Goal: Task Accomplishment & Management: Complete application form

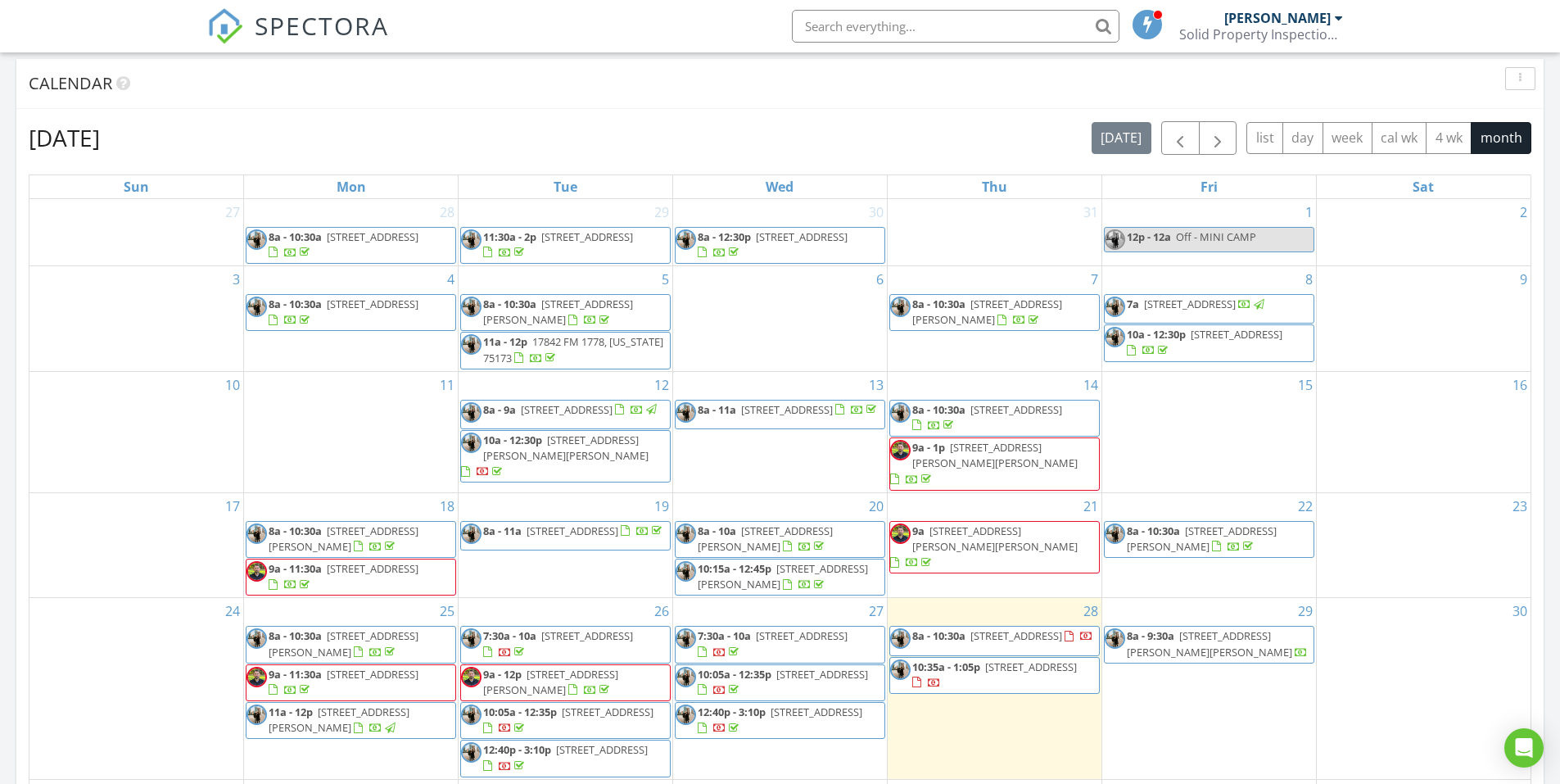
scroll to position [854, 0]
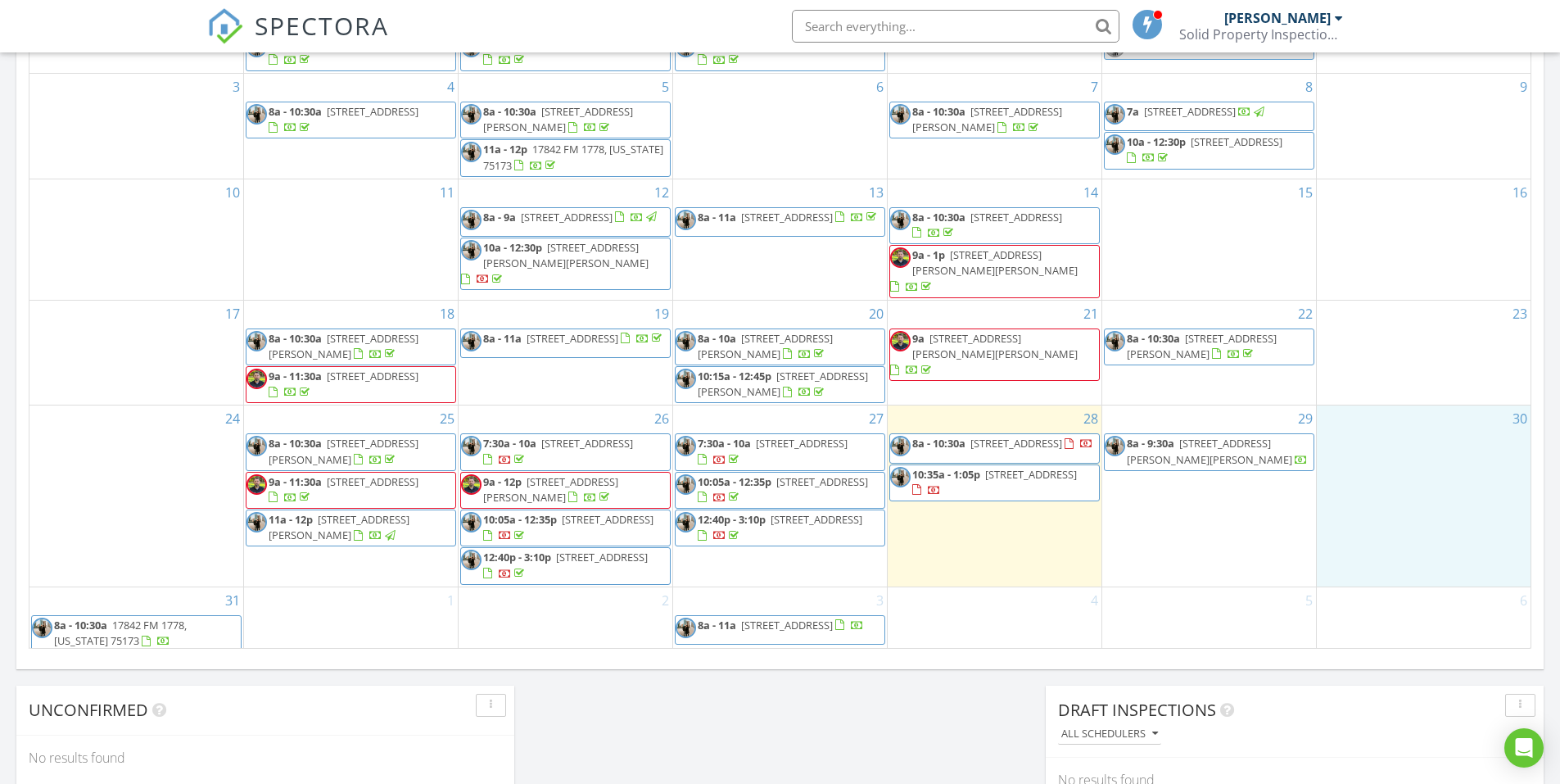
click at [1405, 500] on div "30" at bounding box center [1424, 495] width 214 height 180
click at [1429, 438] on link "Inspection" at bounding box center [1420, 433] width 85 height 27
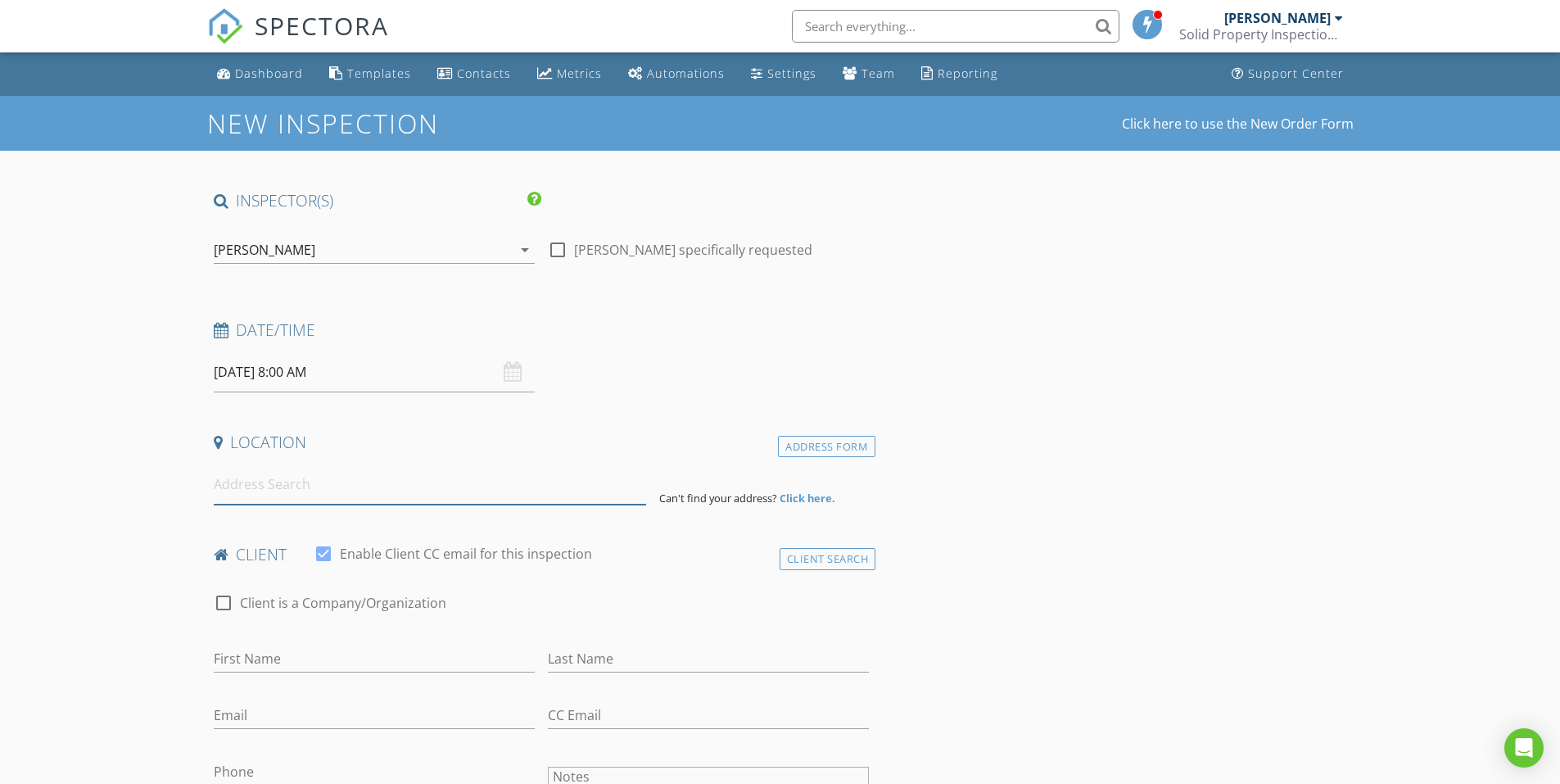
click at [447, 501] on input at bounding box center [430, 484] width 432 height 40
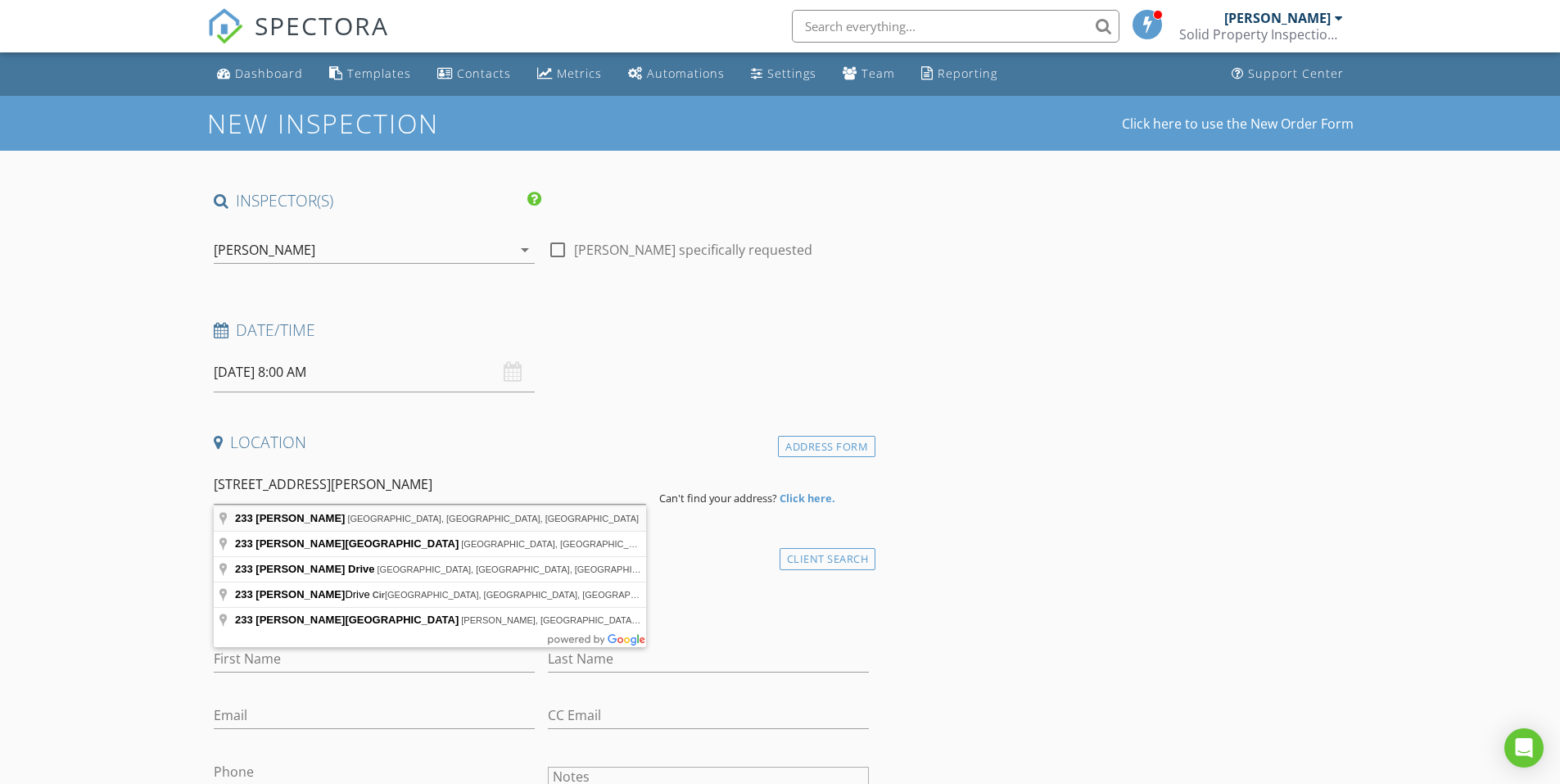
type input "233 Marshall Cir, Savoy, TX, USA"
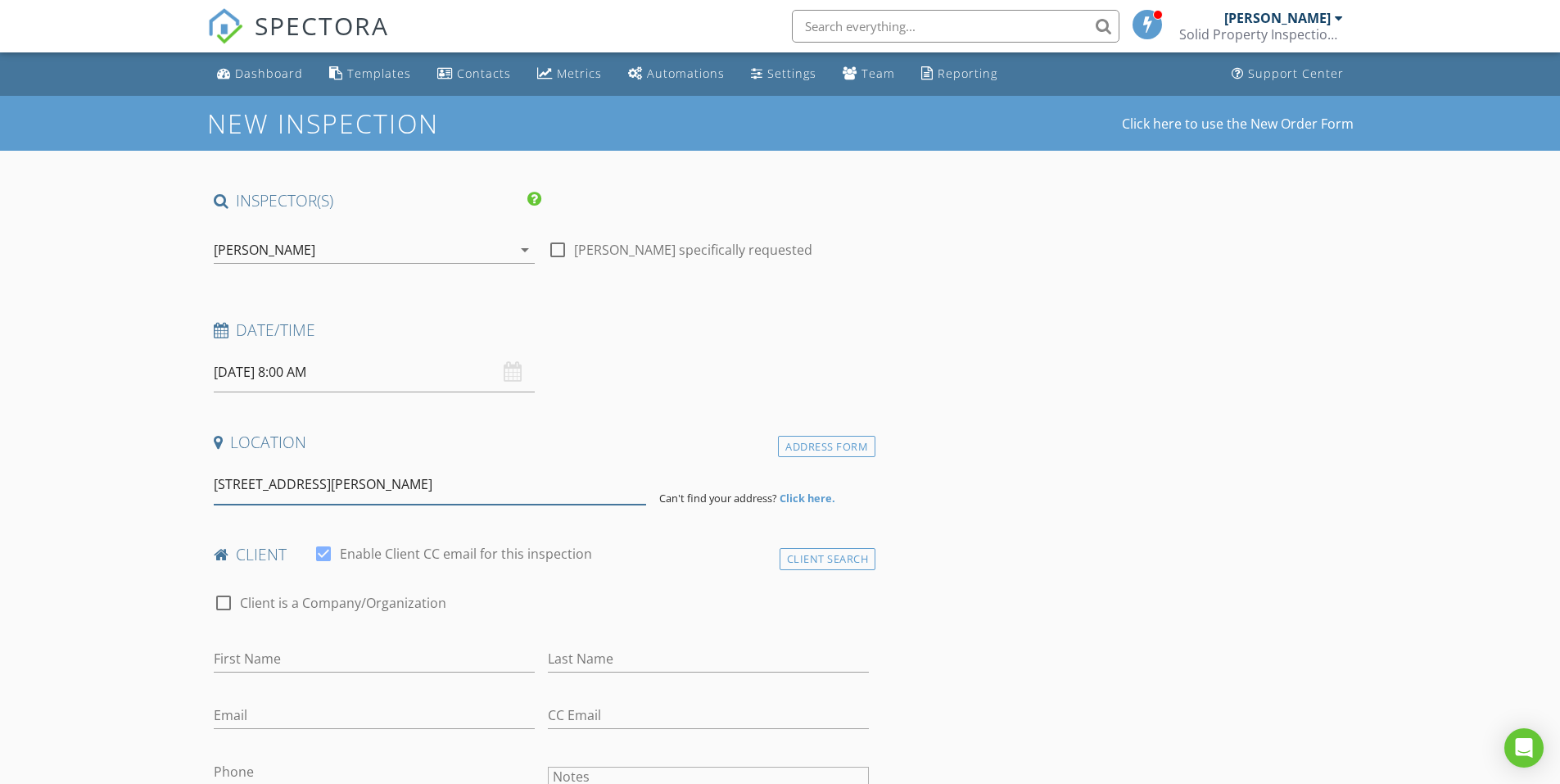
click at [503, 490] on input "233 Marshall Cir, Savoy, TX, USA" at bounding box center [430, 484] width 432 height 40
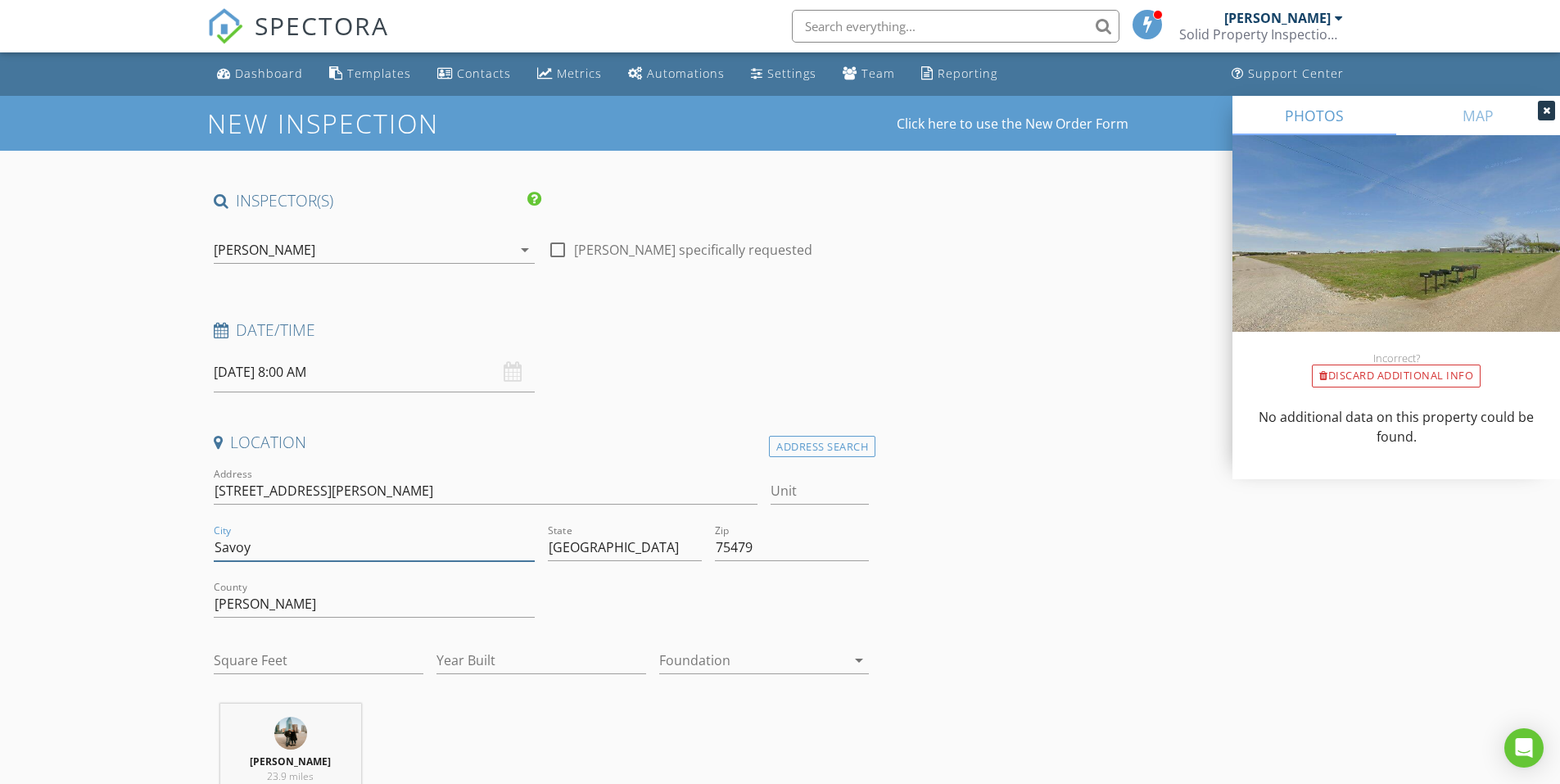
click at [345, 547] on input "Savoy" at bounding box center [374, 547] width 321 height 27
type input "Whitewright"
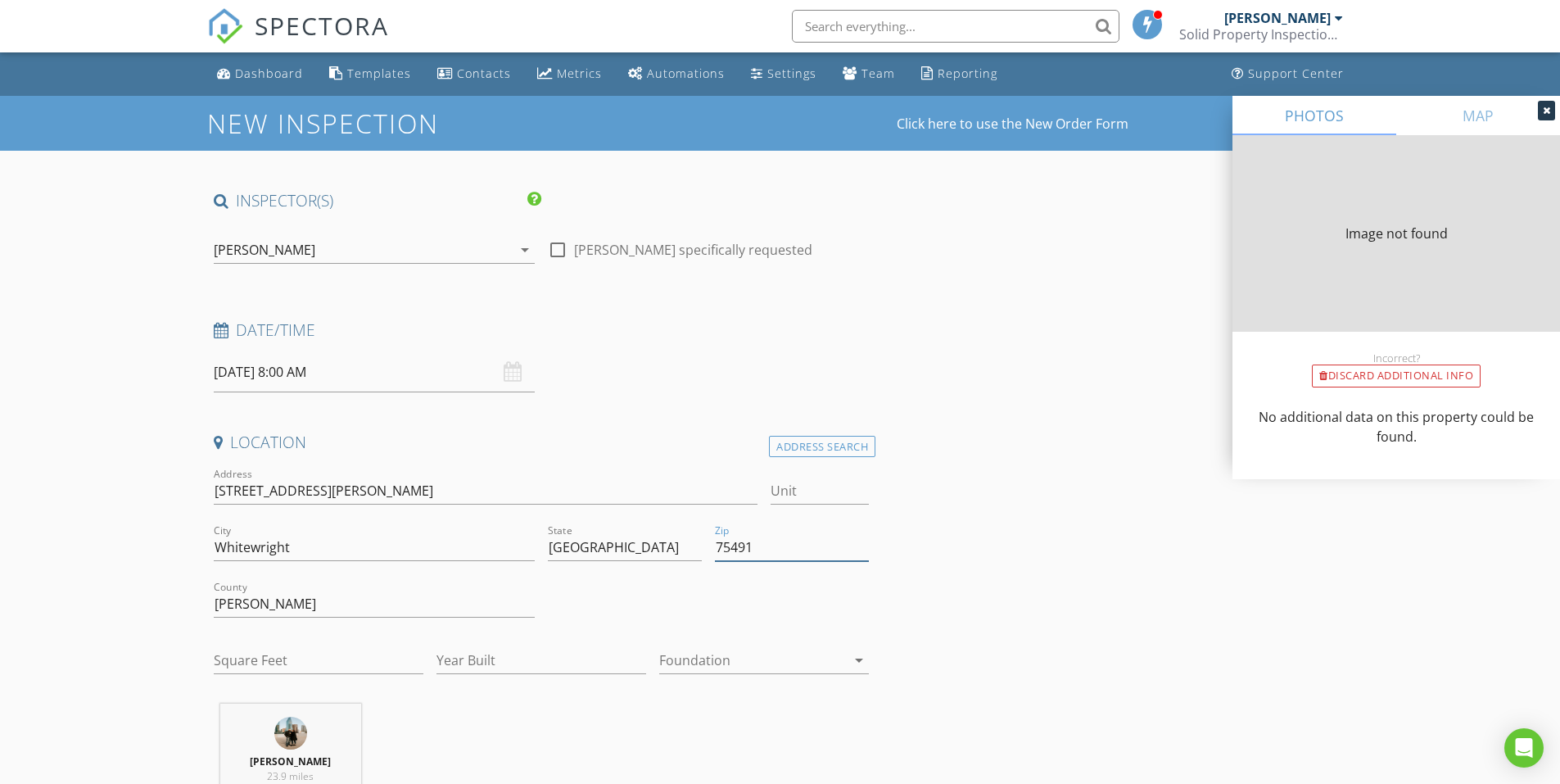
type input "75491"
click at [279, 602] on input "Fannin" at bounding box center [374, 603] width 321 height 27
type input "0"
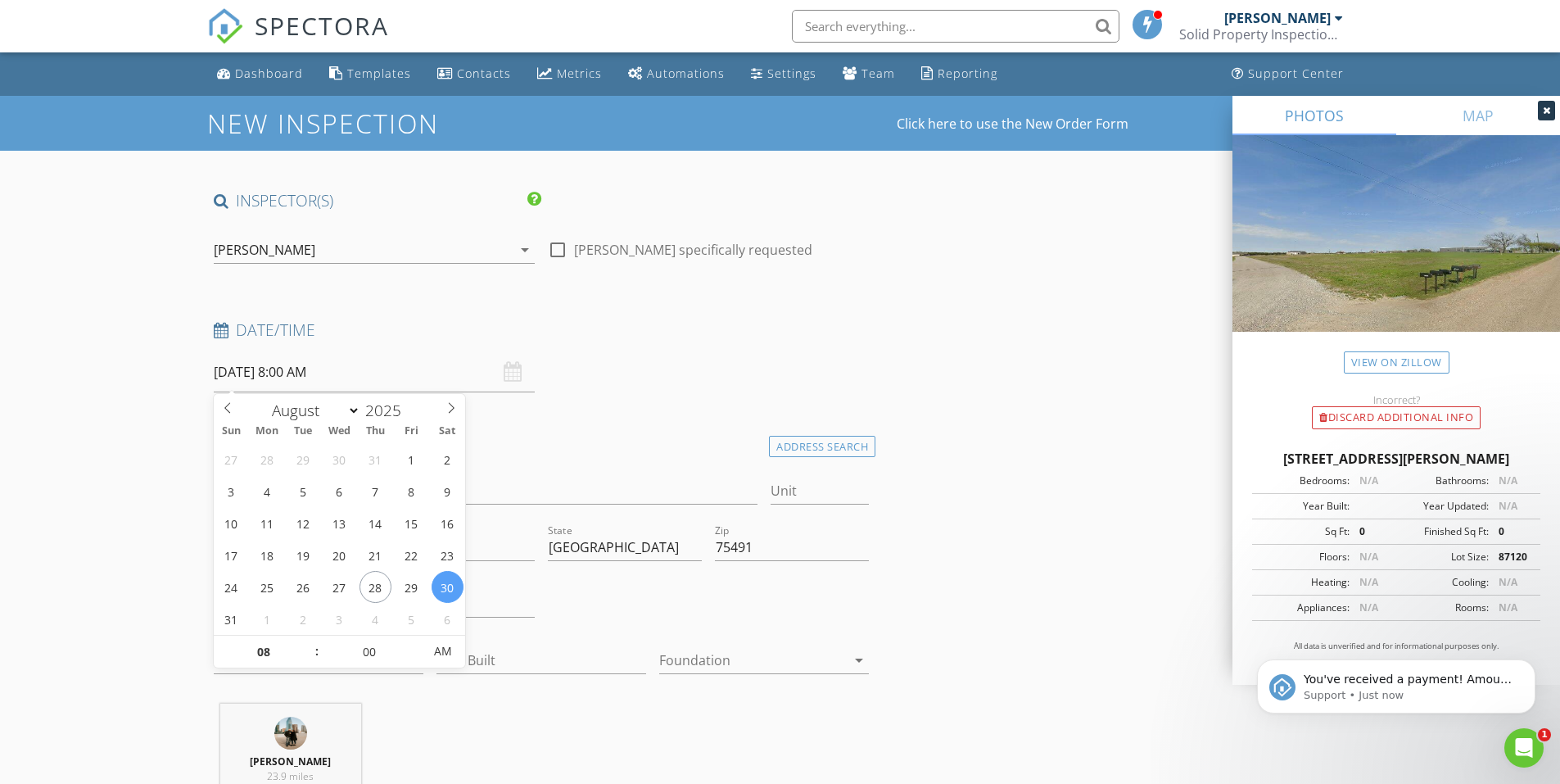
click at [419, 358] on input "08/30/2025 8:00 AM" at bounding box center [374, 372] width 321 height 40
type input "07"
type input "08/30/2025 7:00 AM"
click at [310, 657] on span at bounding box center [308, 659] width 11 height 16
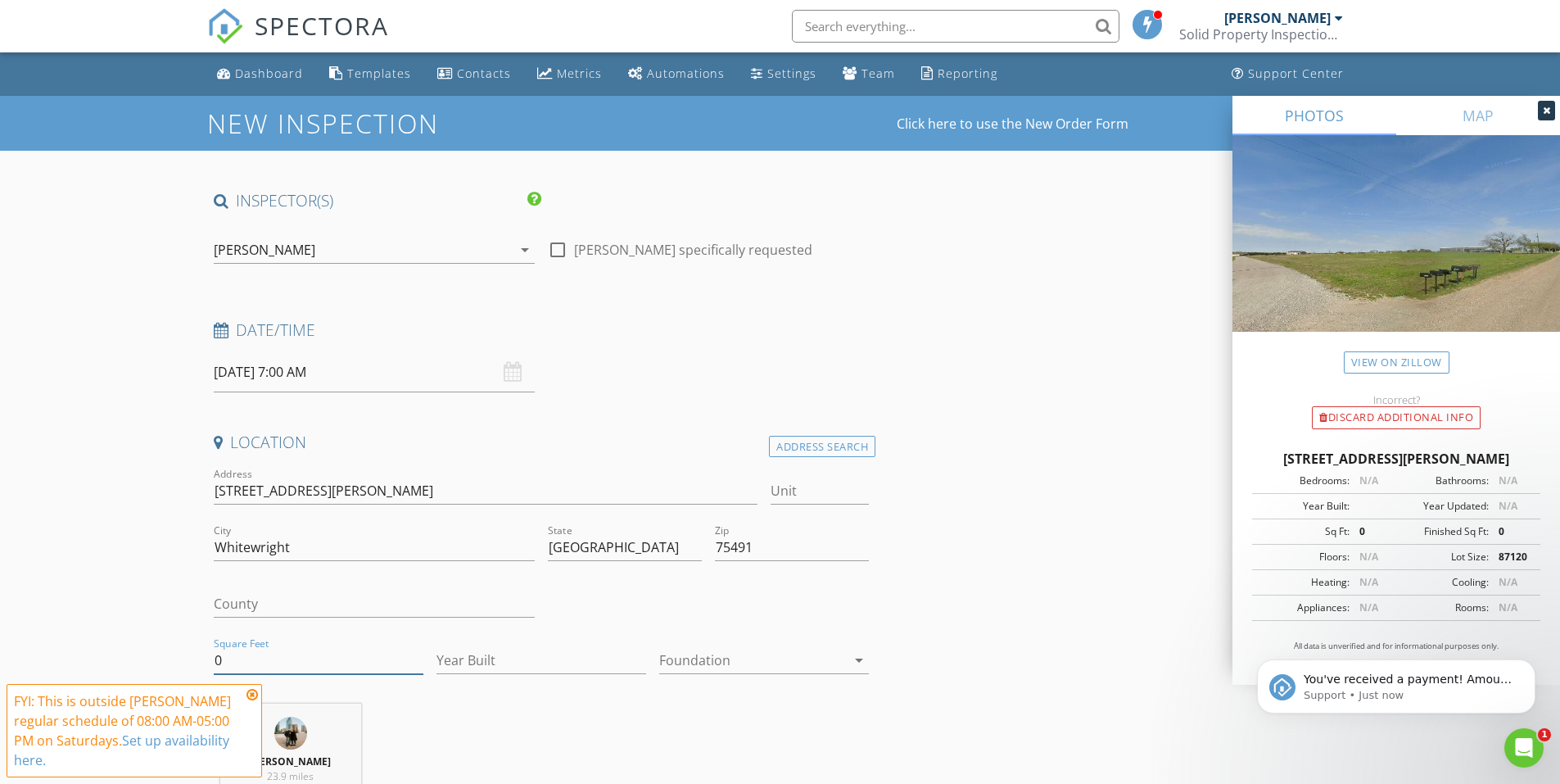
click at [298, 667] on input "0" at bounding box center [319, 660] width 209 height 27
type input "2319"
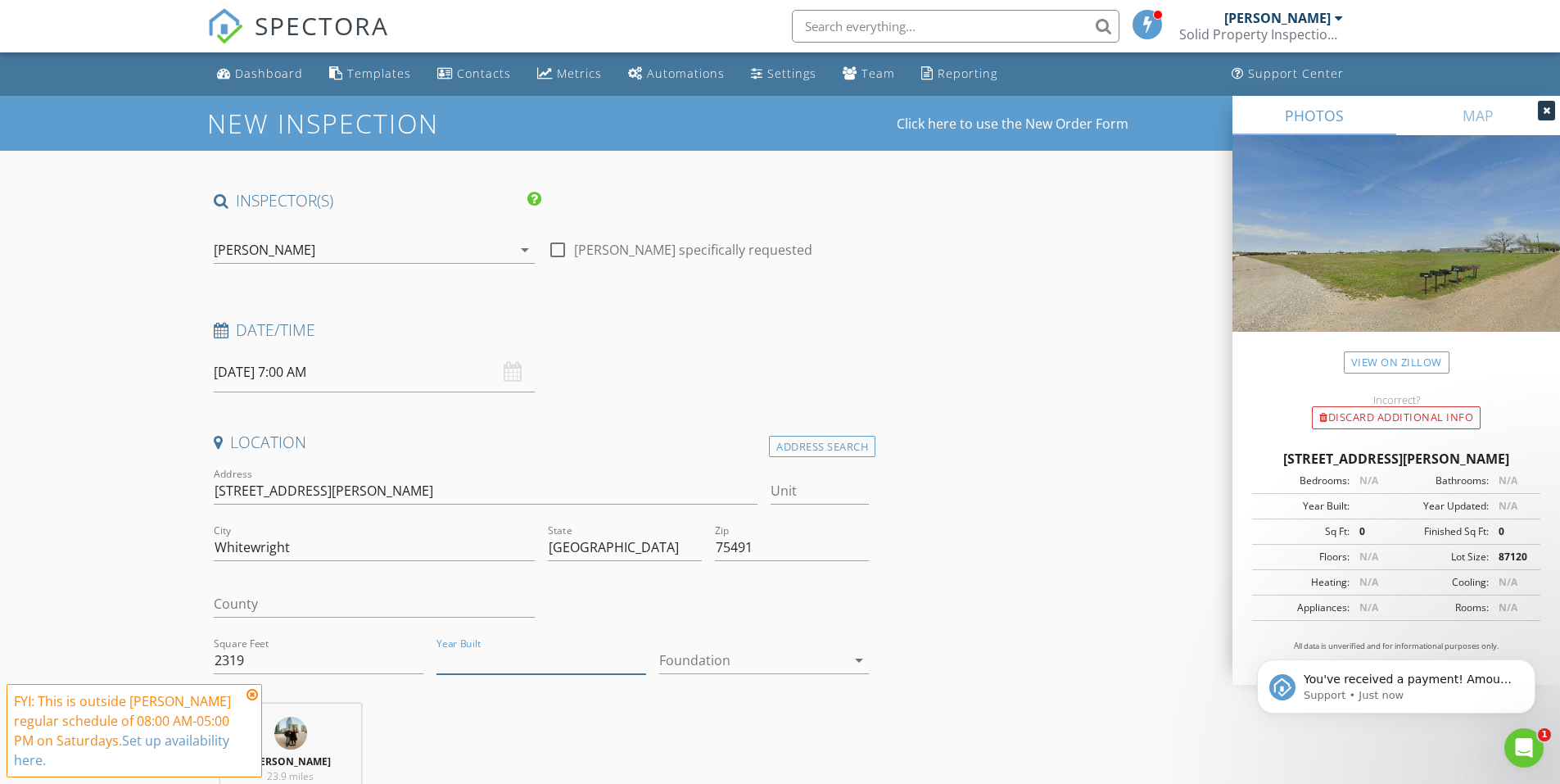
click at [526, 661] on input "Year Built" at bounding box center [542, 660] width 209 height 27
type input "2025"
click at [685, 671] on div at bounding box center [753, 660] width 187 height 27
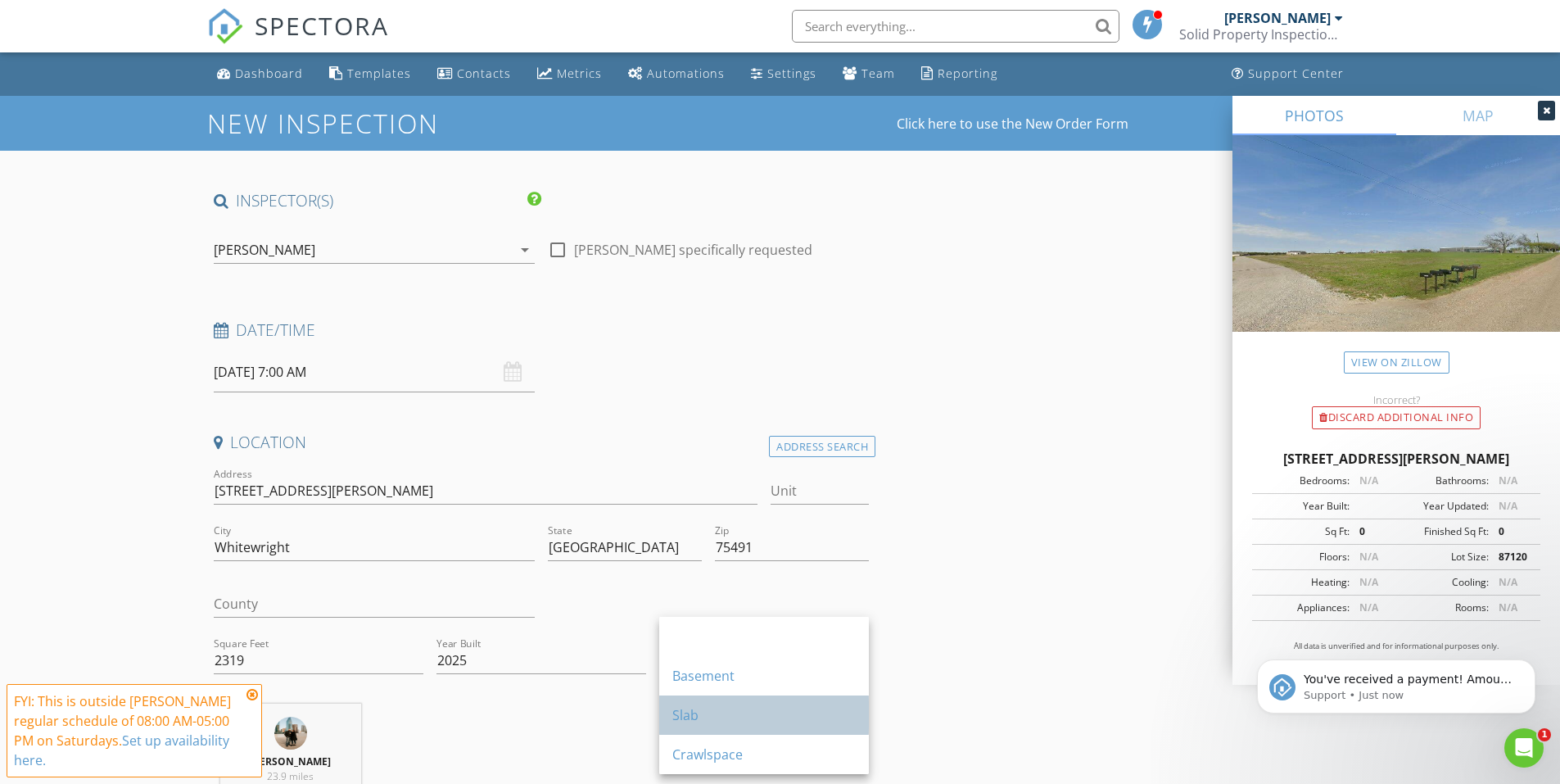
click at [693, 717] on div "Slab" at bounding box center [764, 715] width 184 height 20
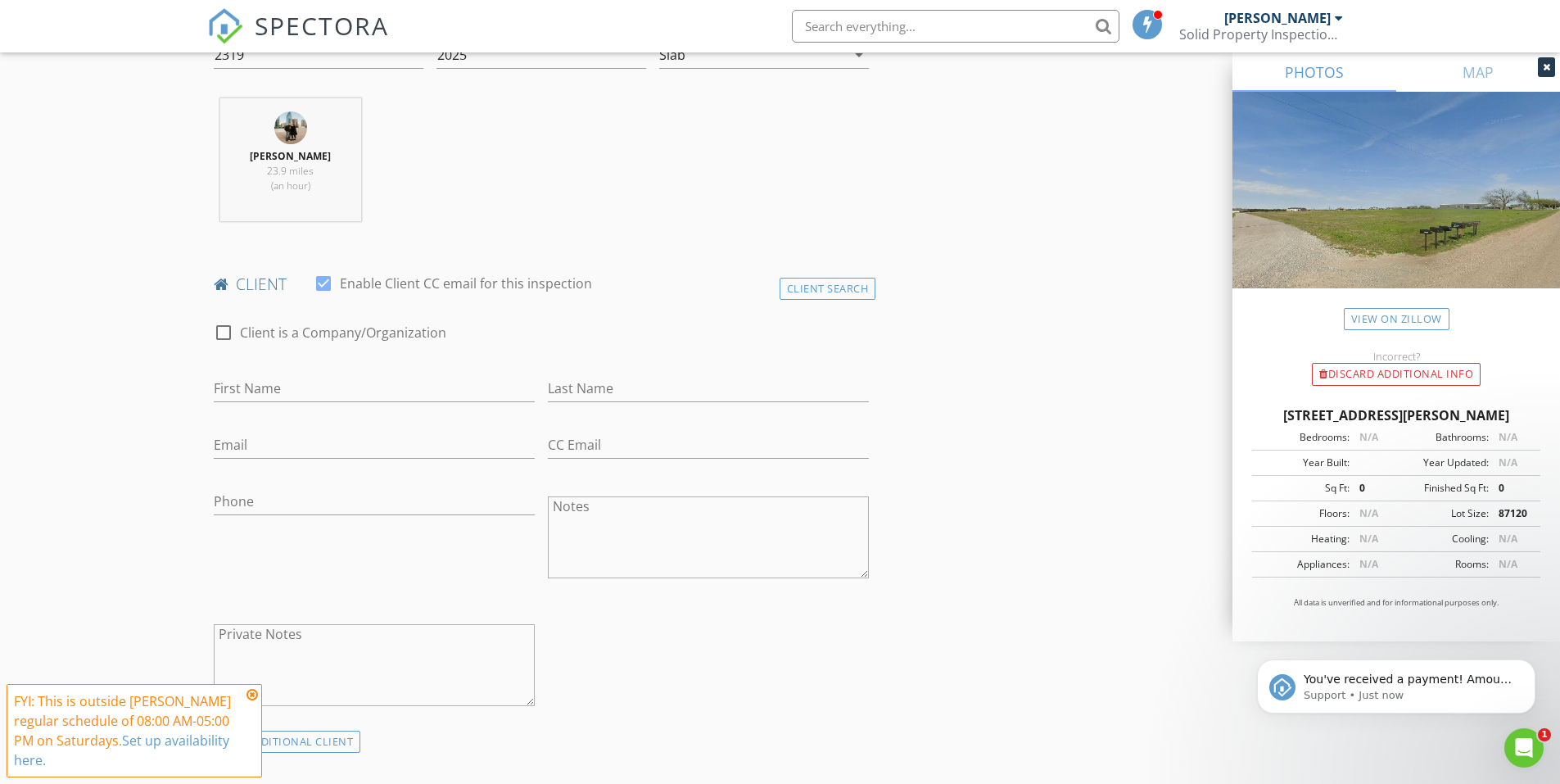
scroll to position [606, 0]
click at [1523, 746] on icon "Open Intercom Messenger" at bounding box center [1522, 745] width 27 height 27
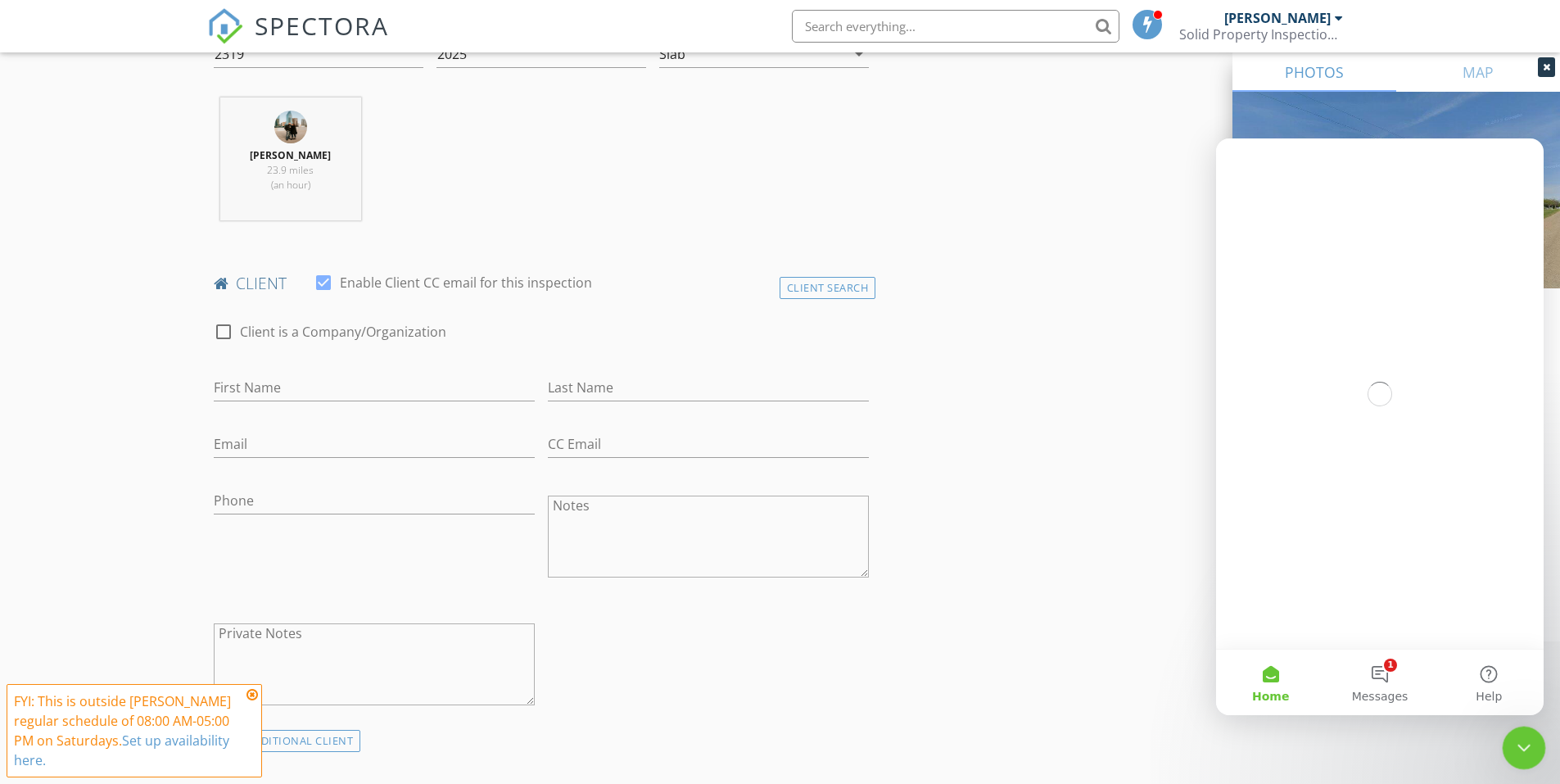
scroll to position [0, 0]
click at [1390, 673] on button "1 Messages" at bounding box center [1379, 681] width 109 height 66
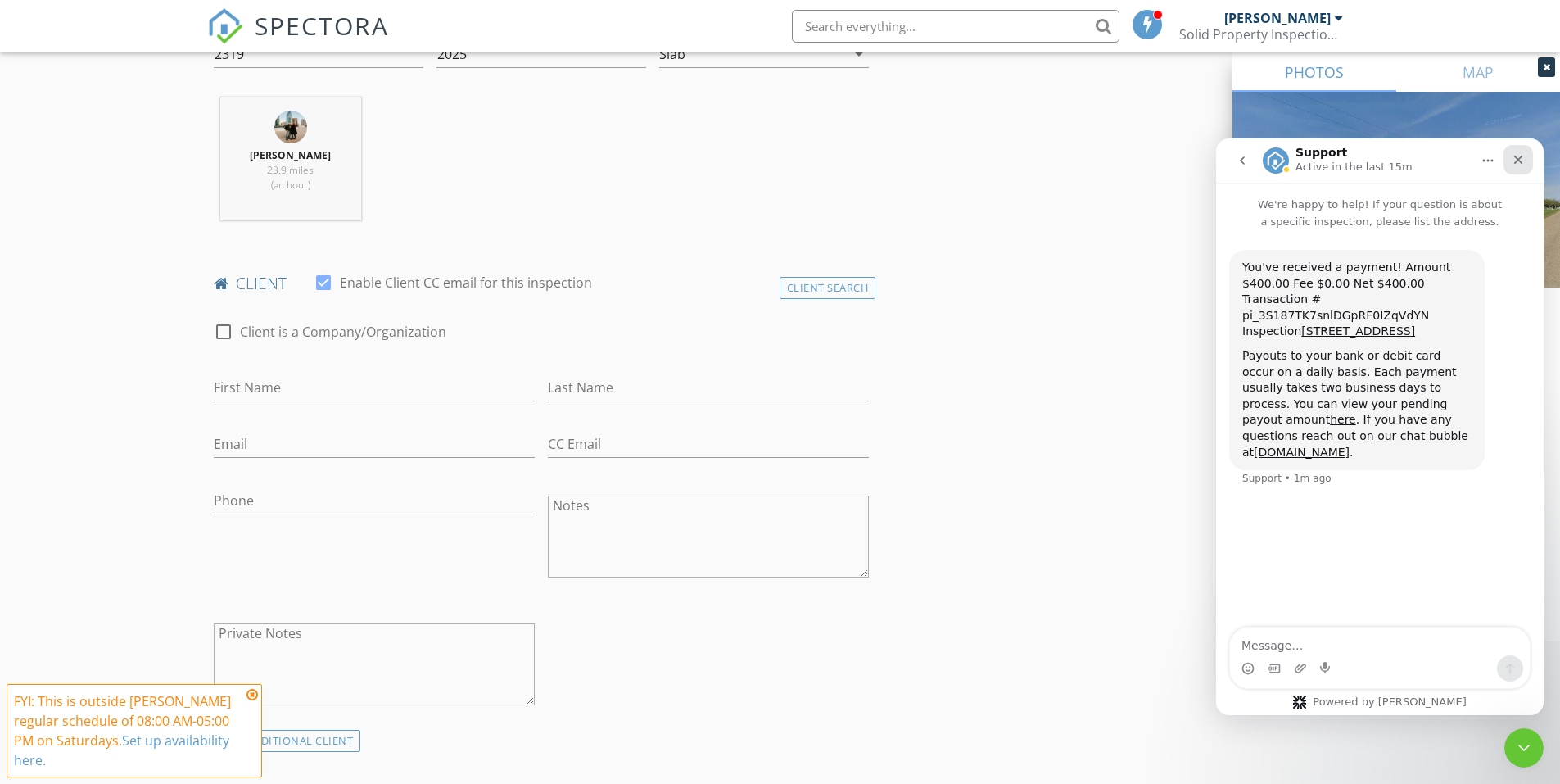
click at [1515, 159] on icon "Close" at bounding box center [1519, 160] width 13 height 13
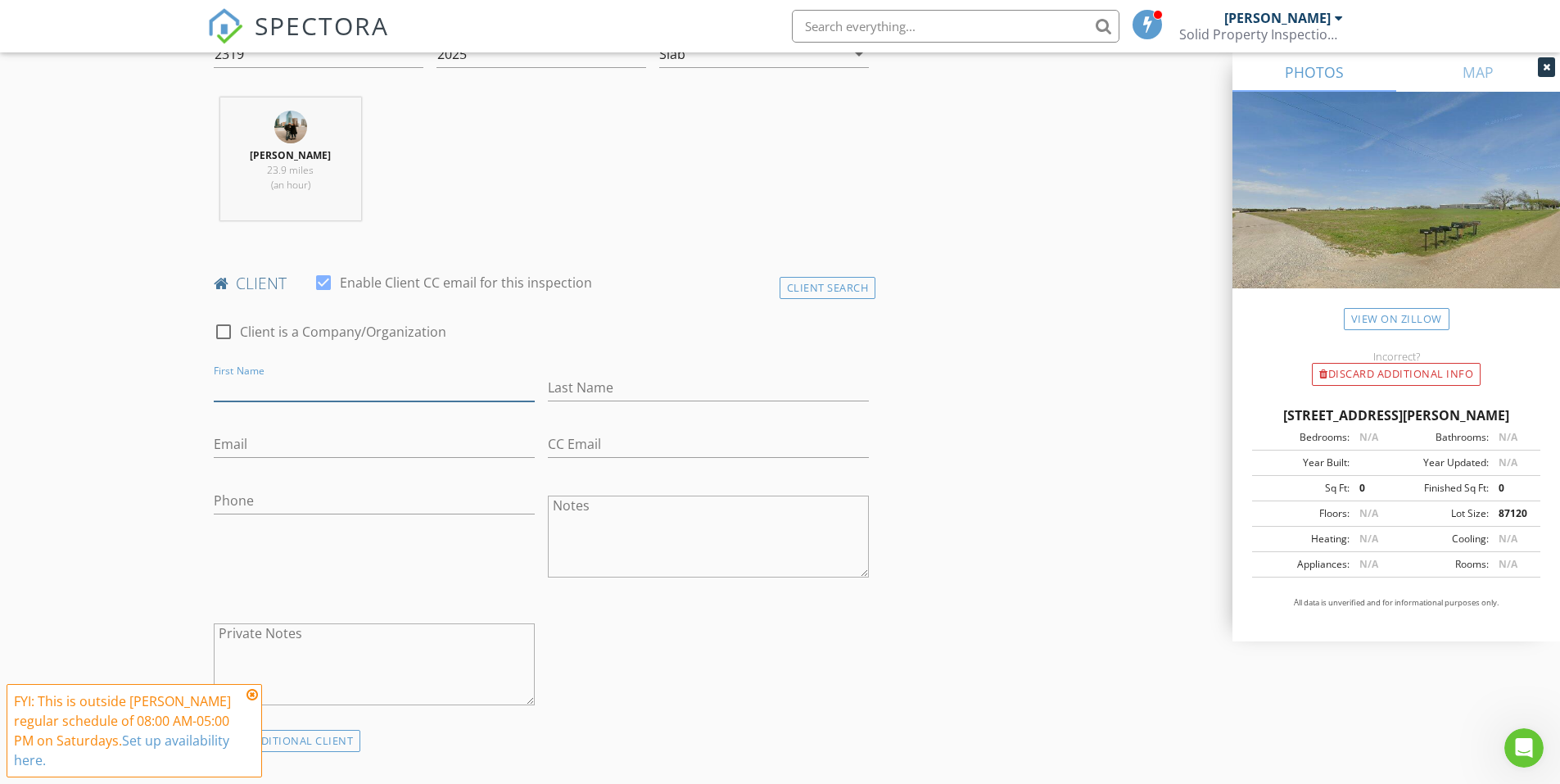
click at [371, 379] on input "First Name" at bounding box center [374, 387] width 321 height 27
type input "Wayne"
type input "Wylie"
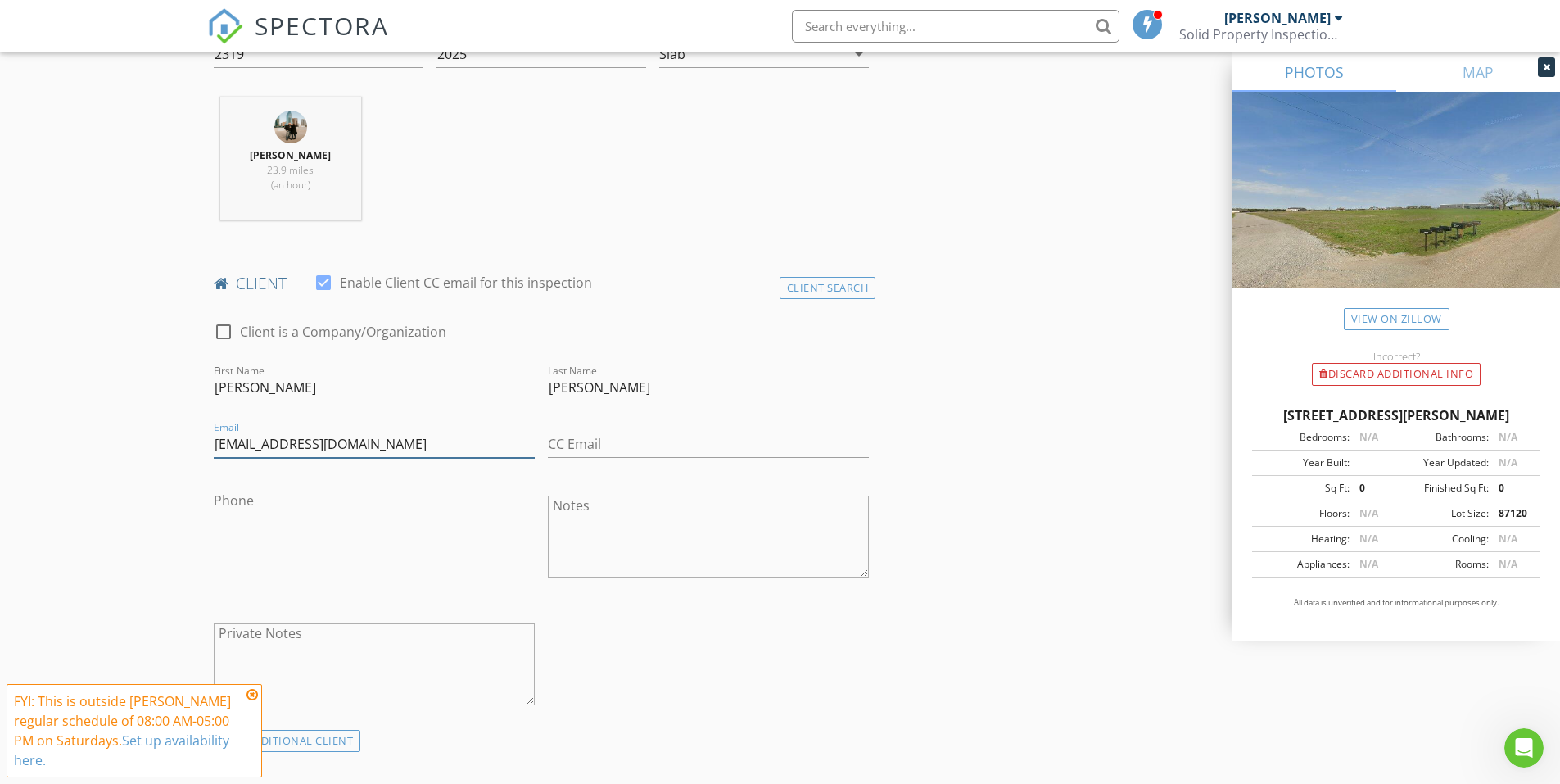
type input "wylienomad@gmail.com"
type input "360-819-2890"
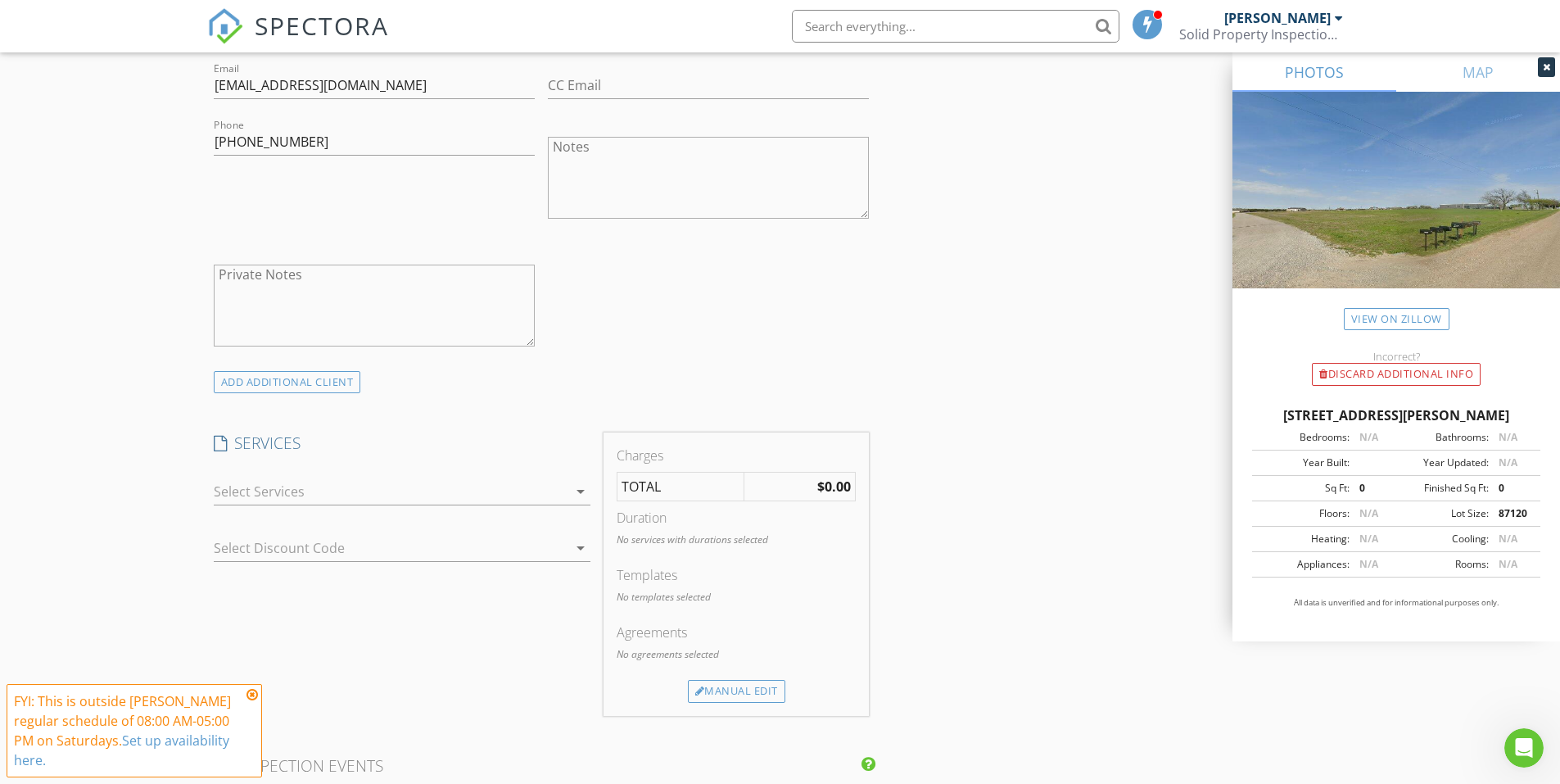
scroll to position [966, 0]
click at [295, 500] on div at bounding box center [391, 491] width 354 height 27
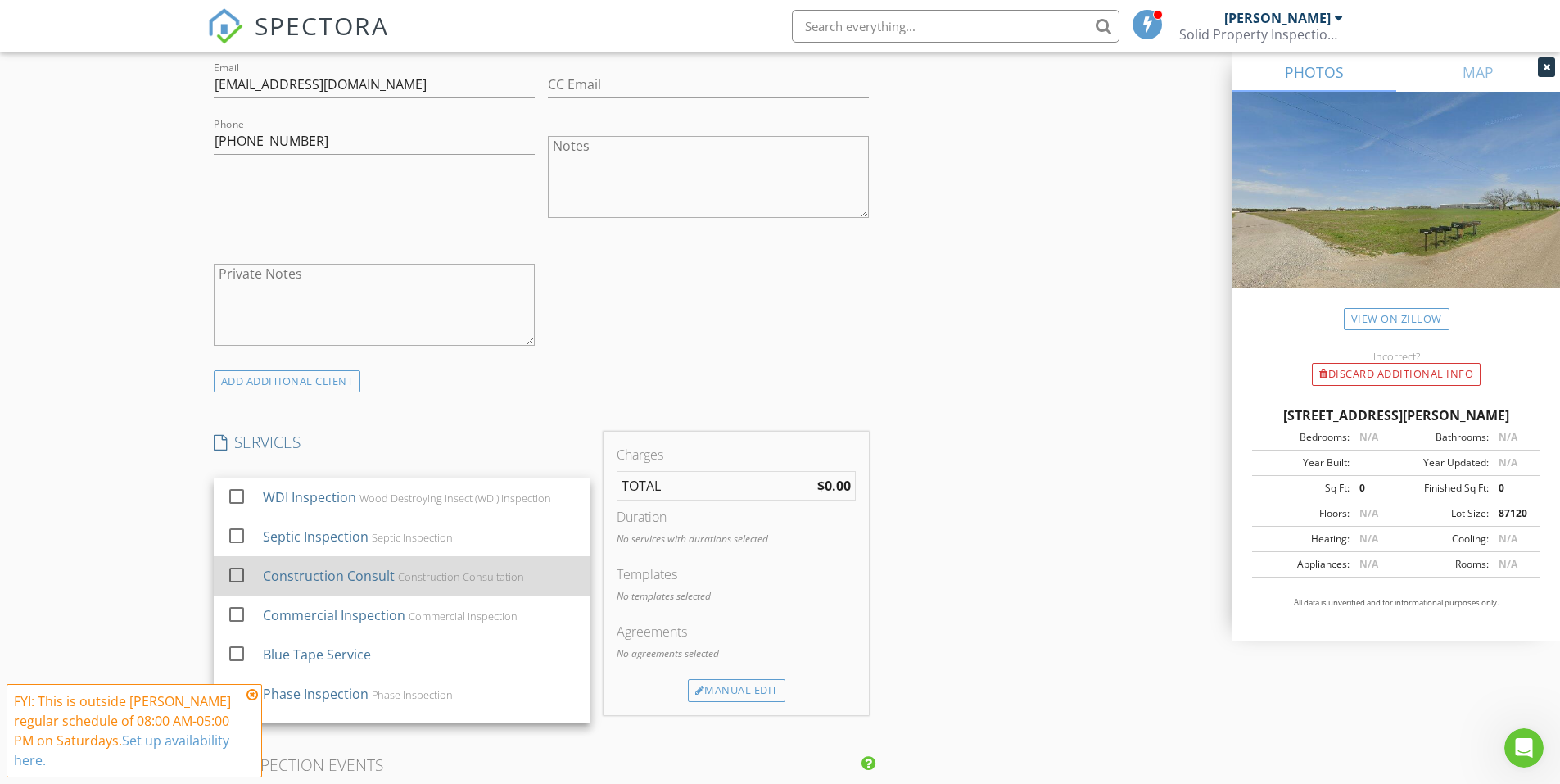
scroll to position [304, 0]
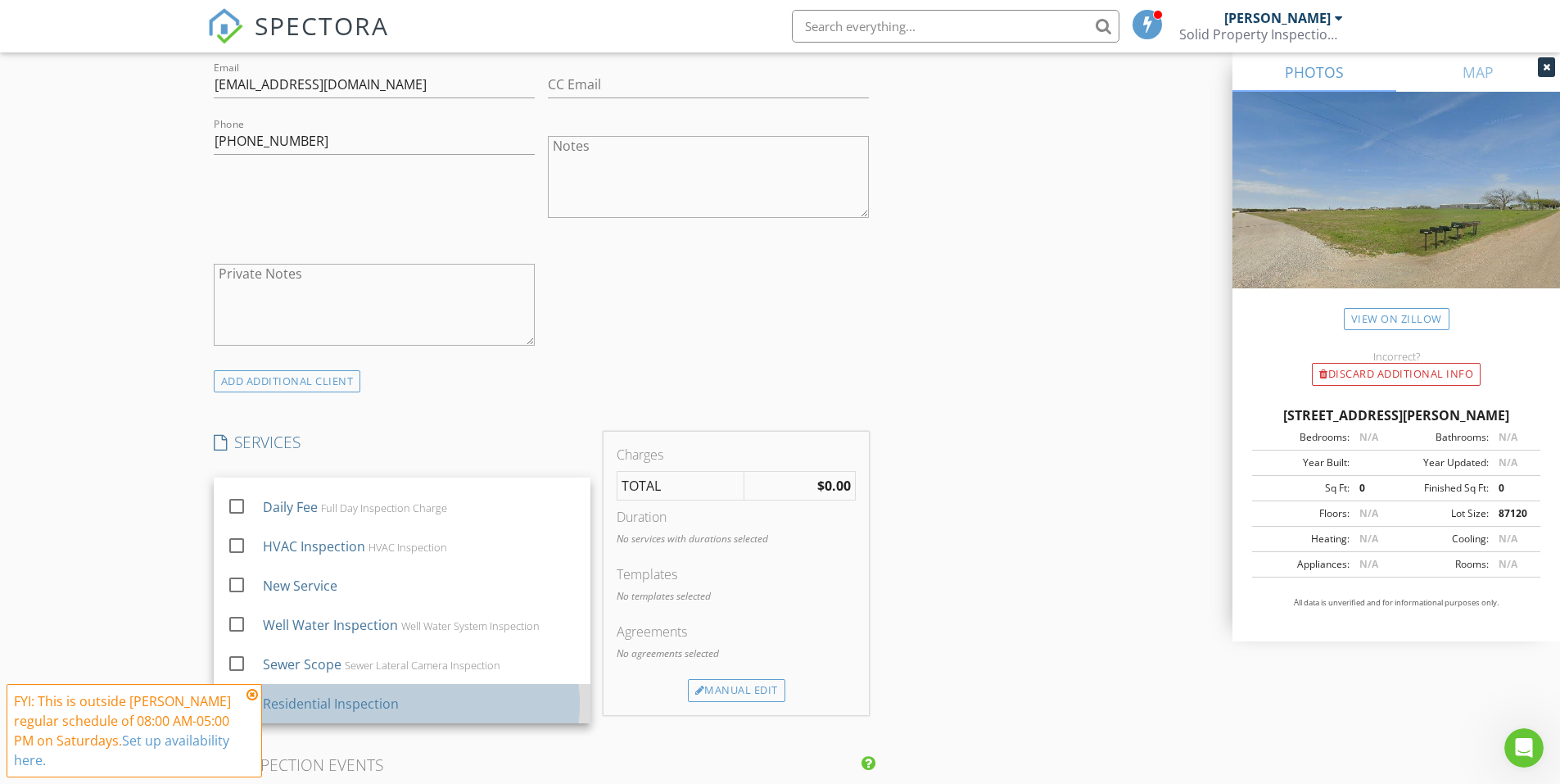
click at [309, 714] on div "Residential Inspection" at bounding box center [419, 703] width 314 height 32
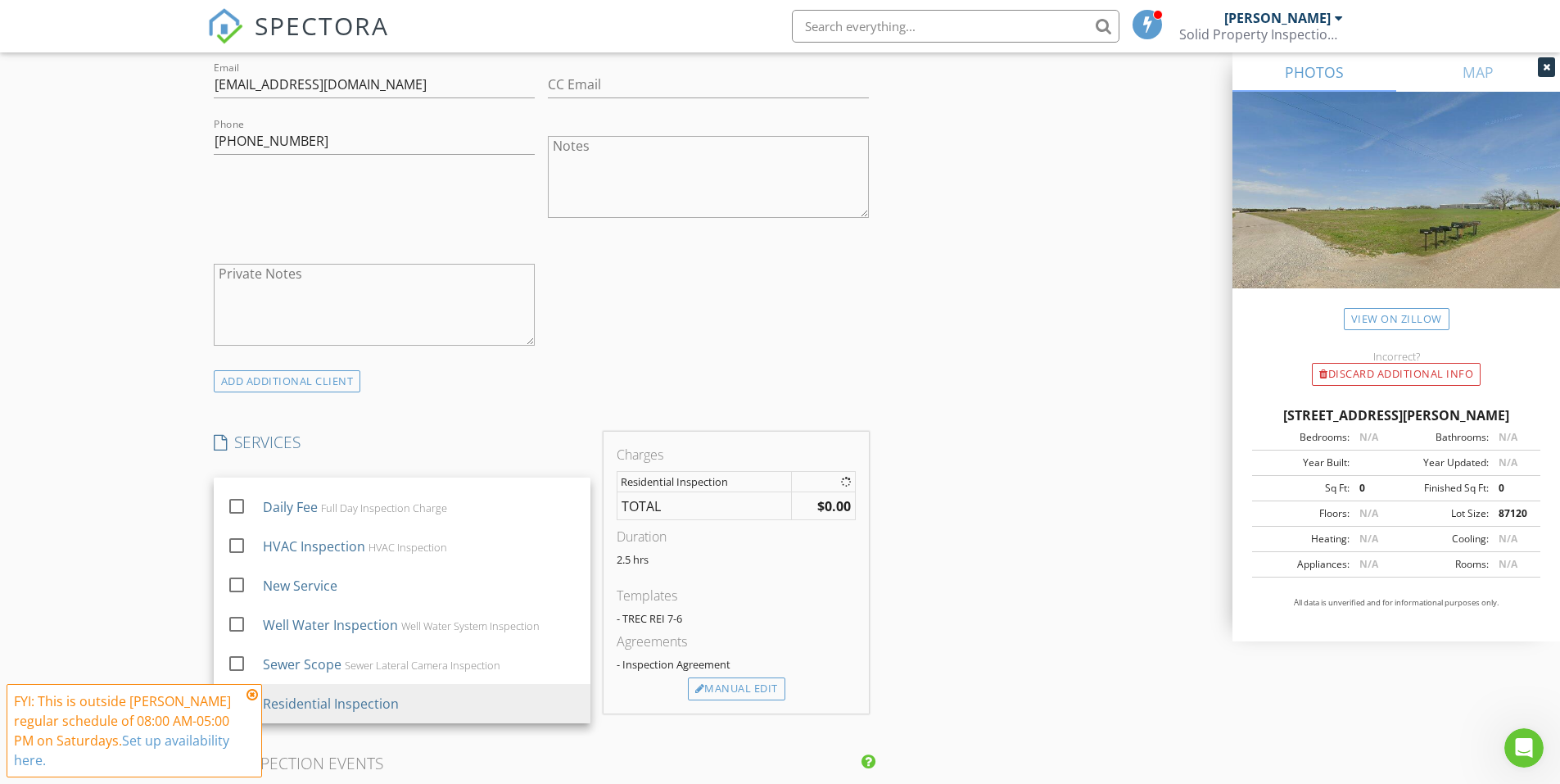
click at [249, 692] on icon at bounding box center [252, 695] width 11 height 13
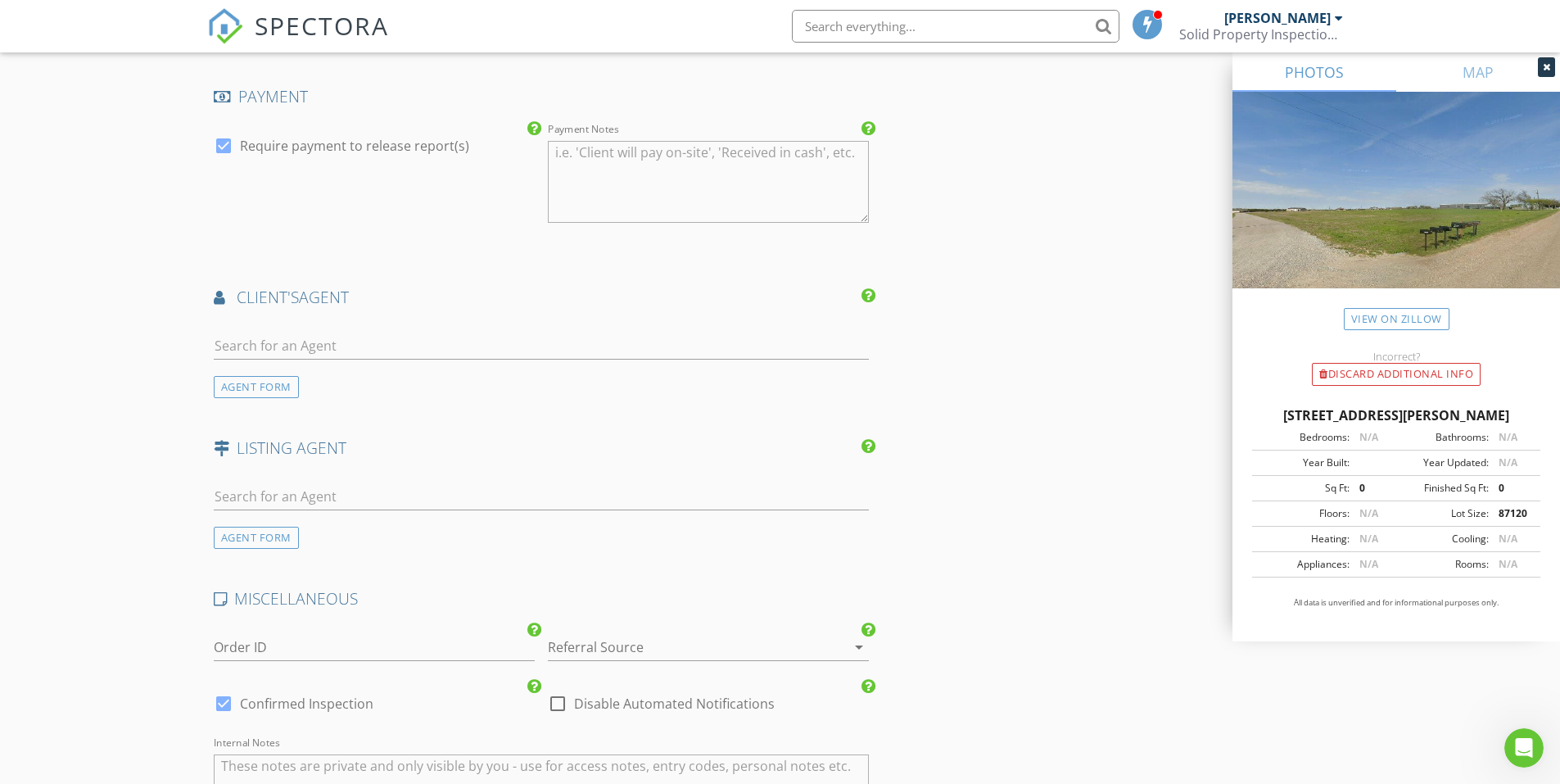
scroll to position [1771, 0]
click at [572, 339] on input "text" at bounding box center [542, 345] width 656 height 27
type input "Mccal"
click at [490, 374] on li "Heather McCallister Easy Life Realty" at bounding box center [542, 382] width 655 height 46
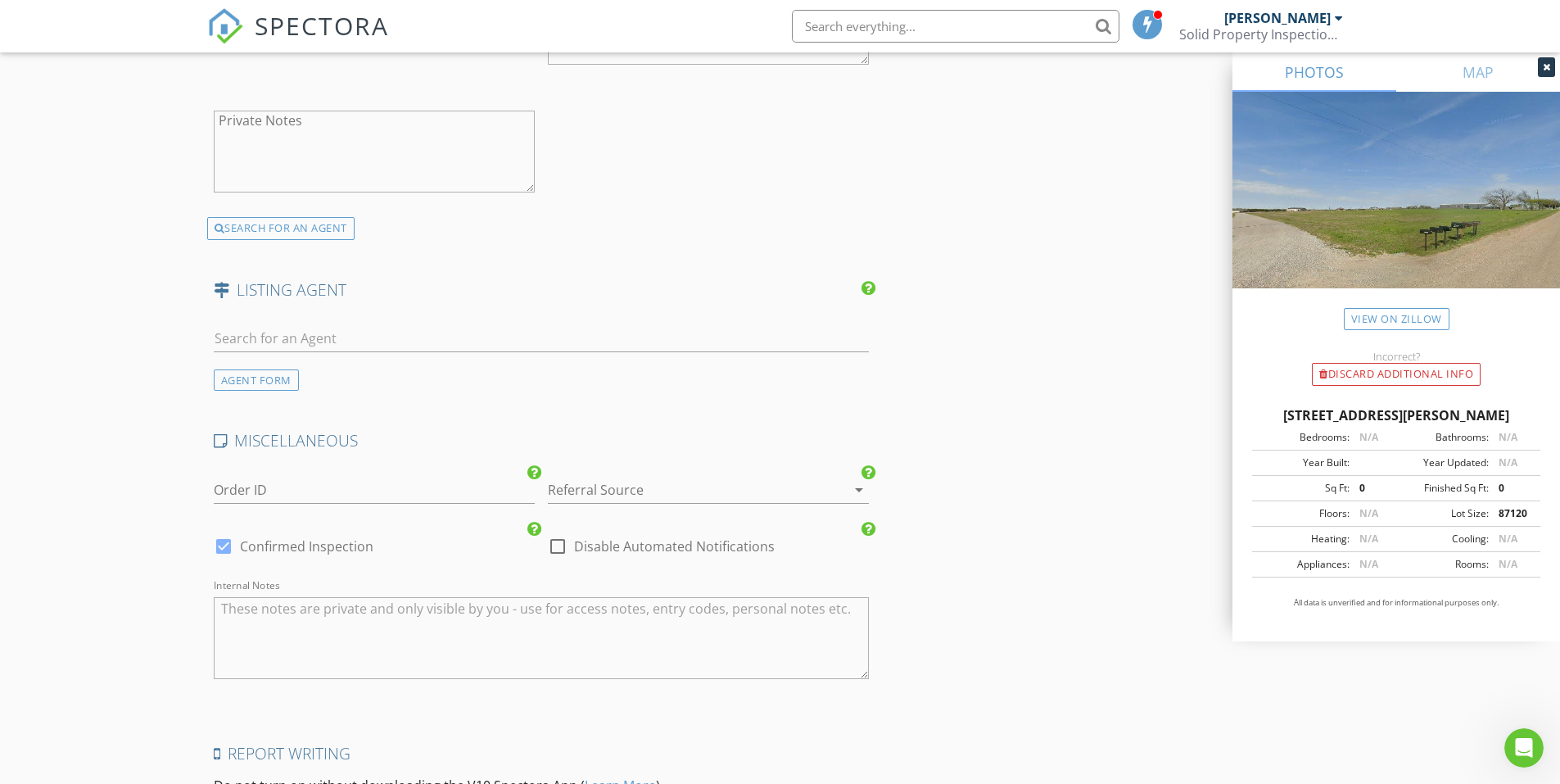
scroll to position [2376, 0]
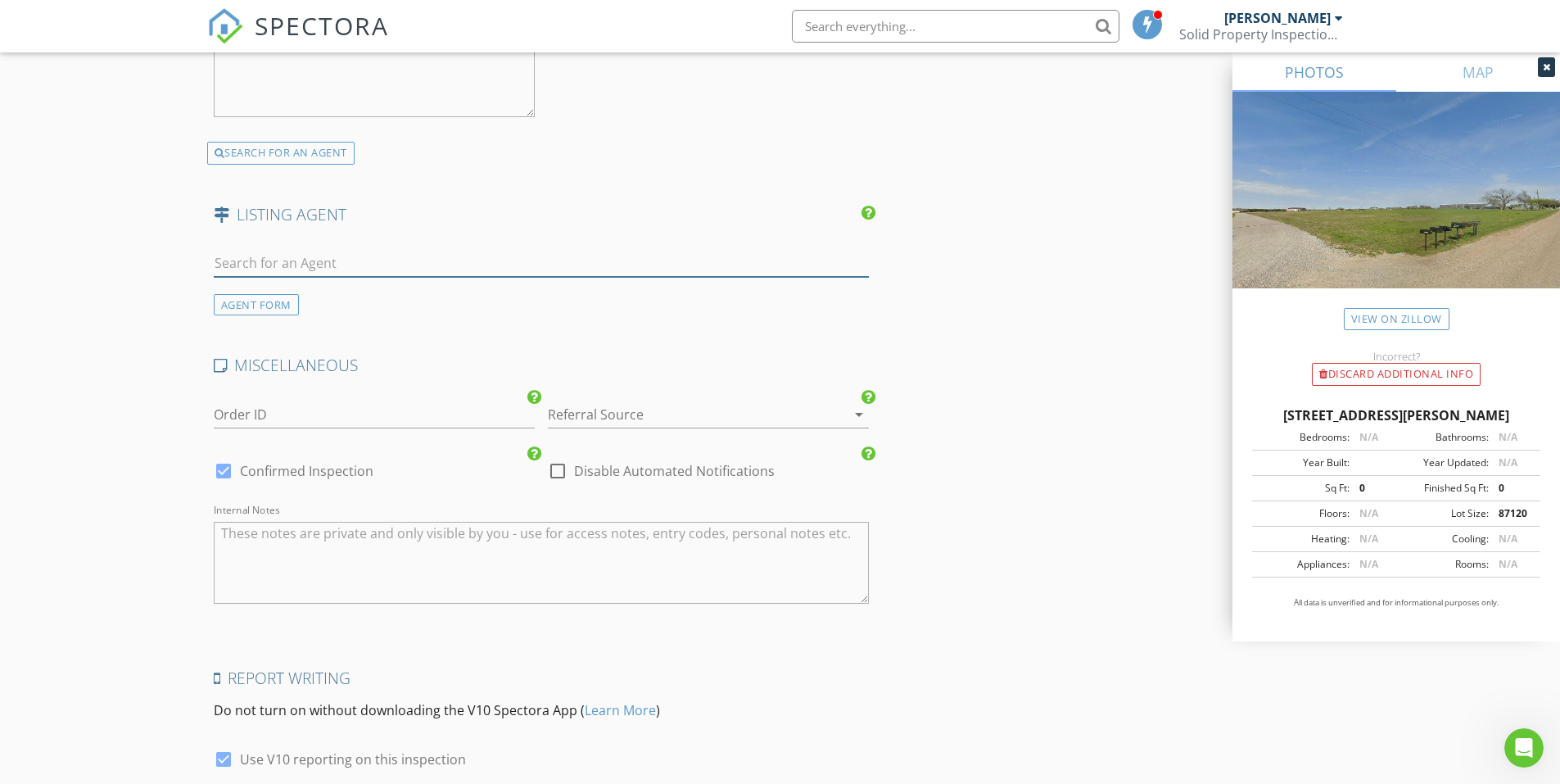
click at [291, 256] on input "text" at bounding box center [542, 263] width 656 height 27
click at [261, 305] on div "AGENT FORM" at bounding box center [257, 304] width 86 height 22
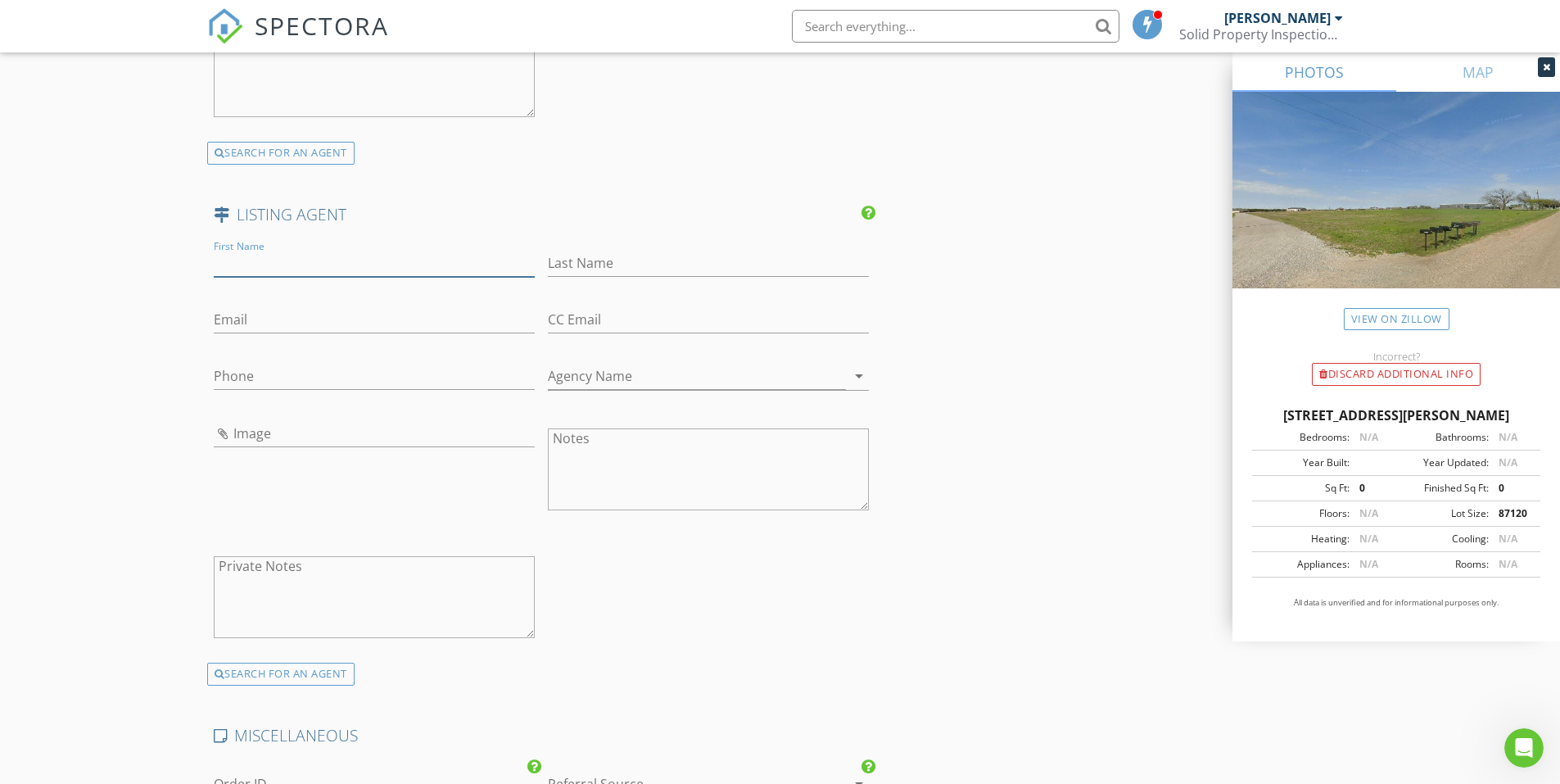
click at [292, 257] on input "First Name" at bounding box center [374, 263] width 321 height 27
type input "Mary Jane"
type input "Mathew"
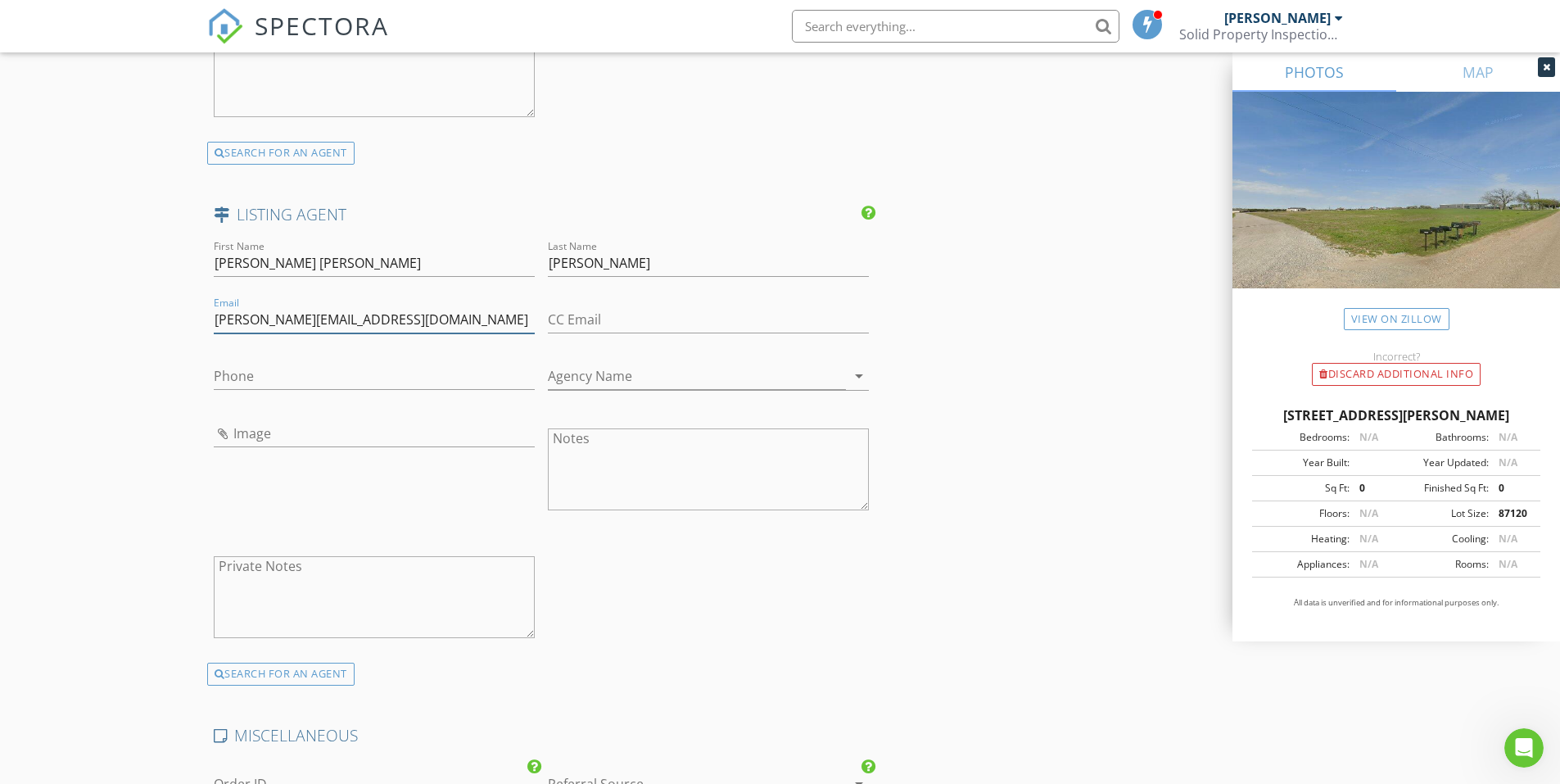
type input "maryjane@mathewrealestate.com"
click at [245, 371] on input "Phone" at bounding box center [374, 376] width 321 height 27
type input "972-523-7070"
click at [611, 380] on input "Agency Name" at bounding box center [697, 376] width 298 height 27
click at [701, 371] on input "Mathew Real Estate" at bounding box center [697, 376] width 298 height 27
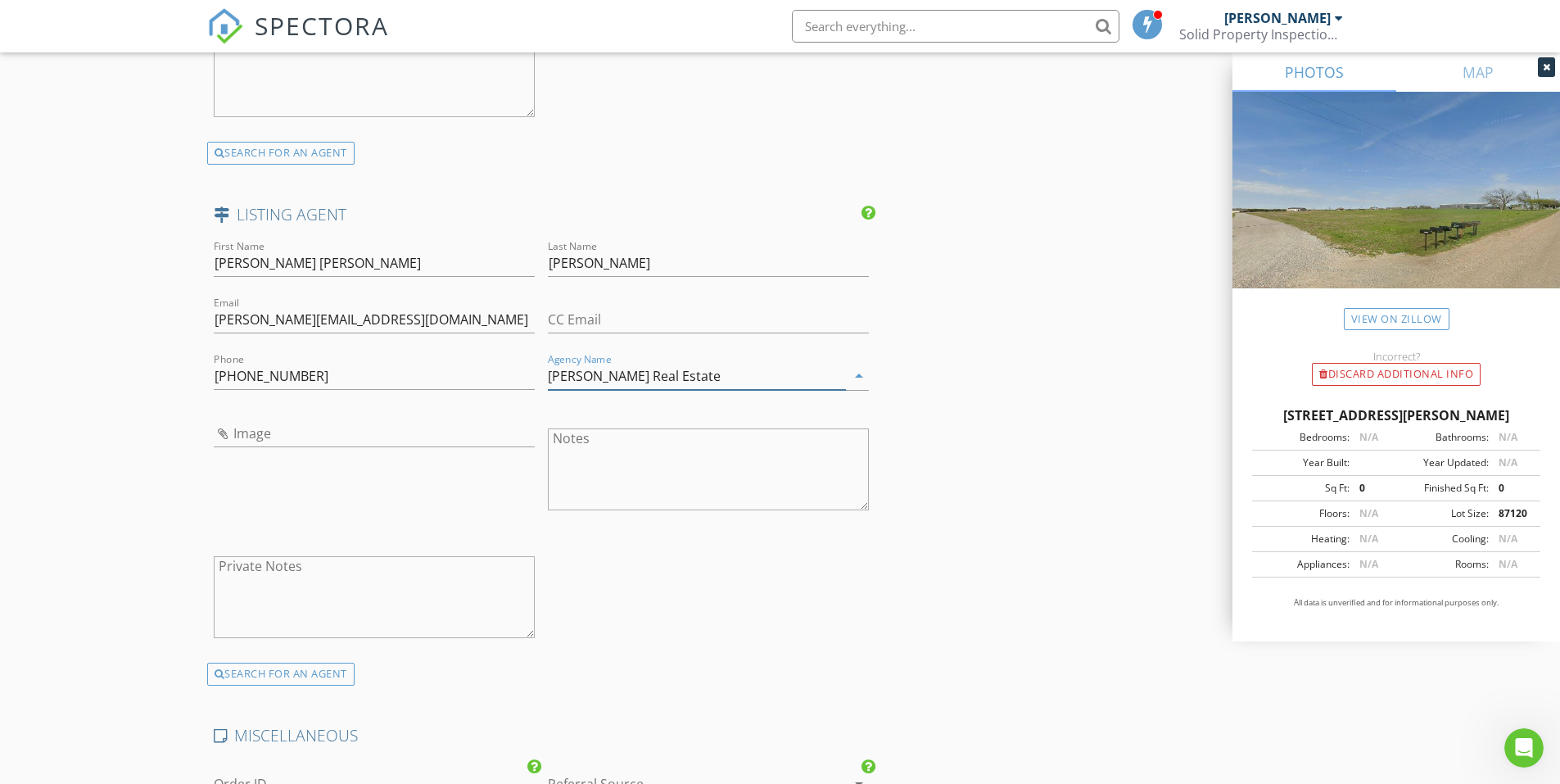
click at [701, 371] on input "Mathew Real Estate" at bounding box center [697, 376] width 298 height 27
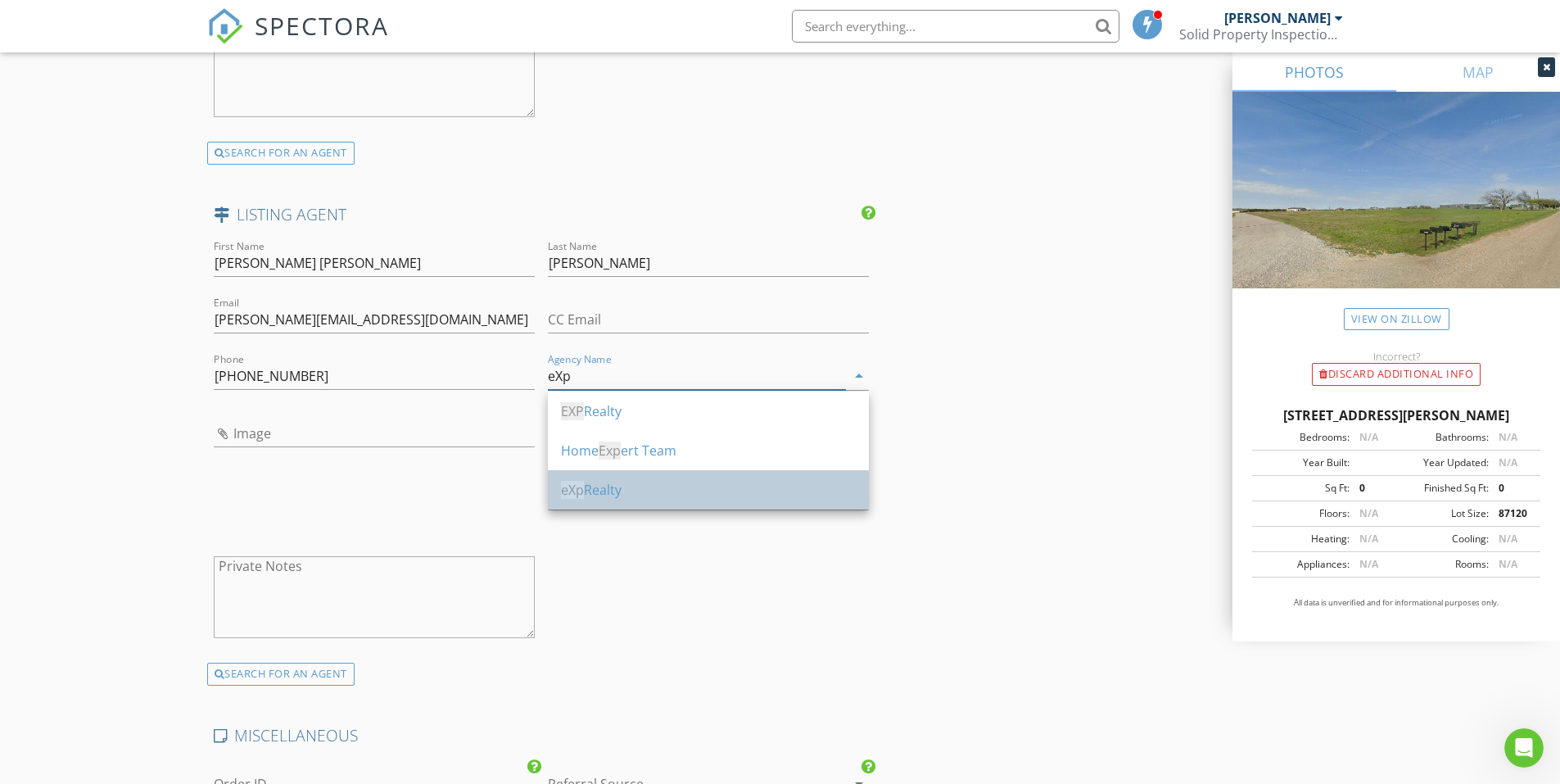
click at [617, 481] on div "eXp Realty" at bounding box center [709, 489] width 295 height 20
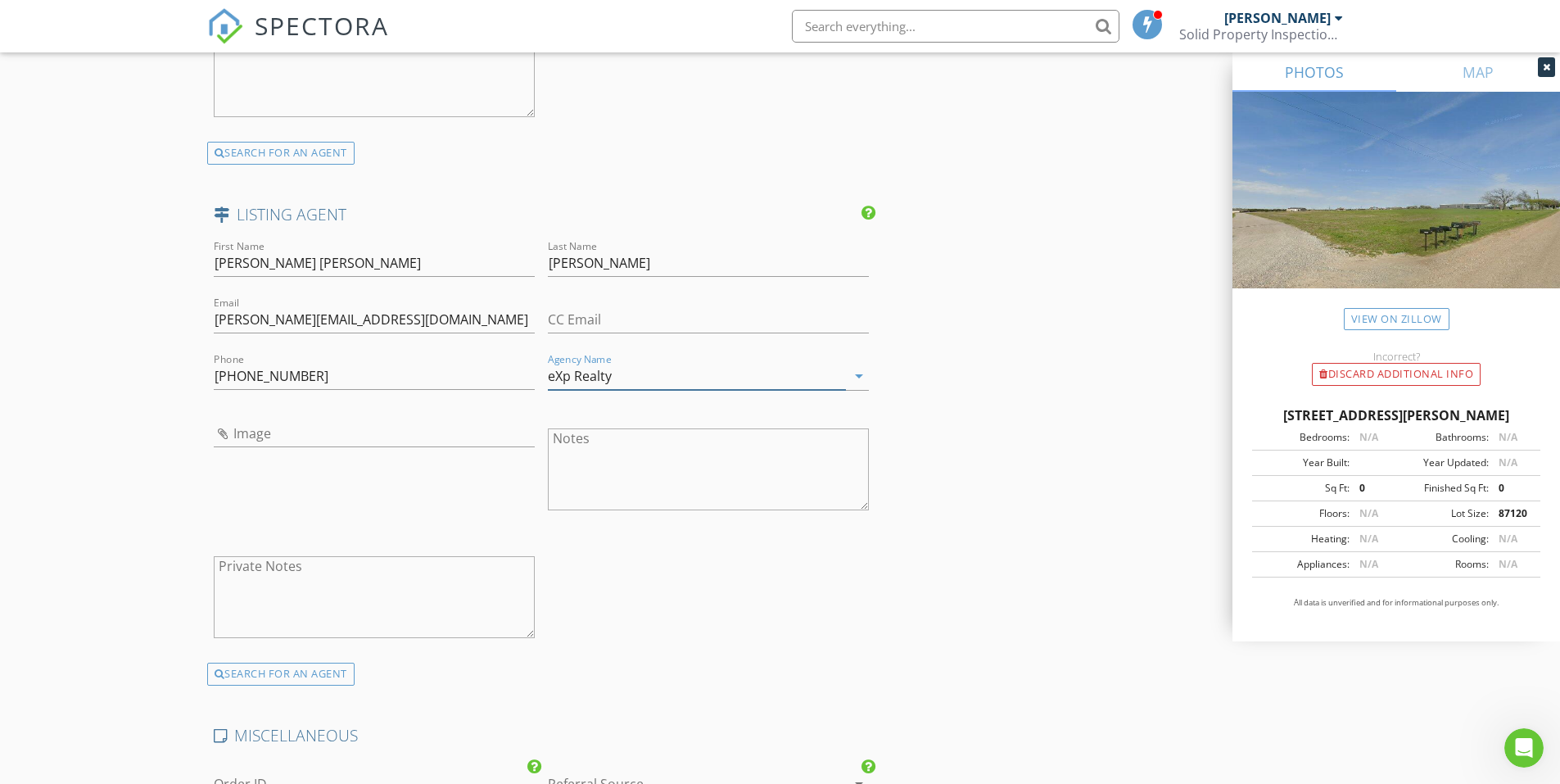
type input "eXp Realty"
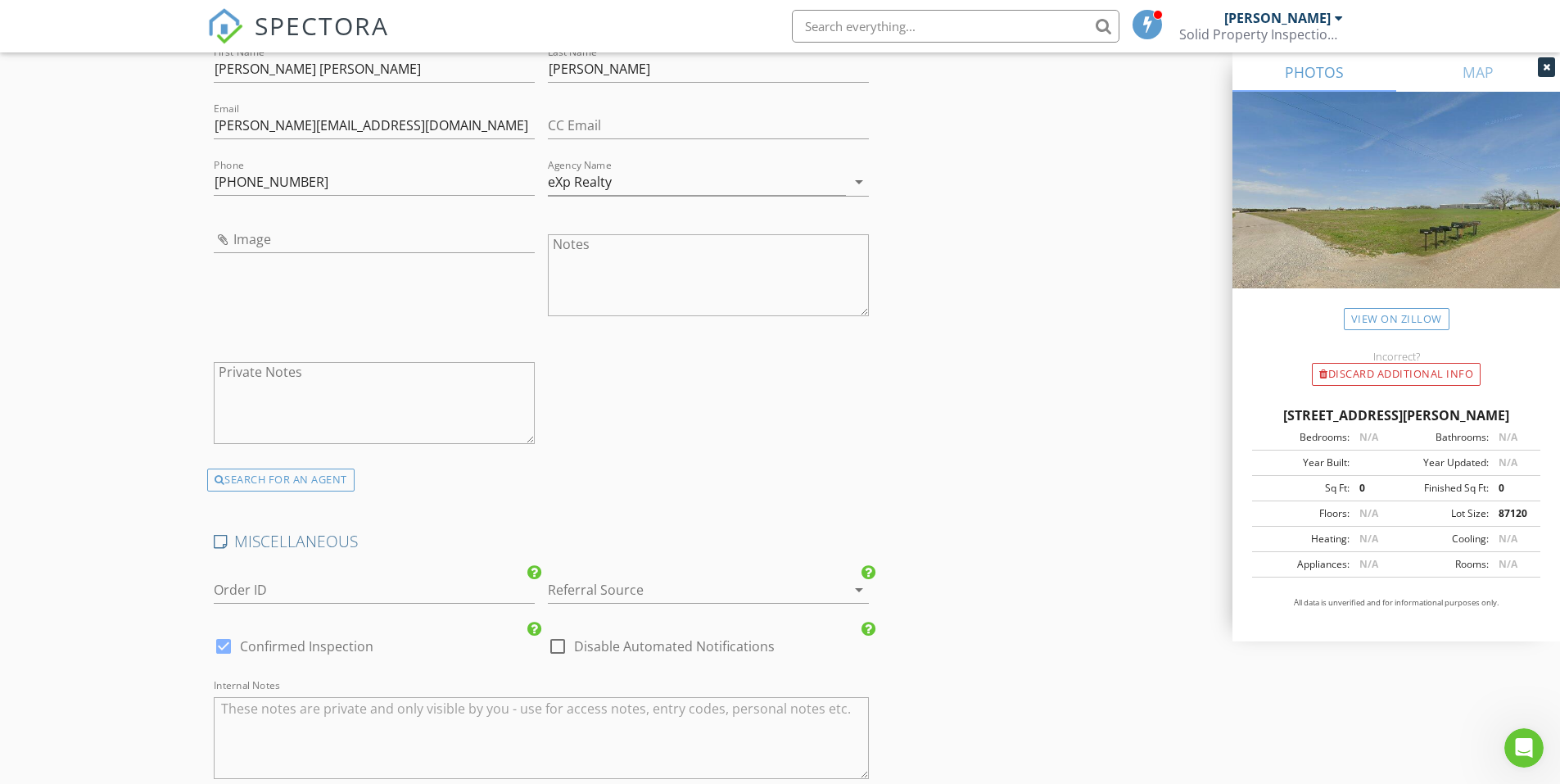
scroll to position [2683, 0]
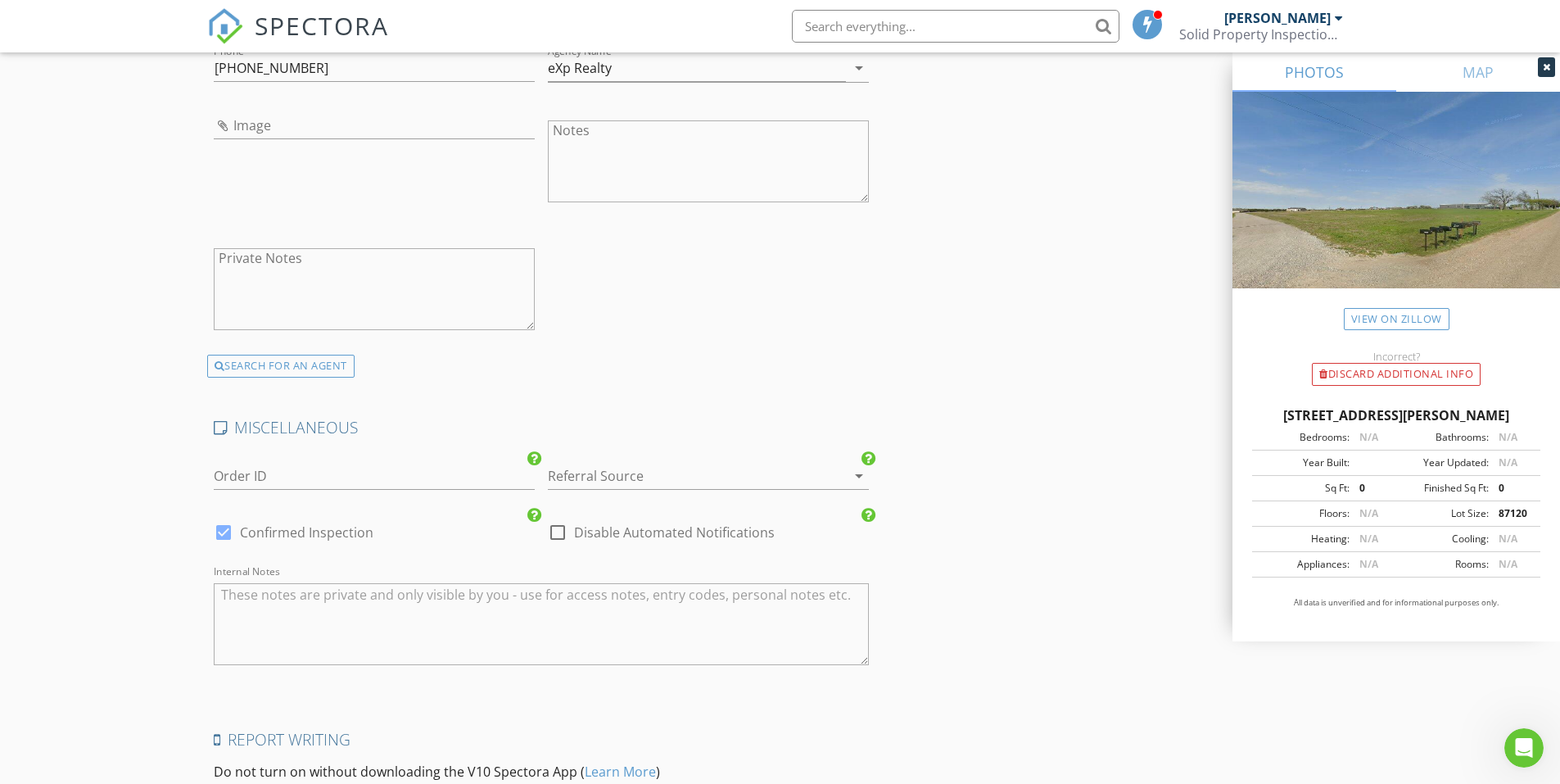
click at [693, 471] on div at bounding box center [685, 476] width 275 height 27
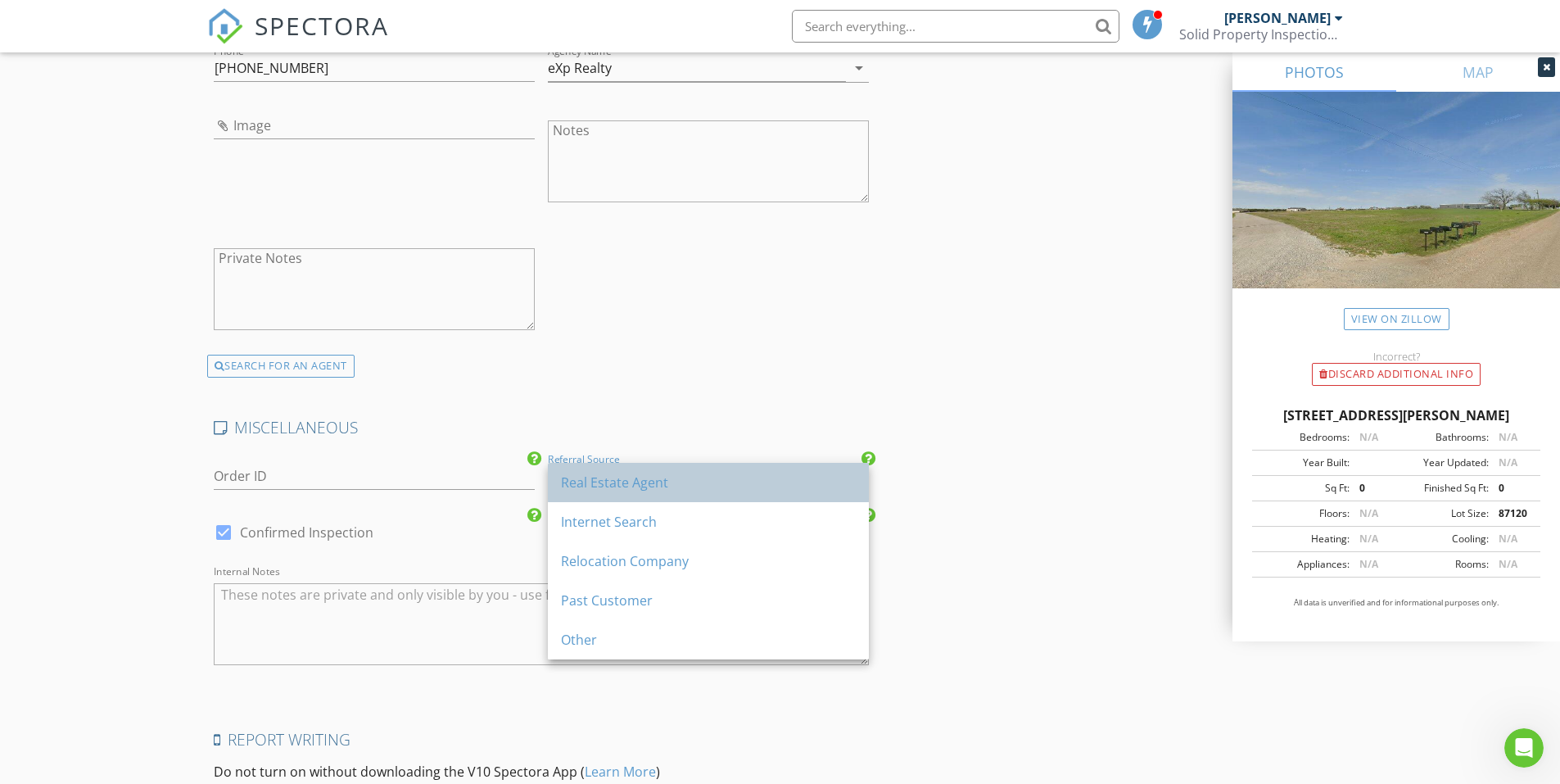
click at [684, 485] on div "Real Estate Agent" at bounding box center [709, 482] width 295 height 20
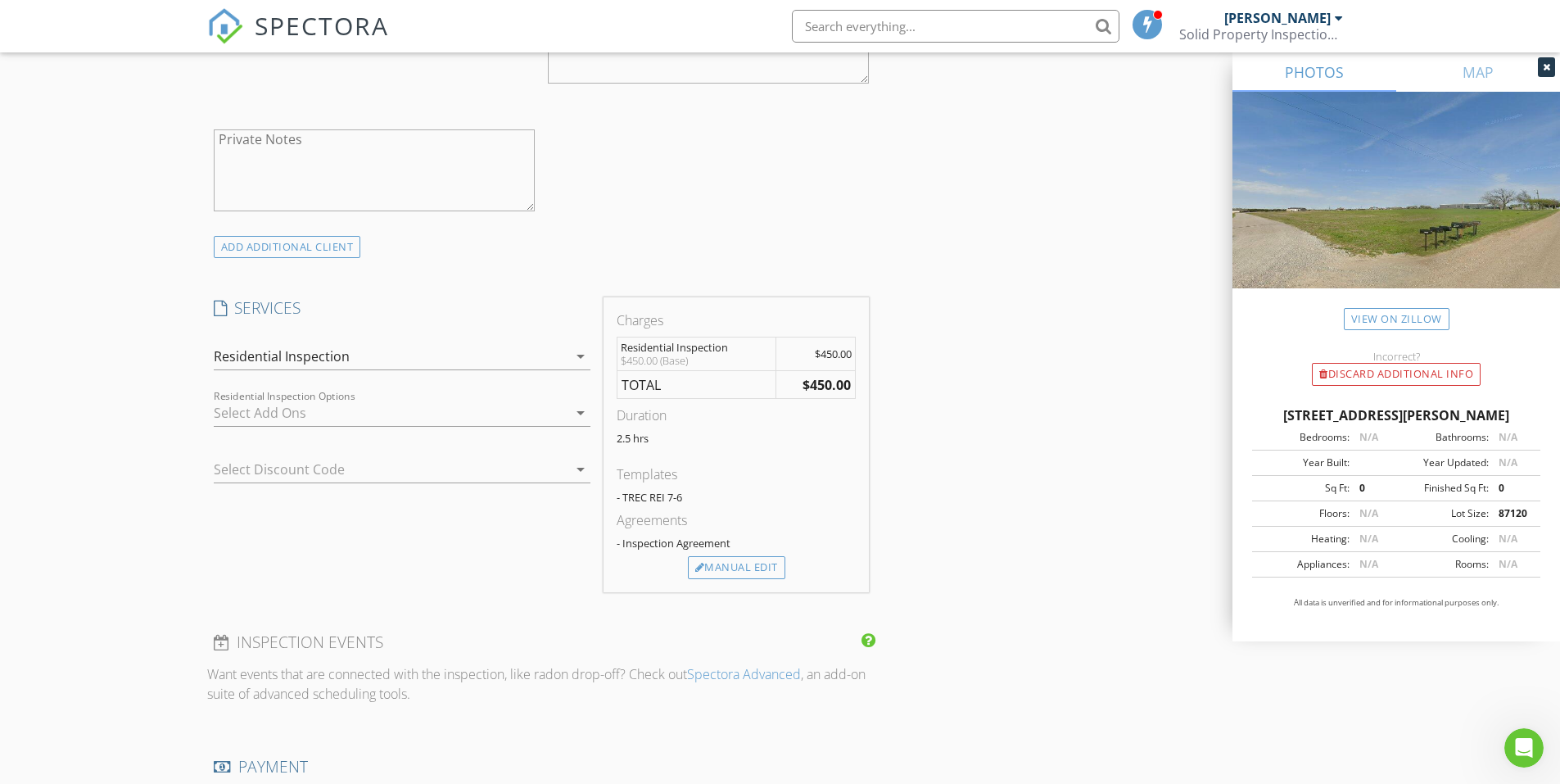
scroll to position [1159, 0]
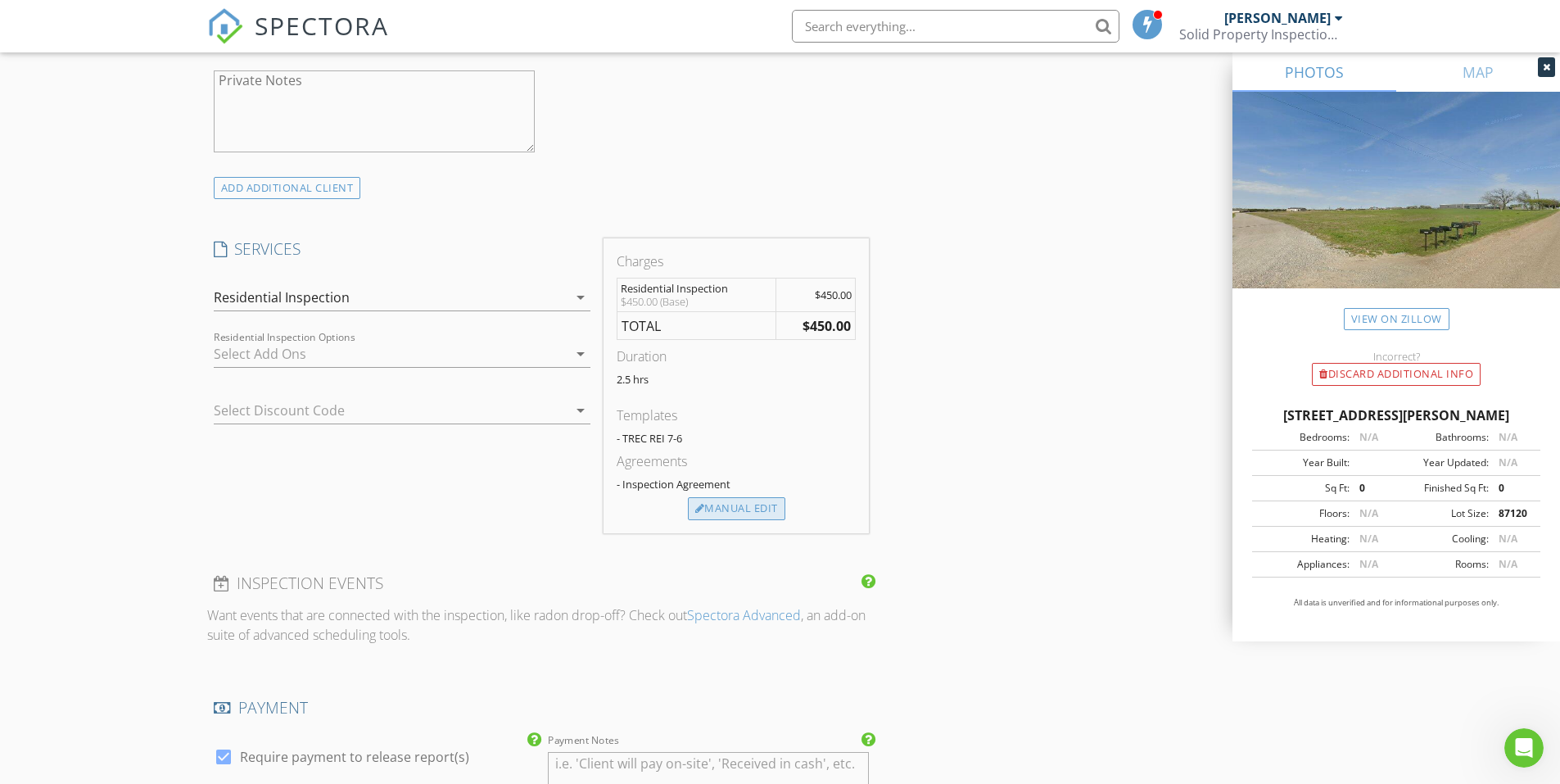
click at [727, 514] on div "Manual Edit" at bounding box center [737, 508] width 97 height 23
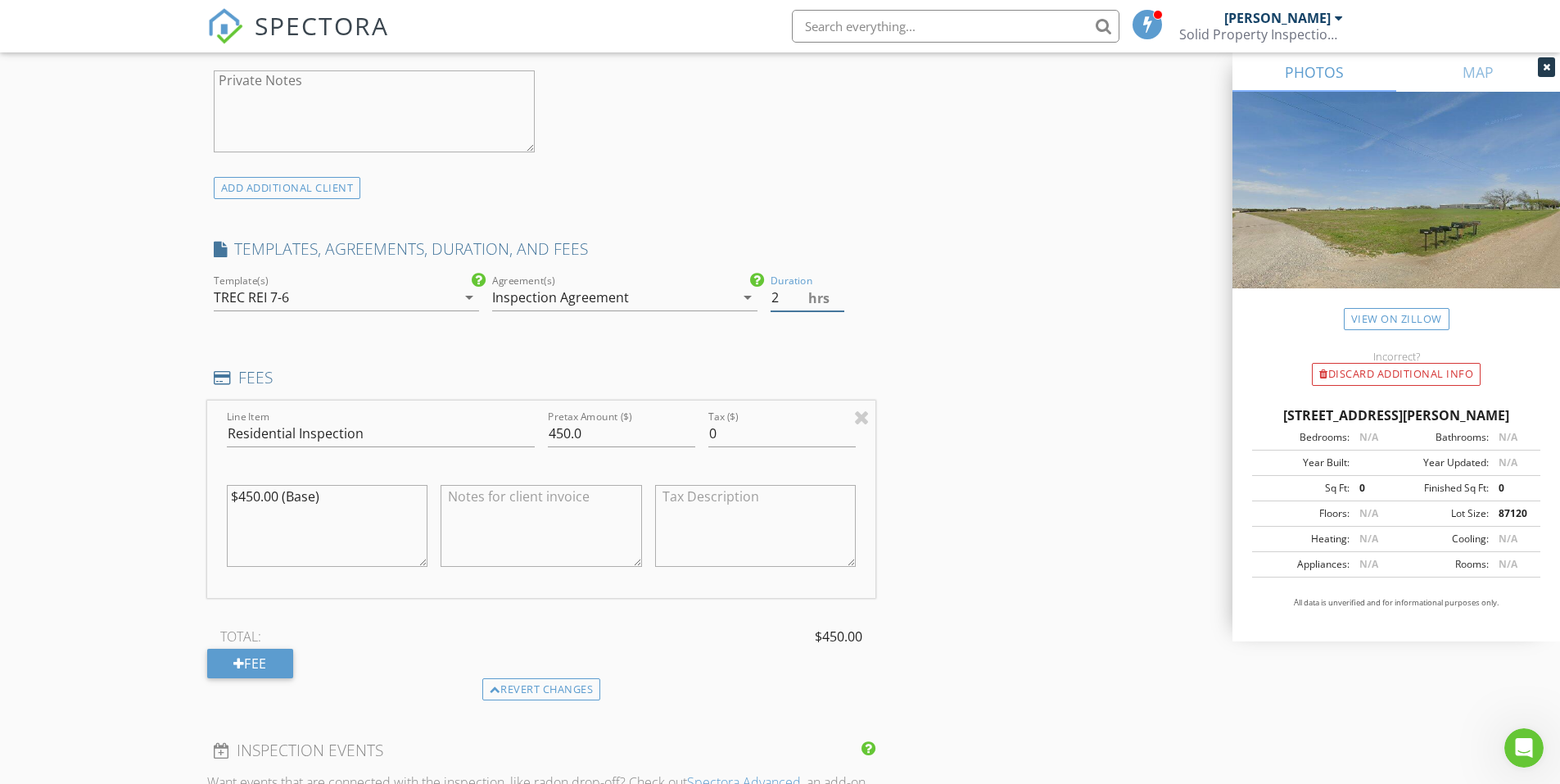
click at [836, 298] on input "2" at bounding box center [807, 298] width 73 height 27
click at [841, 293] on input "2.5" at bounding box center [807, 298] width 73 height 27
type input "3"
click at [841, 293] on input "3" at bounding box center [807, 298] width 73 height 27
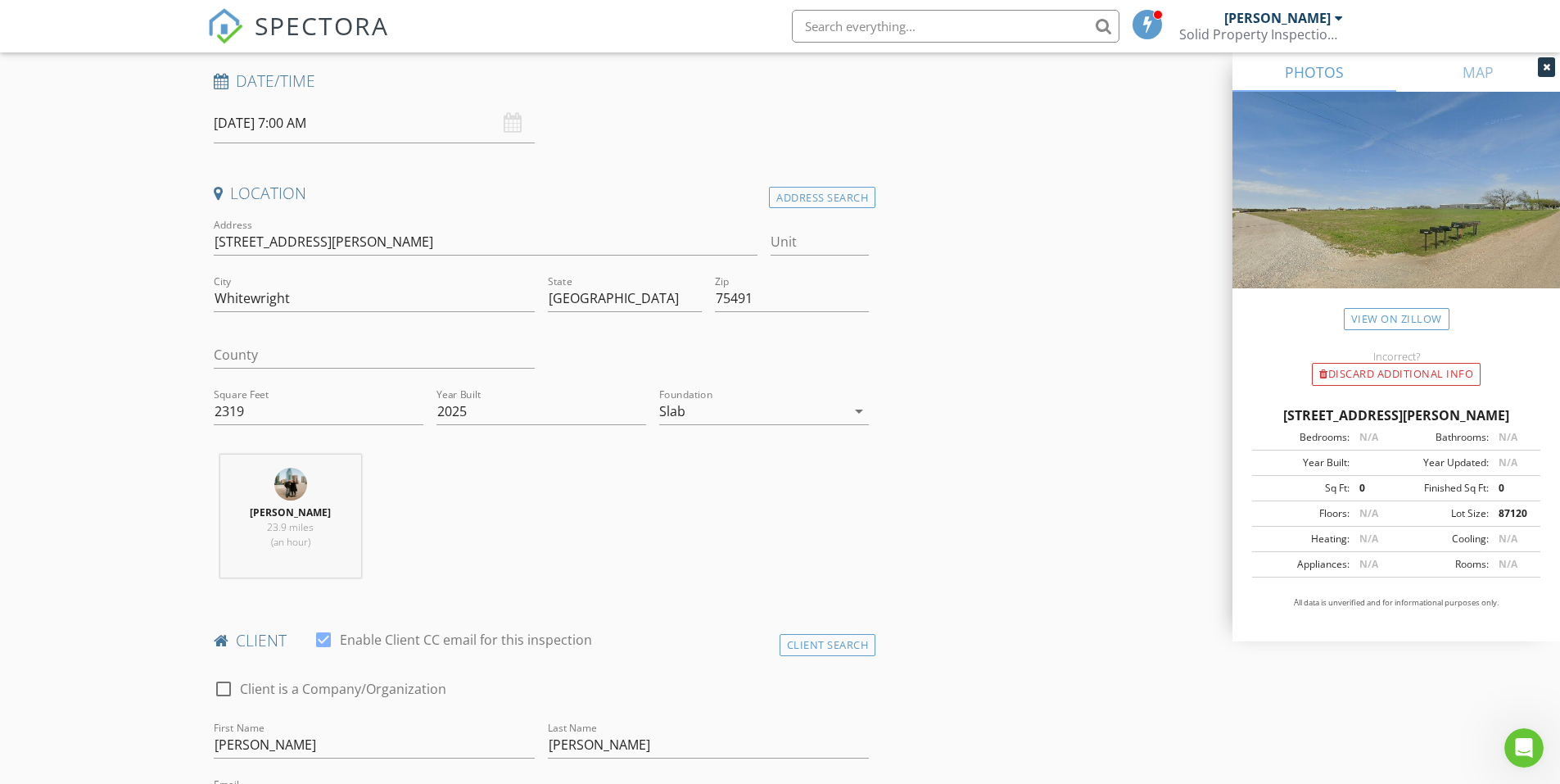
scroll to position [249, 0]
click at [271, 352] on input "County" at bounding box center [374, 354] width 321 height 27
type input "Fannin"
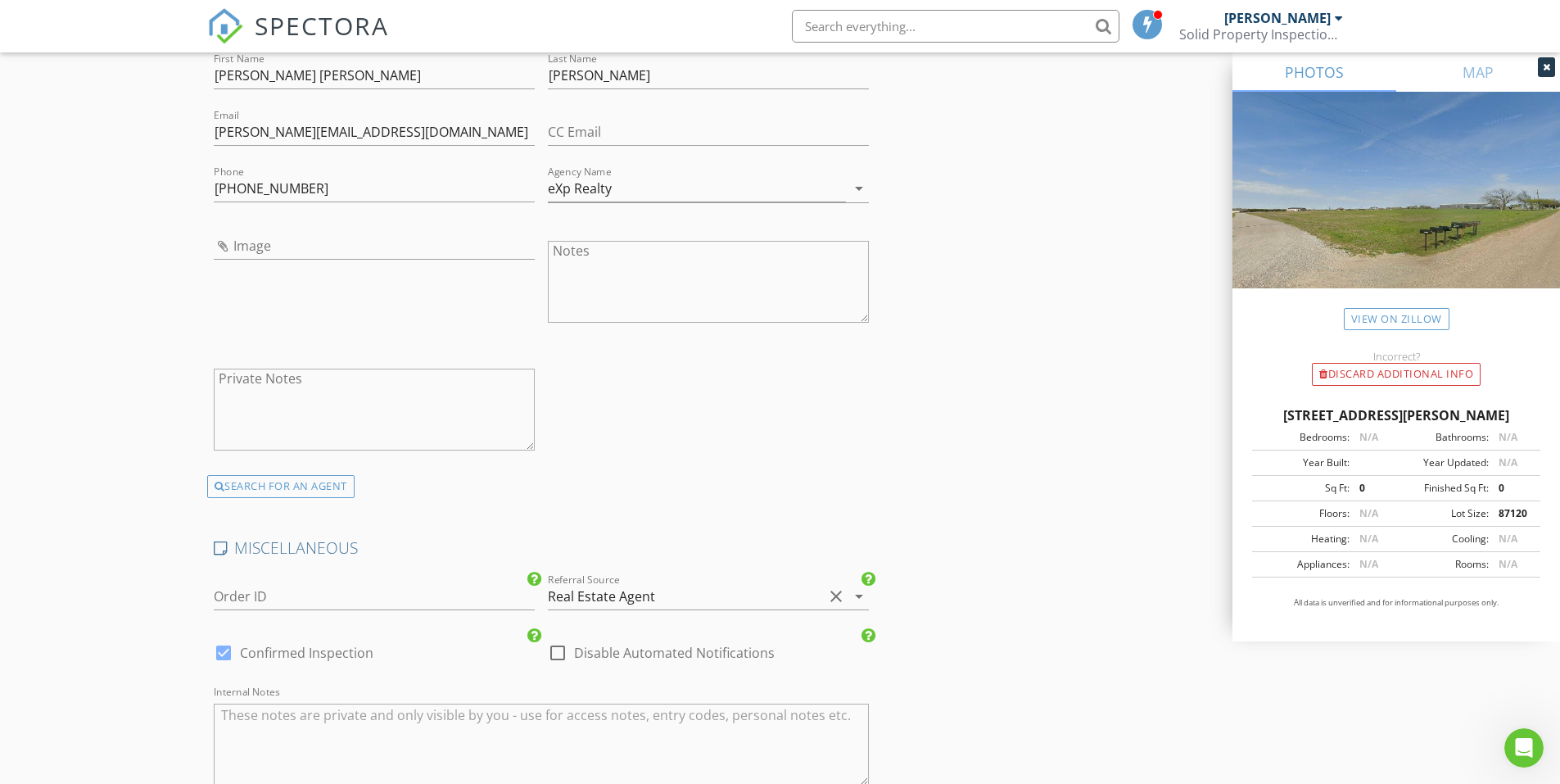
scroll to position [3052, 0]
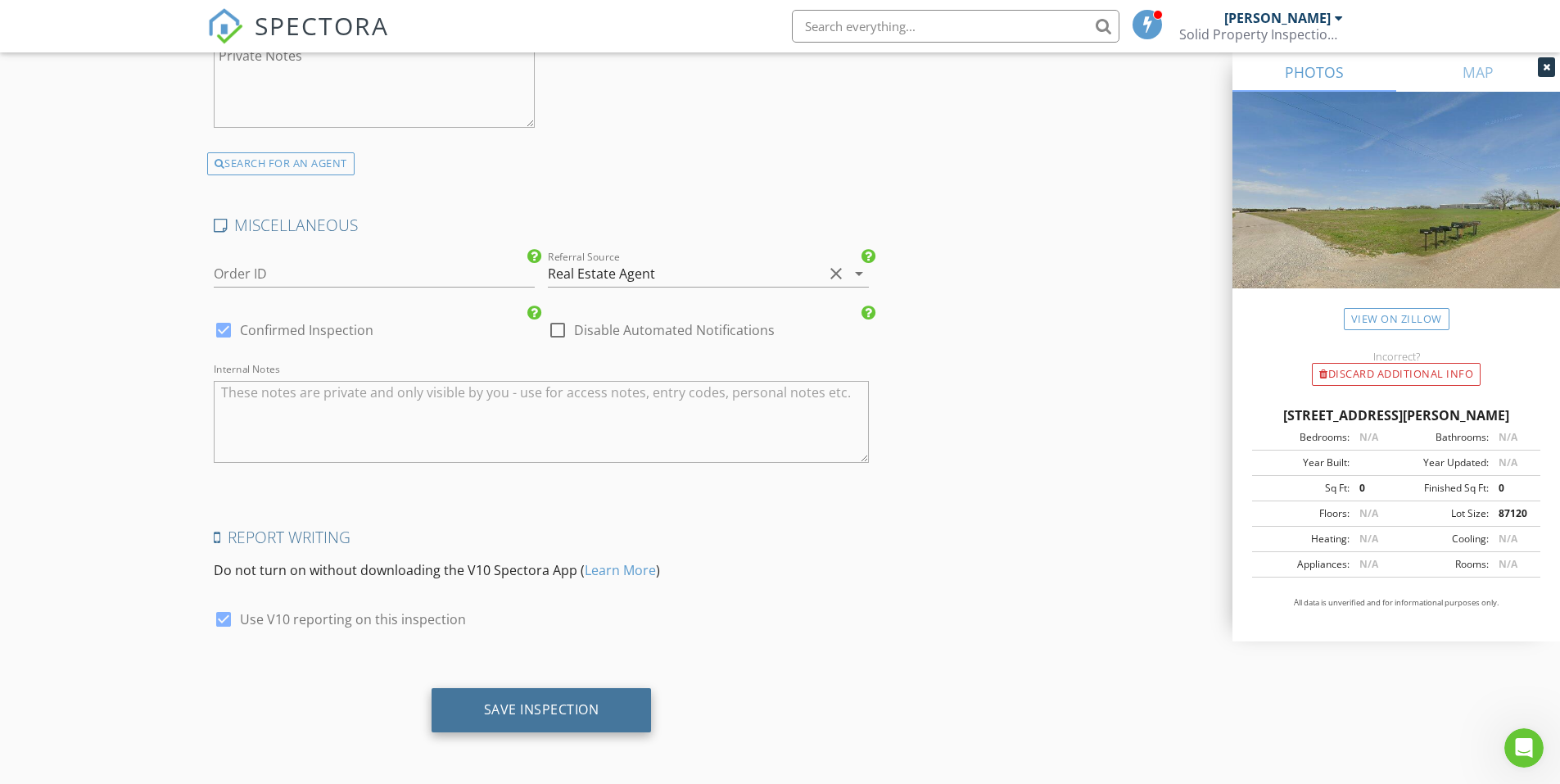
click at [580, 724] on div "Save Inspection" at bounding box center [543, 710] width 221 height 44
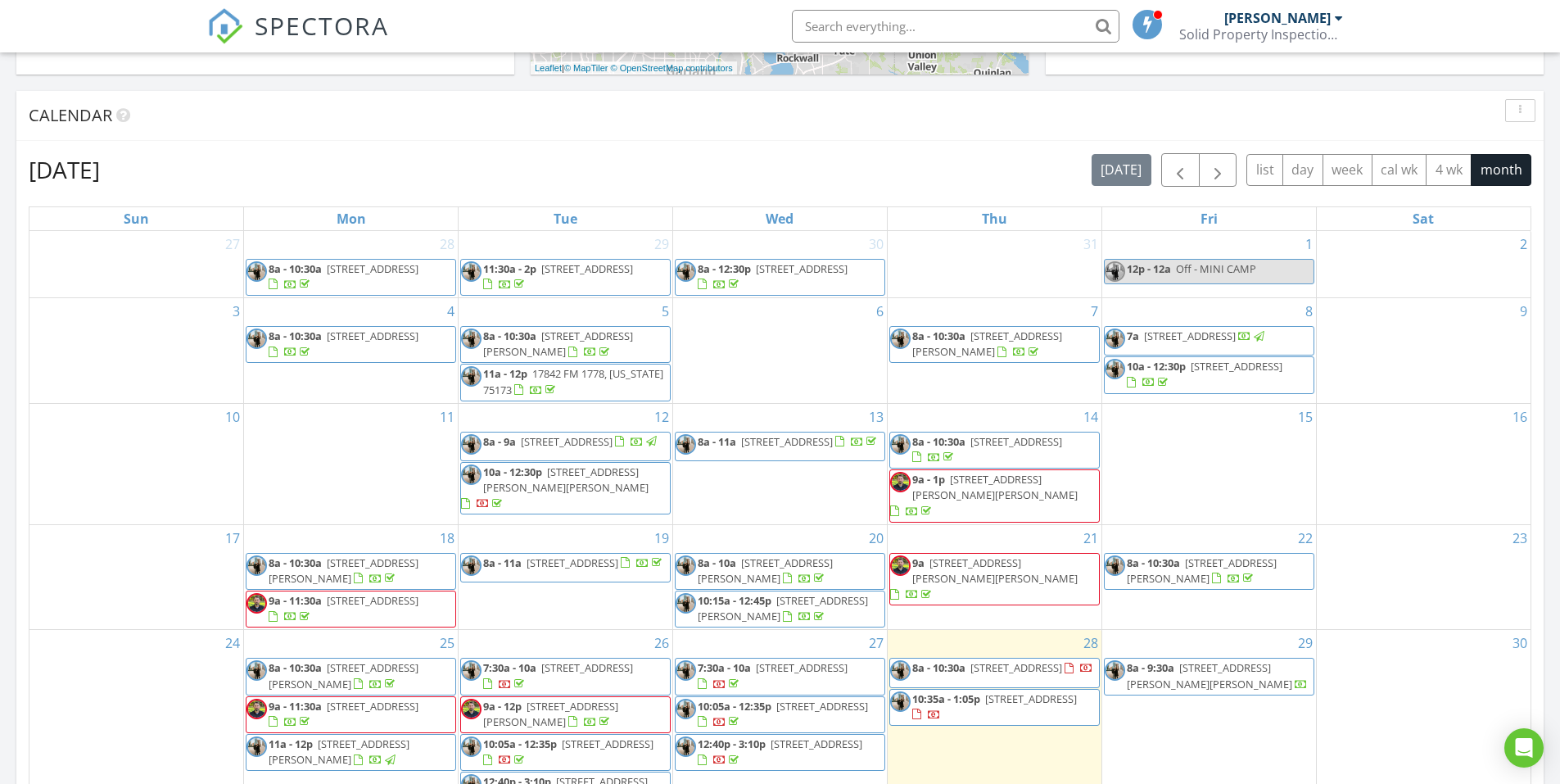
scroll to position [629, 0]
click at [1223, 175] on span "button" at bounding box center [1217, 171] width 20 height 20
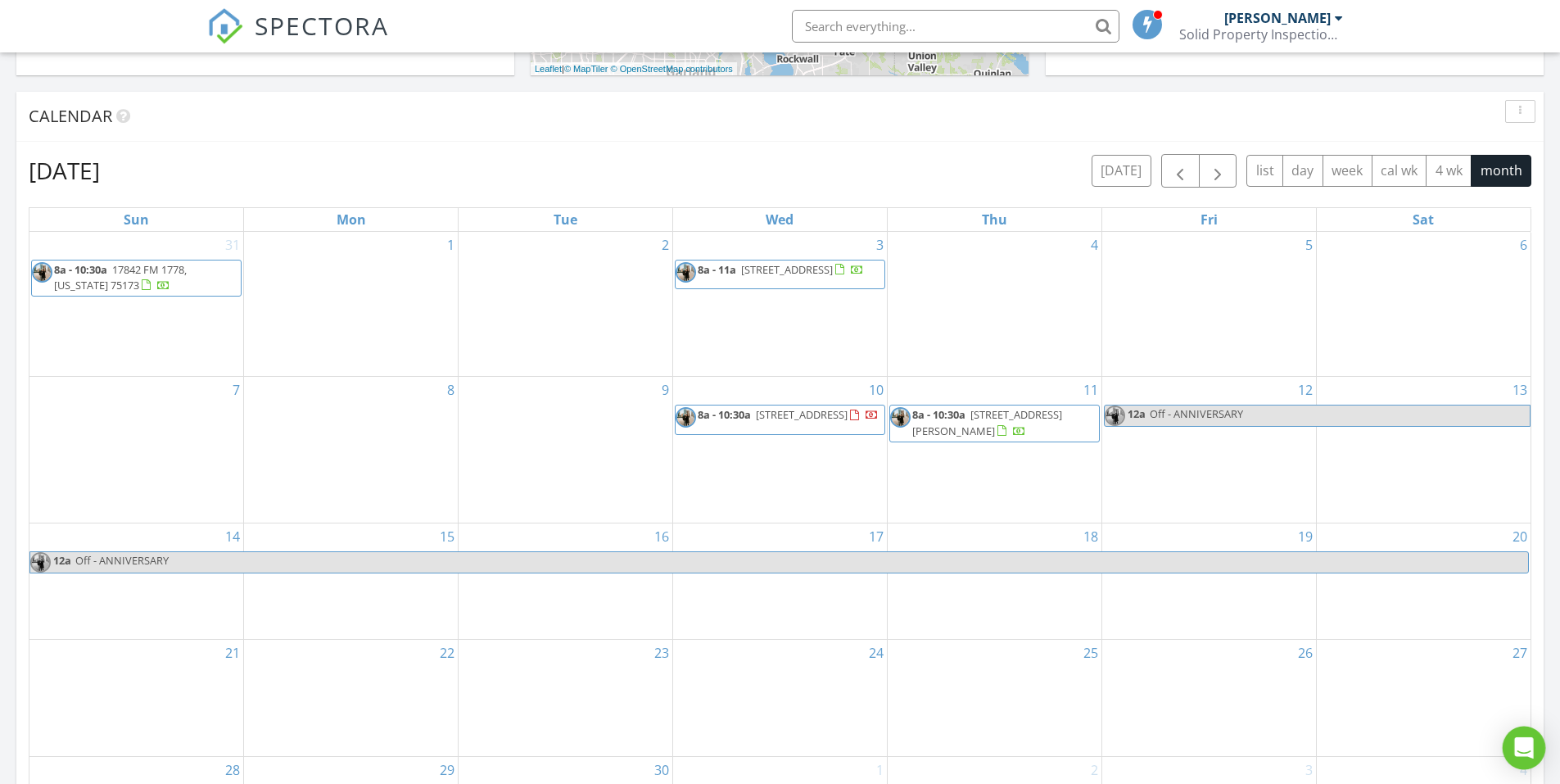
click at [1527, 744] on icon "Open Intercom Messenger" at bounding box center [1524, 748] width 19 height 21
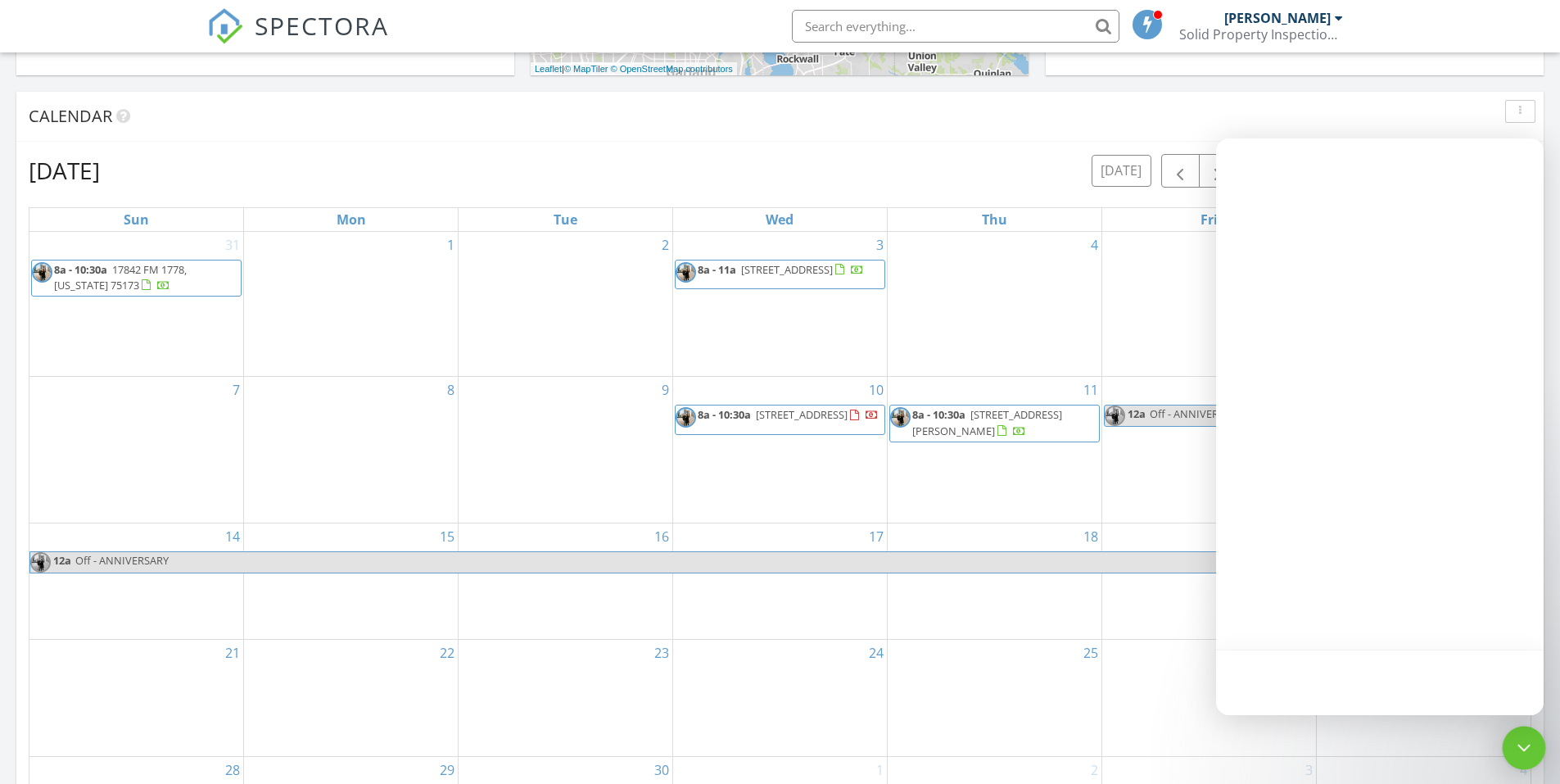
scroll to position [0, 0]
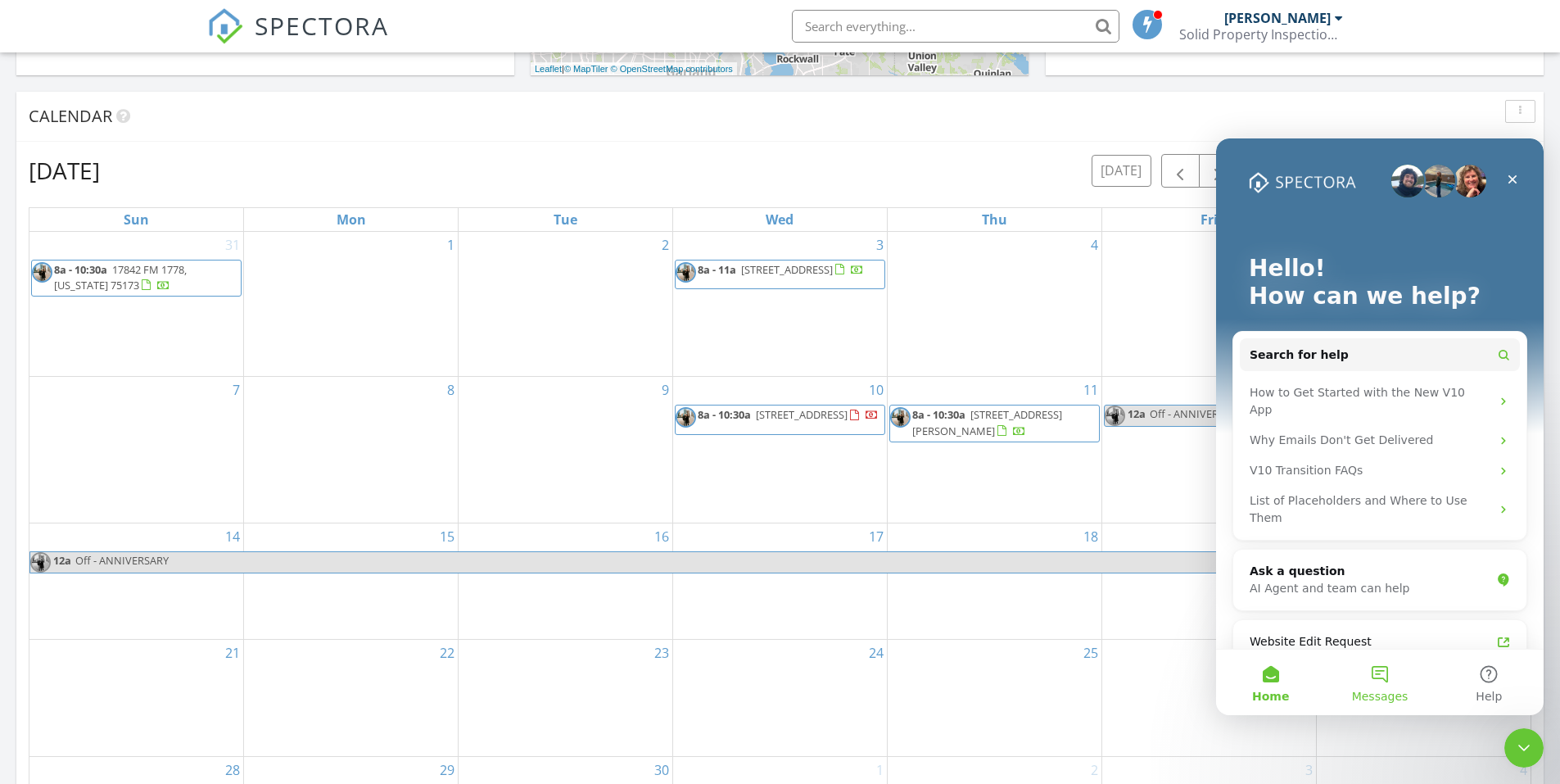
click at [1378, 684] on button "Messages" at bounding box center [1379, 681] width 109 height 66
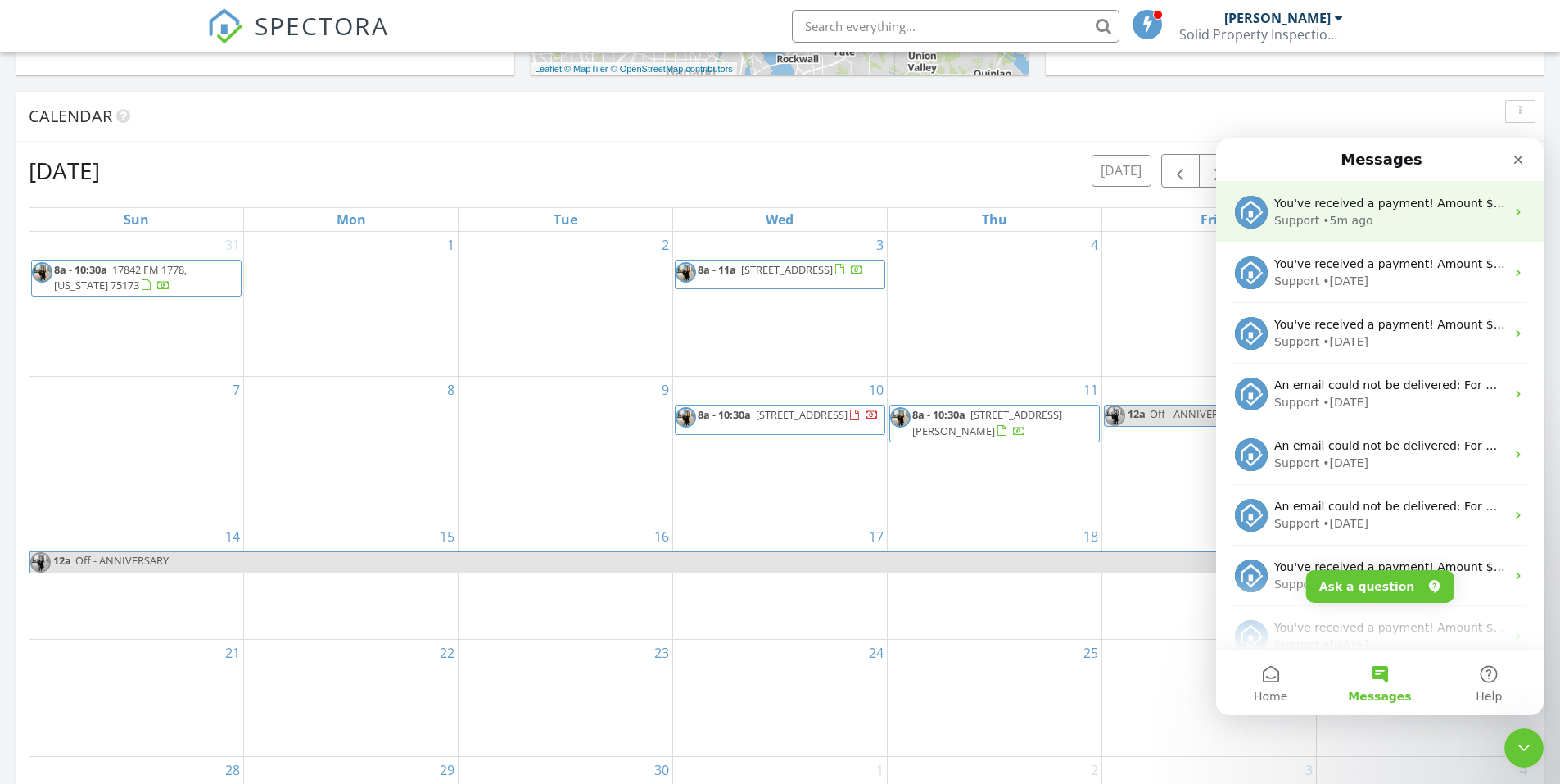
click at [1340, 212] on div "• 5m ago" at bounding box center [1348, 221] width 49 height 17
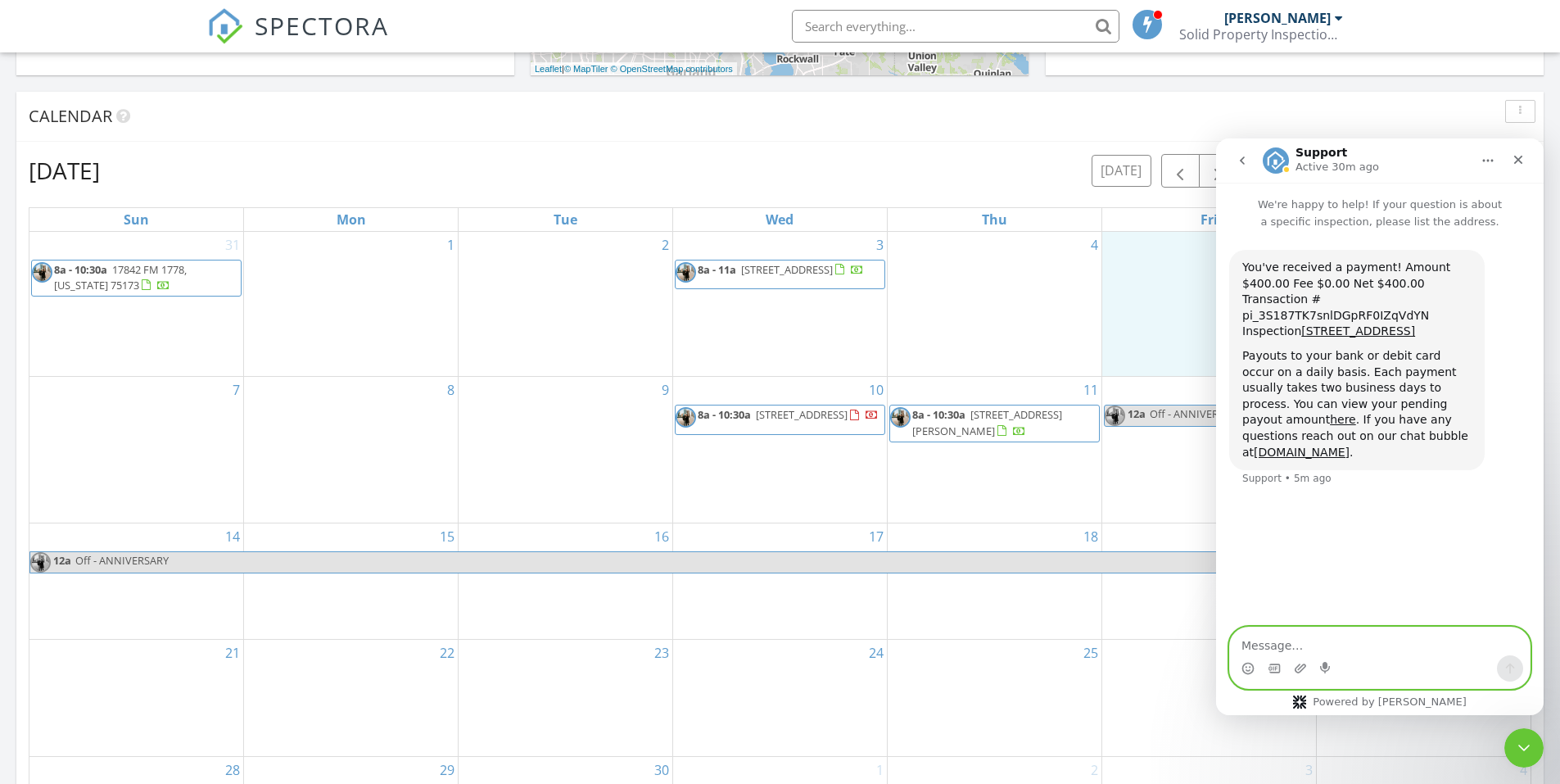
click at [1151, 307] on div "5" at bounding box center [1209, 304] width 214 height 145
click at [1515, 156] on icon "Close" at bounding box center [1518, 160] width 9 height 9
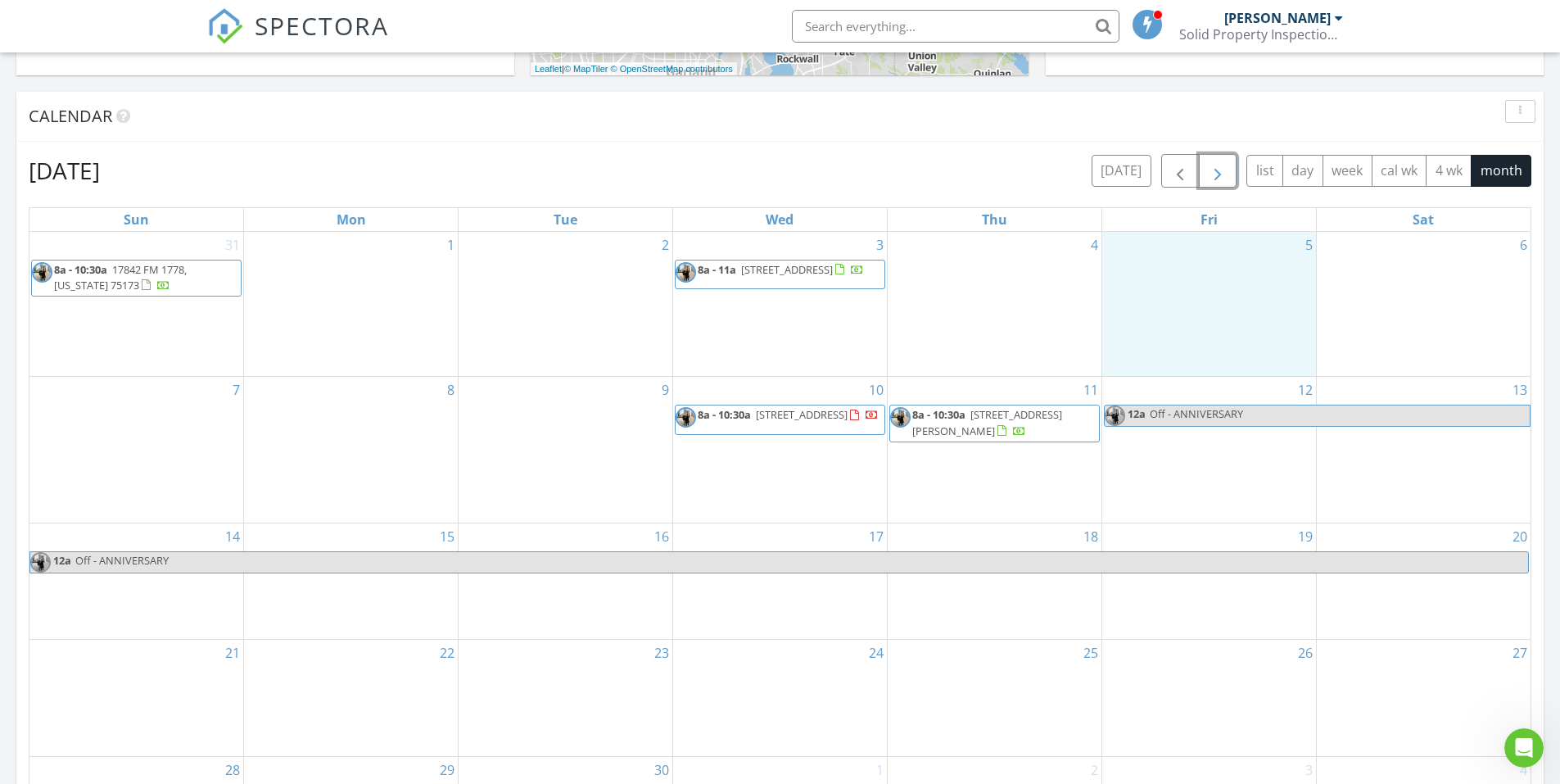
click at [1221, 168] on span "button" at bounding box center [1217, 171] width 20 height 20
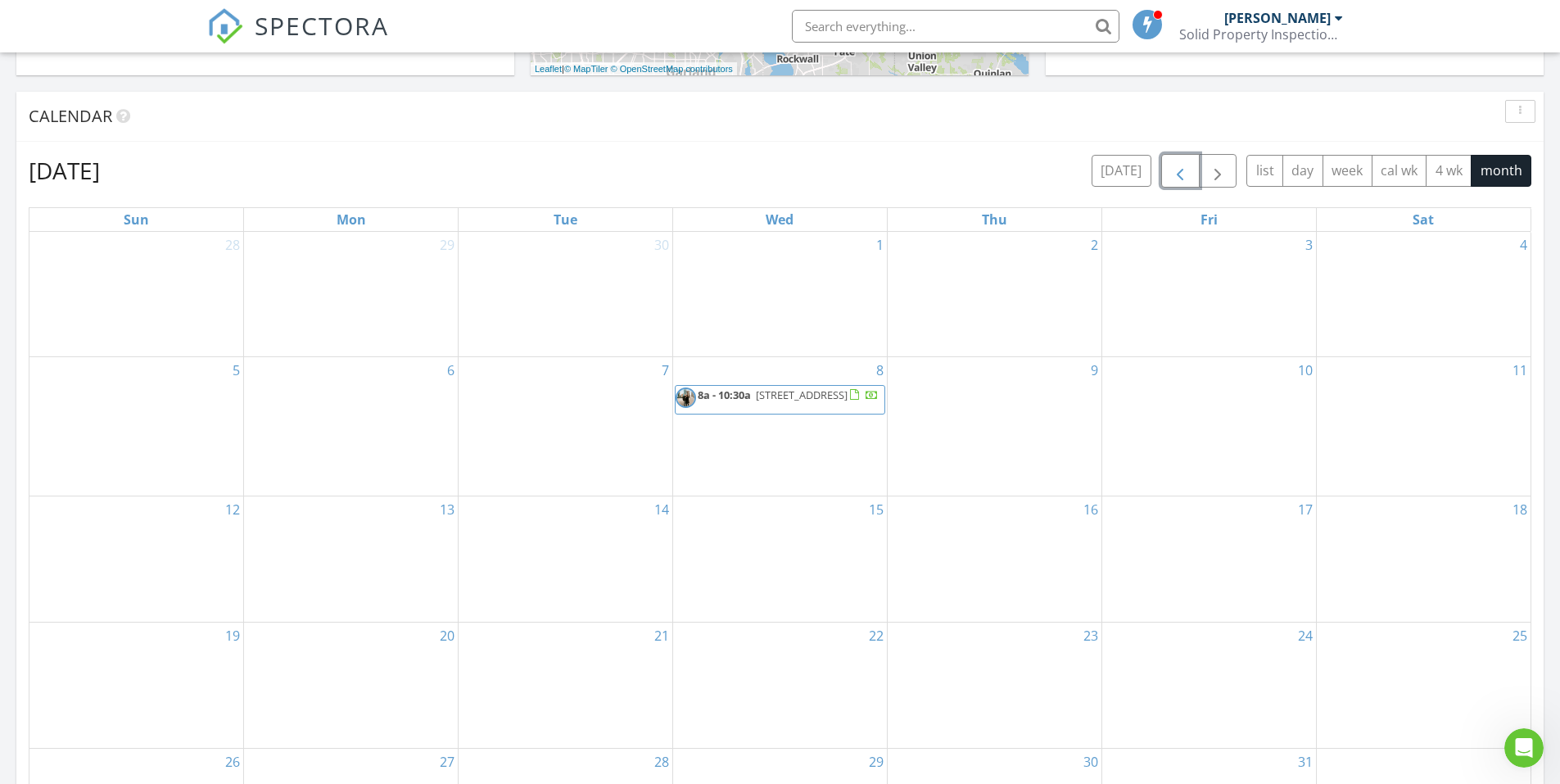
click at [1175, 172] on span "button" at bounding box center [1180, 171] width 20 height 20
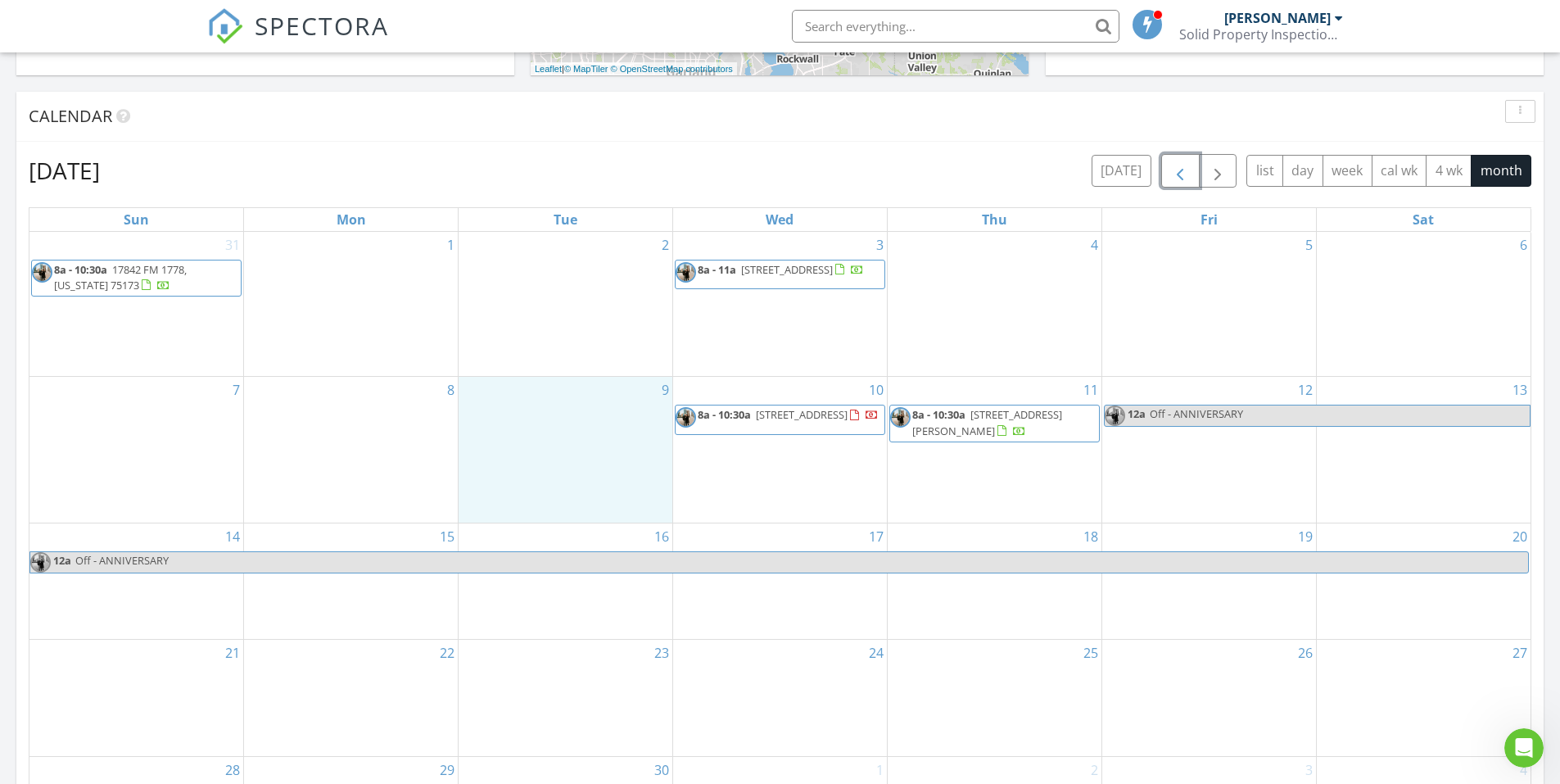
click at [562, 452] on div "9" at bounding box center [565, 449] width 214 height 145
click at [577, 384] on link "Inspection" at bounding box center [564, 384] width 85 height 27
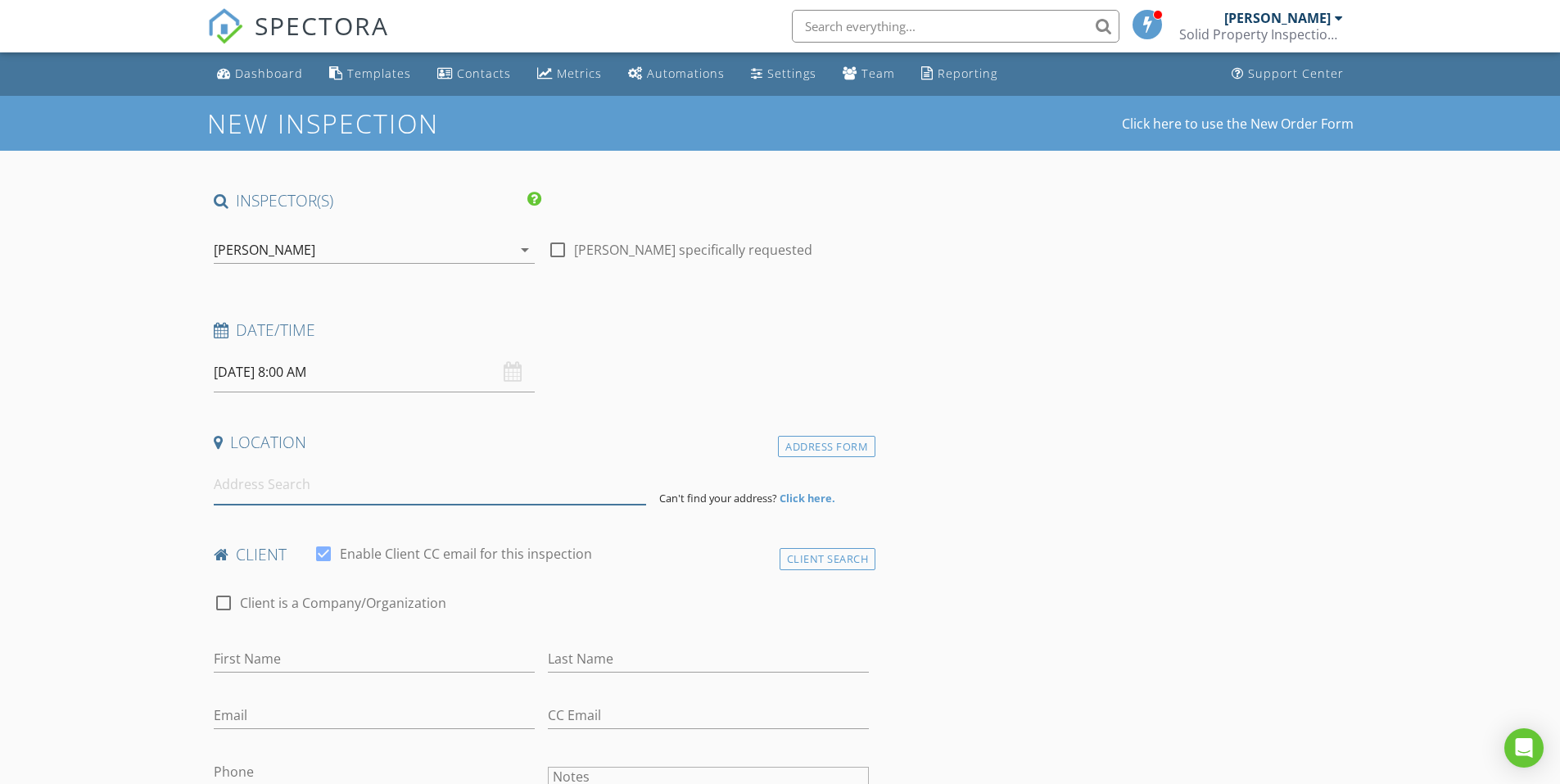
click at [319, 484] on input at bounding box center [430, 484] width 432 height 40
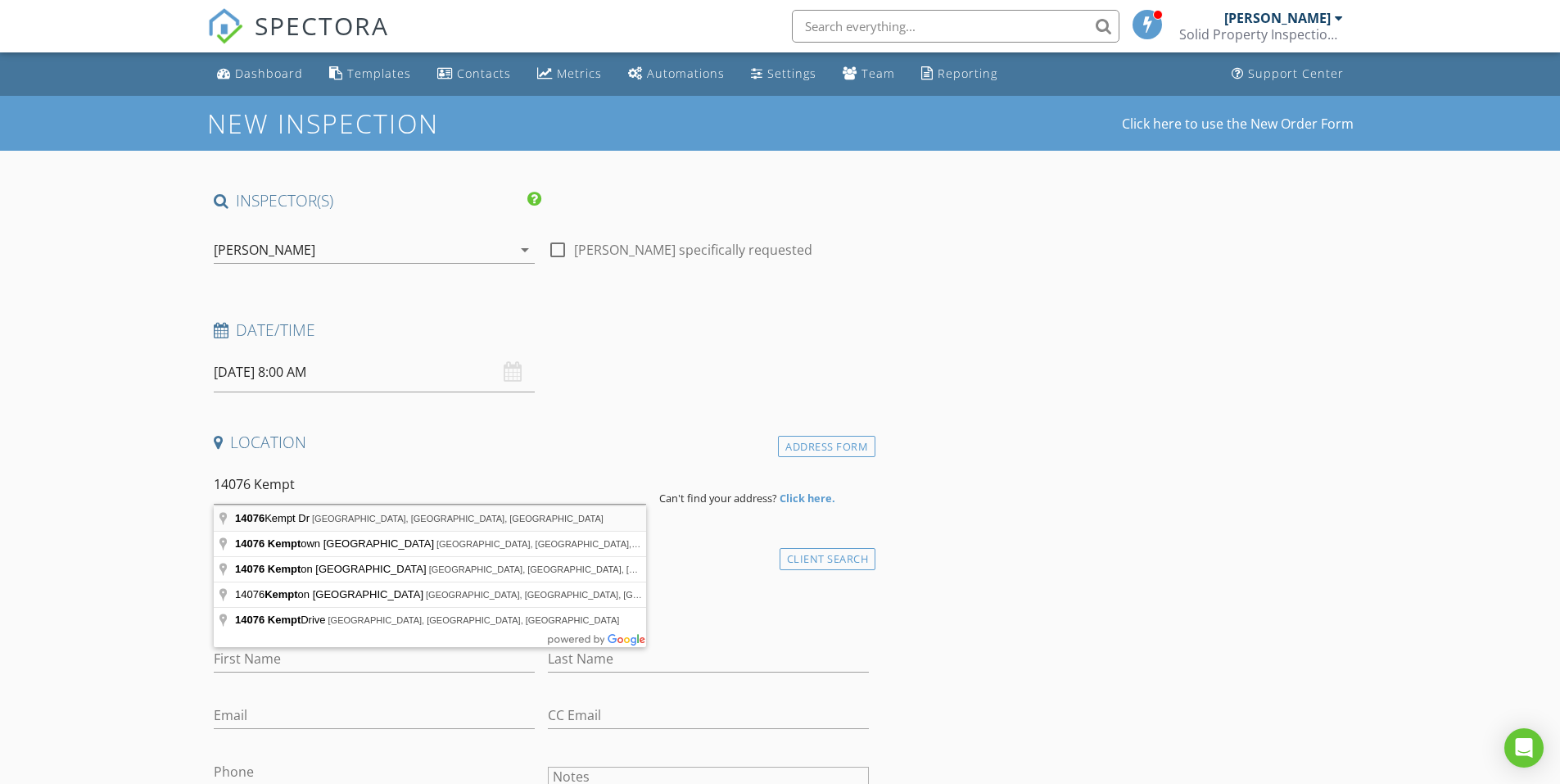
type input "14076 Kempt Dr, Pilot Point, TX, USA"
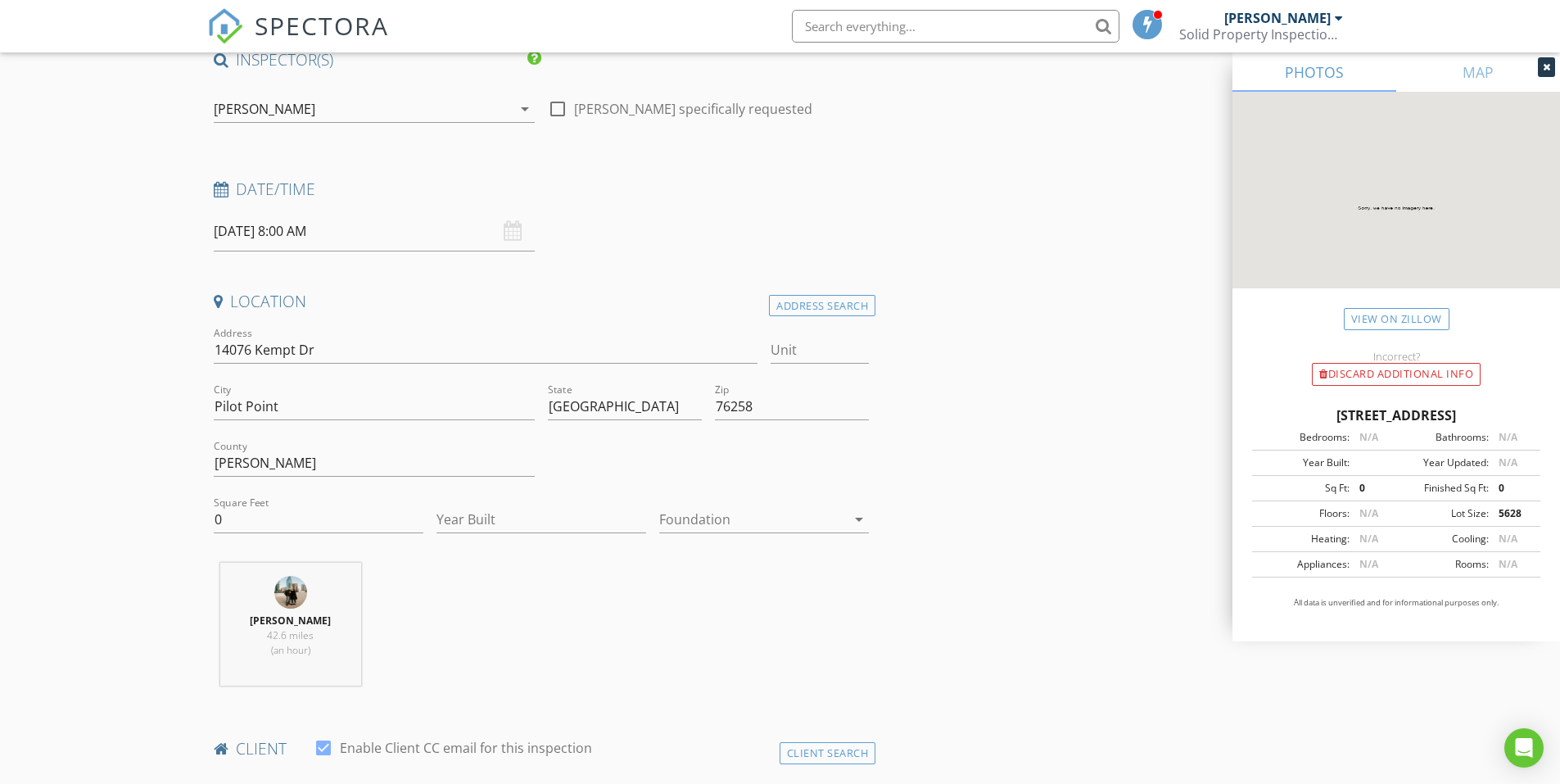
scroll to position [143, 0]
click at [471, 519] on input "Year Built" at bounding box center [542, 518] width 209 height 27
type input "2025"
click at [698, 522] on div at bounding box center [753, 518] width 187 height 27
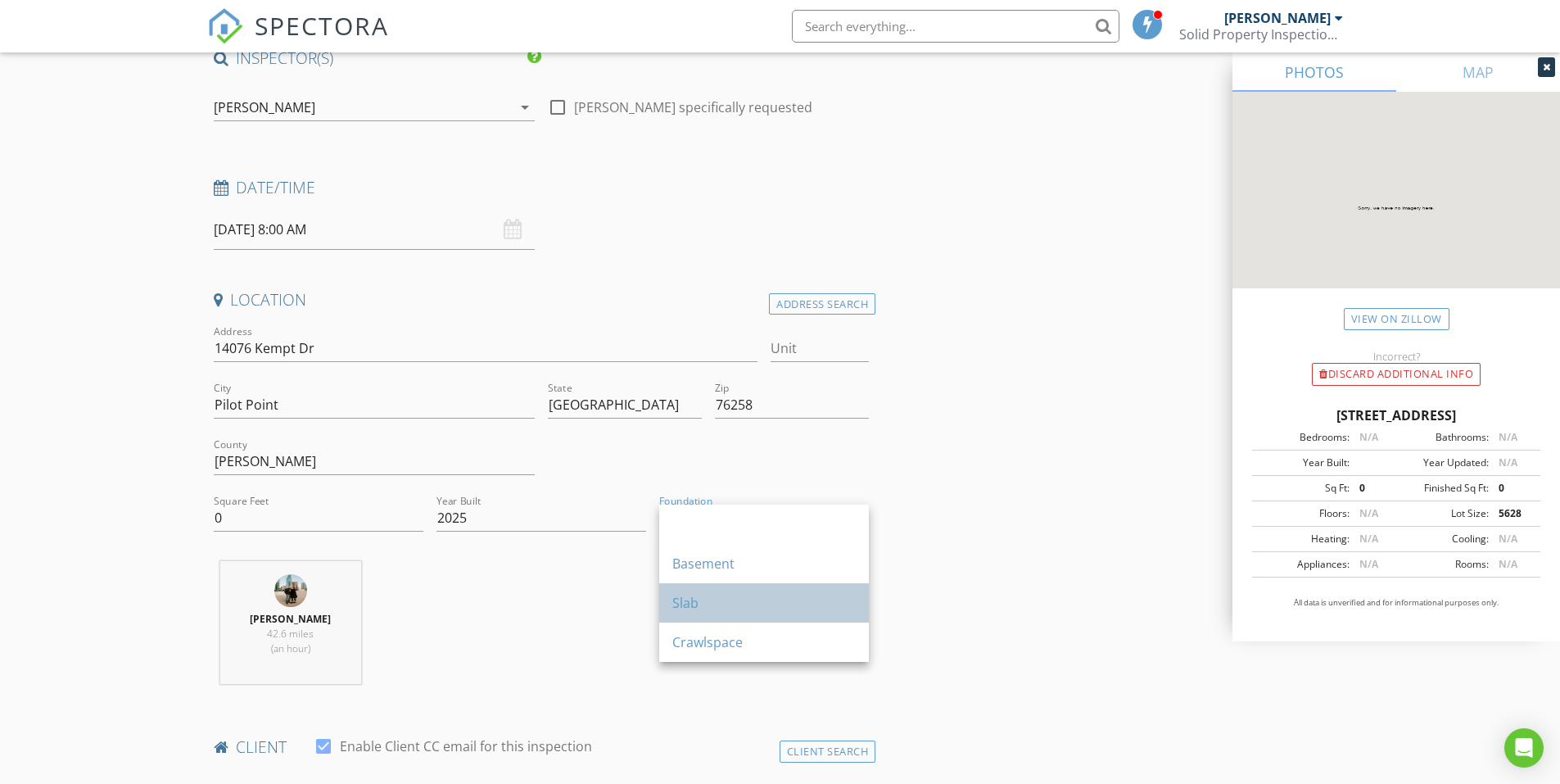
click at [697, 593] on div "Slab" at bounding box center [764, 602] width 184 height 20
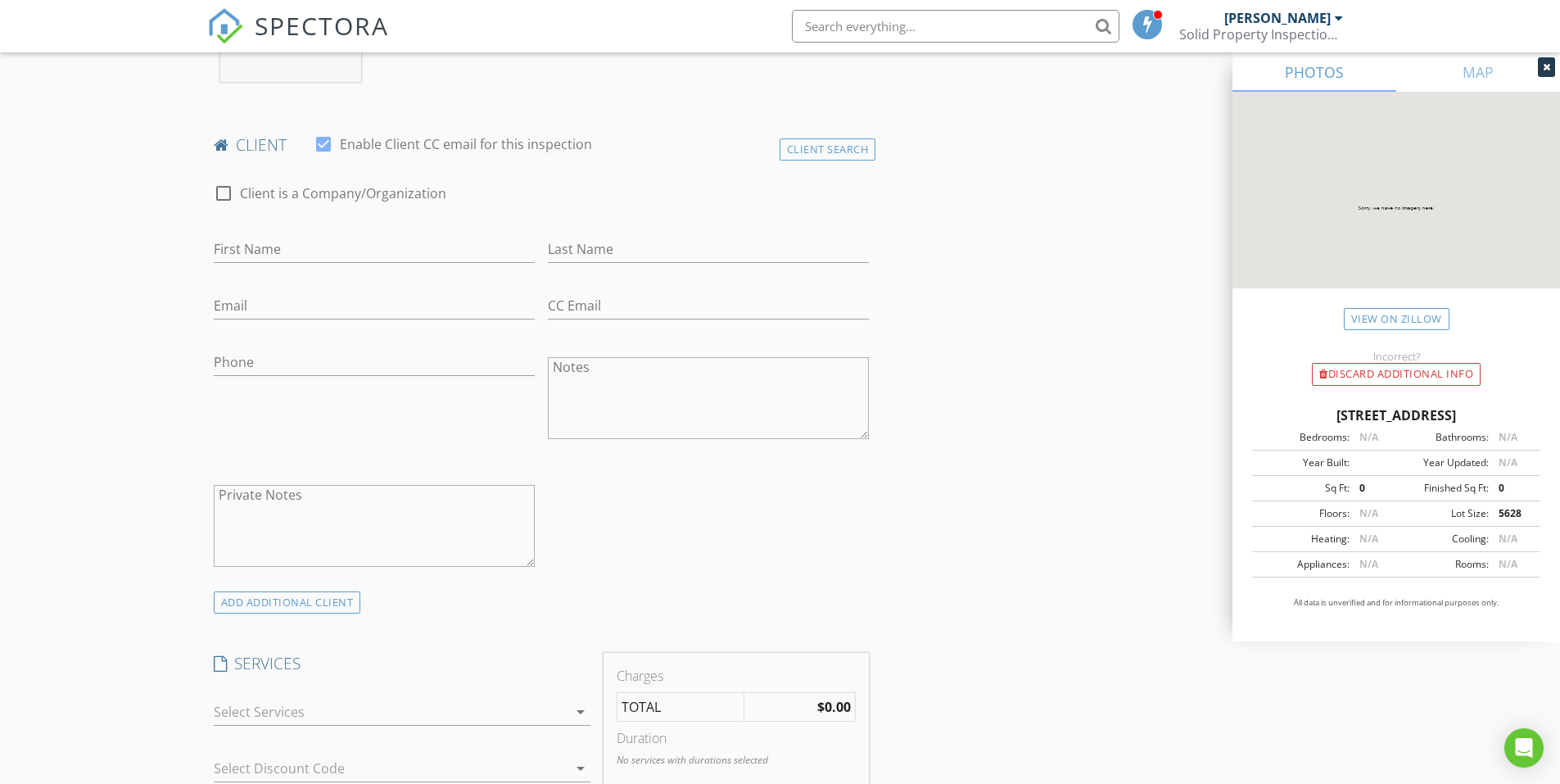
scroll to position [745, 0]
click at [371, 247] on input "First Name" at bounding box center [374, 248] width 321 height 27
type input "Alvani"
type input "Smith"
type input "alvanismith@gmail.com"
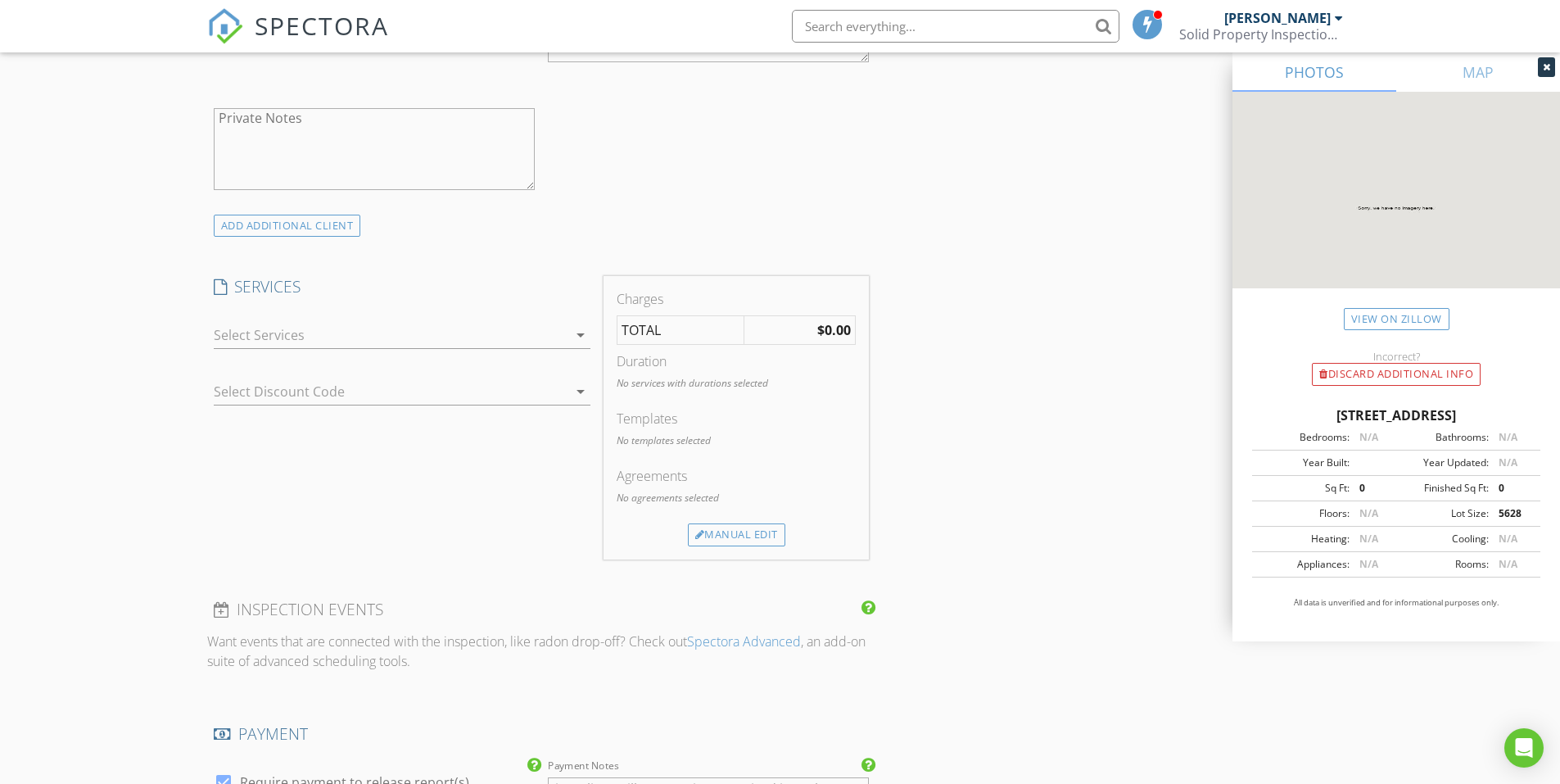
scroll to position [1122, 0]
type input "504-621-5391"
click at [496, 331] on div at bounding box center [391, 334] width 354 height 27
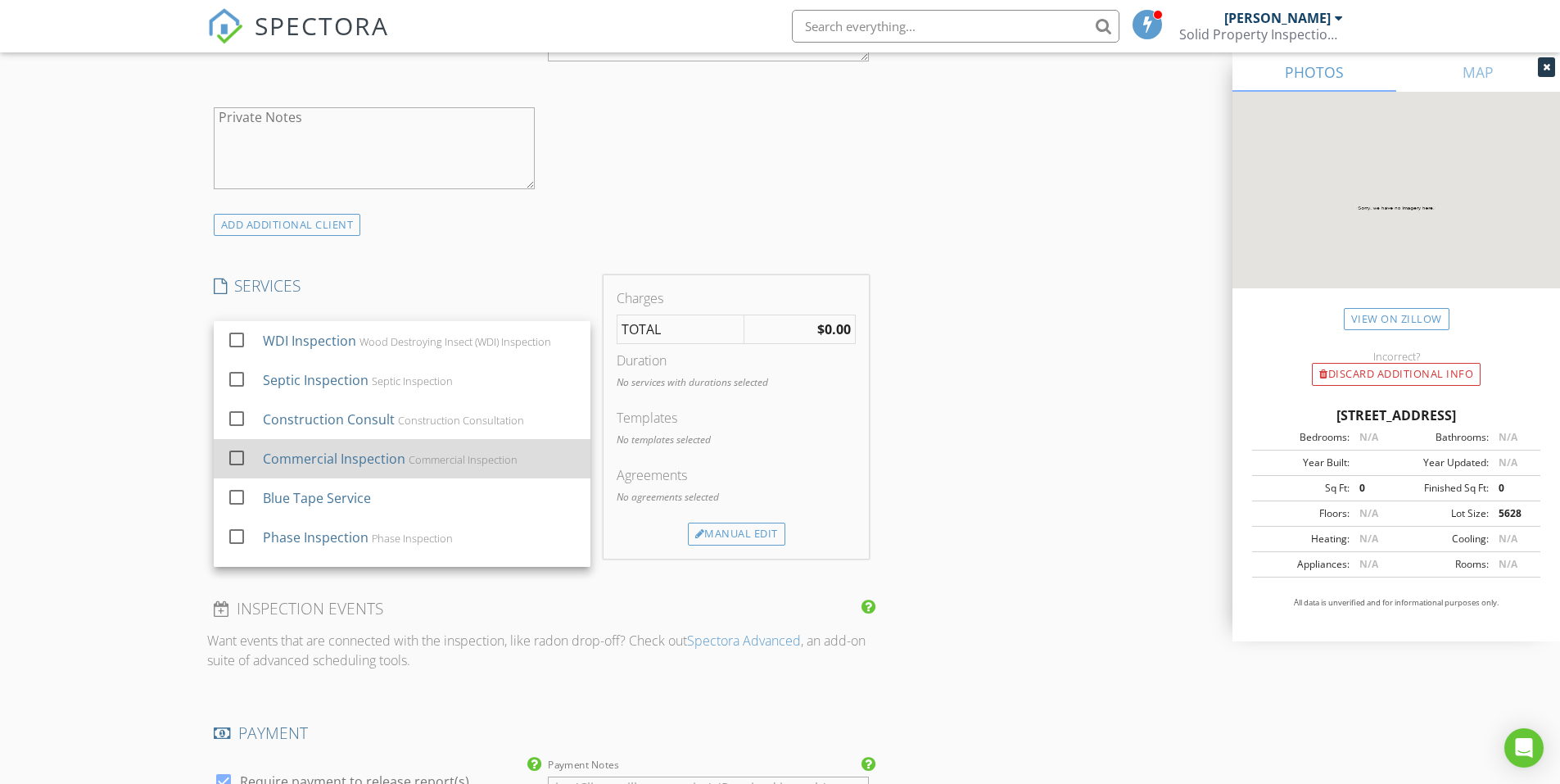
scroll to position [304, 0]
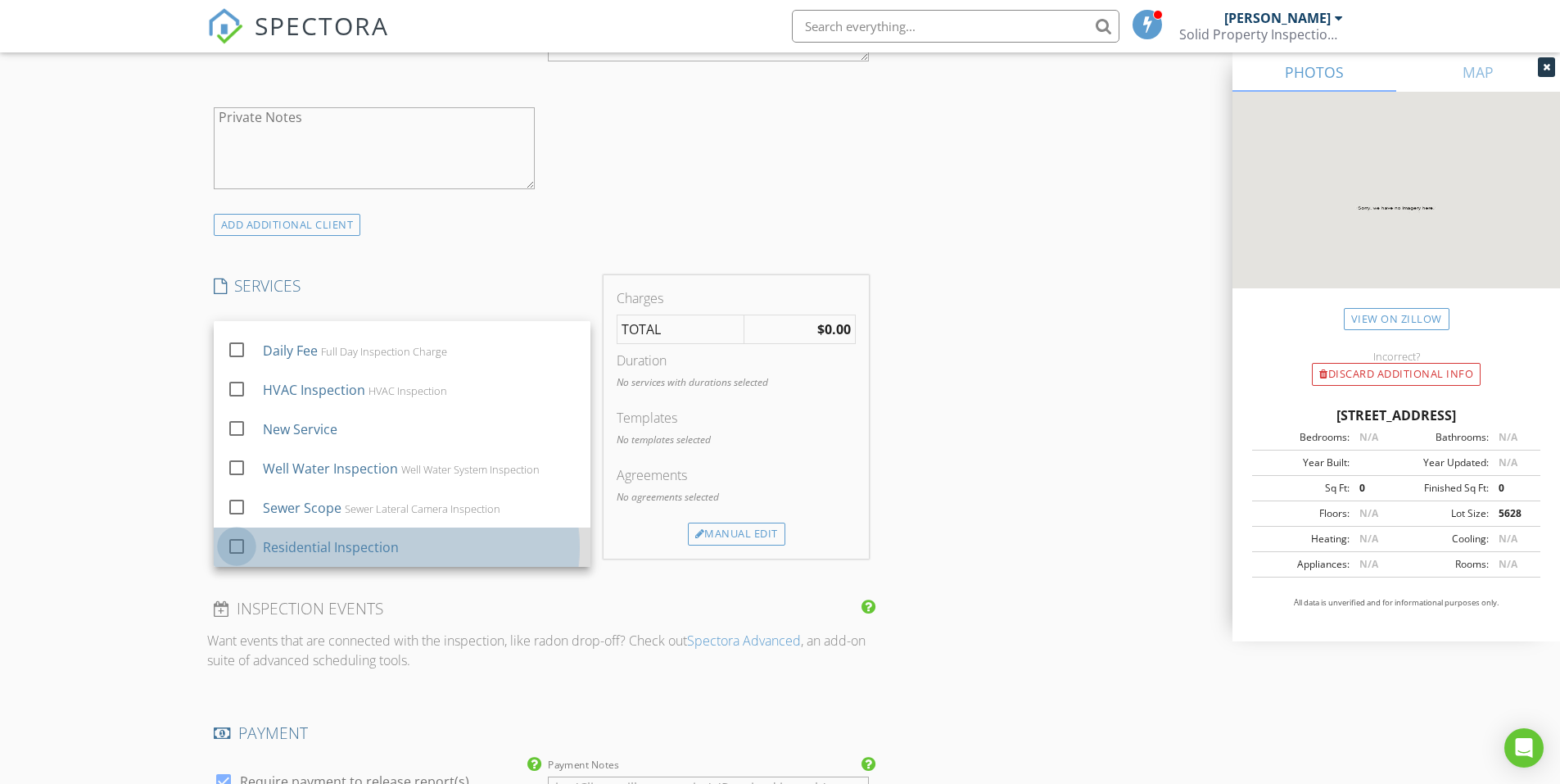
click at [238, 547] on div at bounding box center [236, 545] width 28 height 28
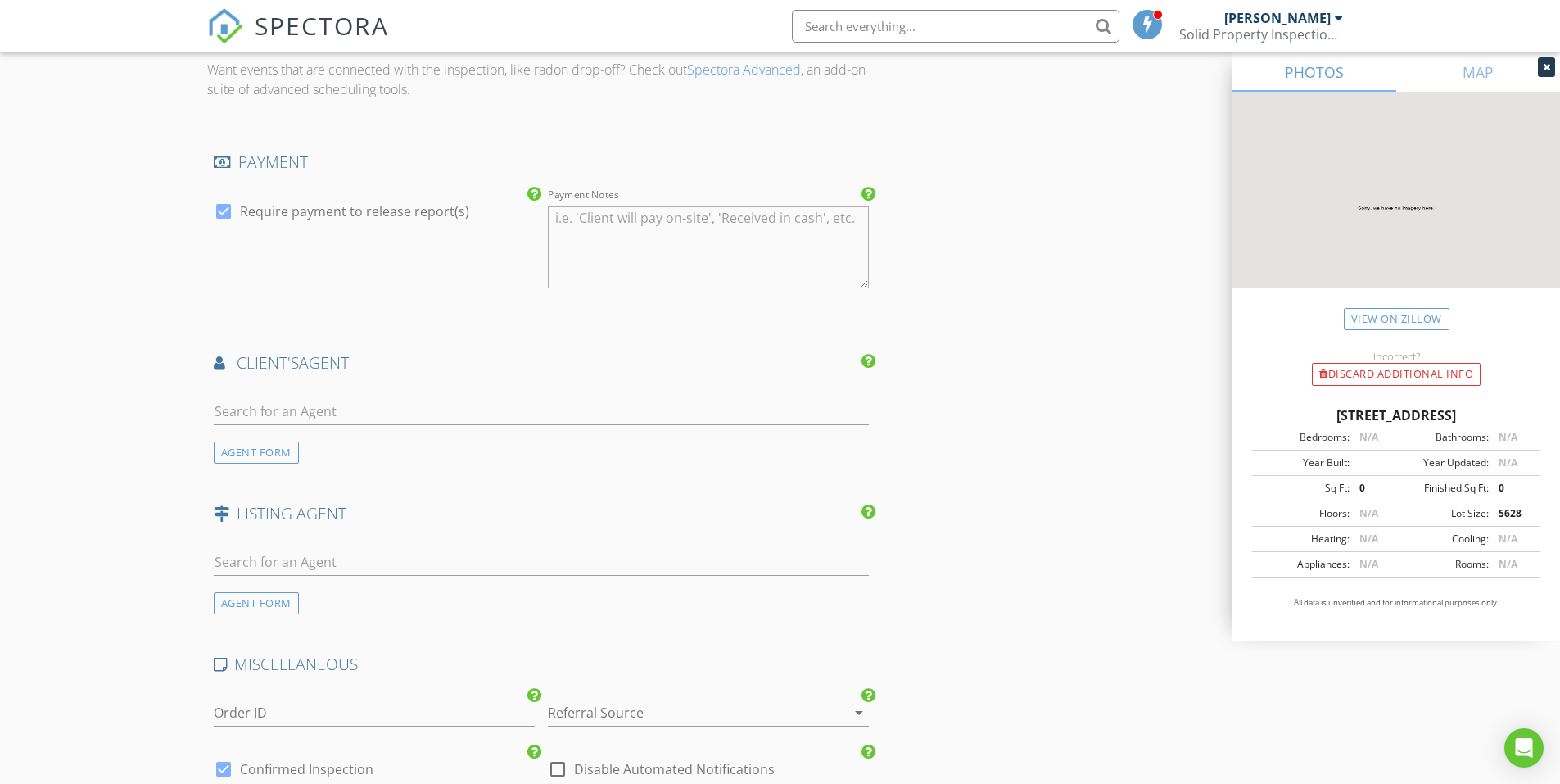
scroll to position [1706, 0]
click at [320, 417] on input "text" at bounding box center [542, 409] width 656 height 27
type input "Deana"
click at [239, 443] on img at bounding box center [234, 445] width 27 height 27
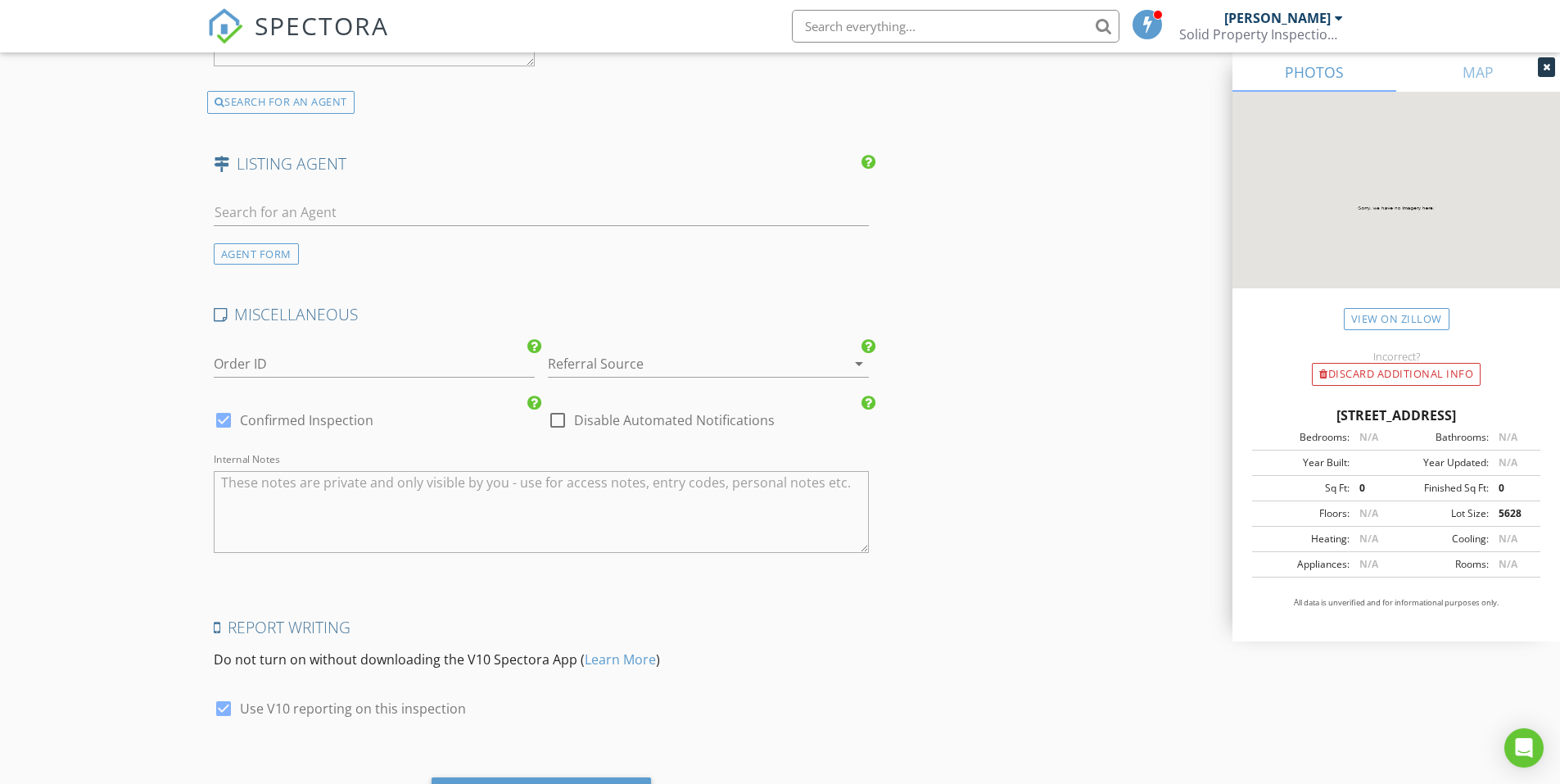
scroll to position [2427, 0]
click at [609, 368] on div at bounding box center [685, 363] width 275 height 27
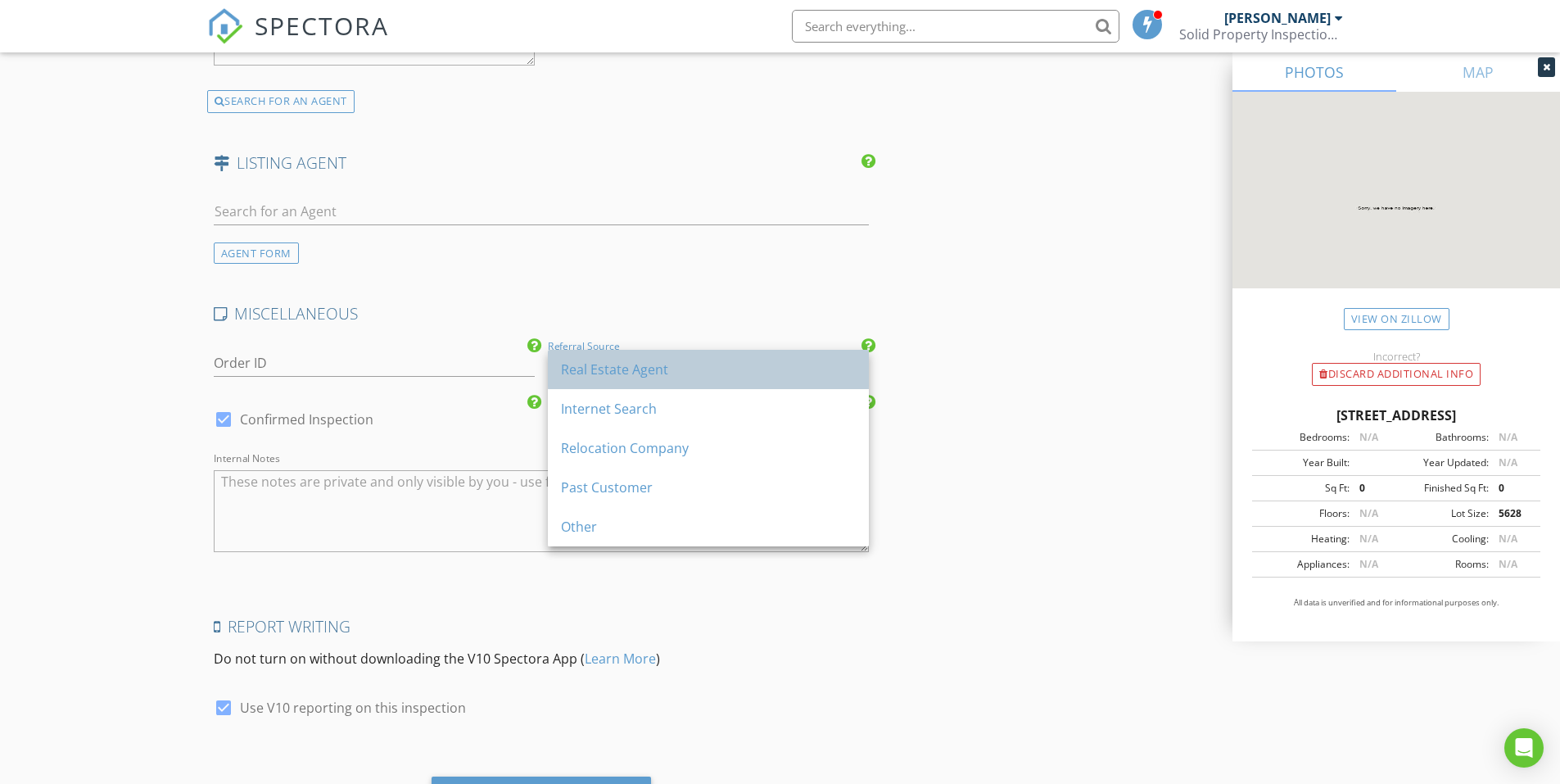
click at [659, 379] on div "Real Estate Agent" at bounding box center [709, 369] width 295 height 20
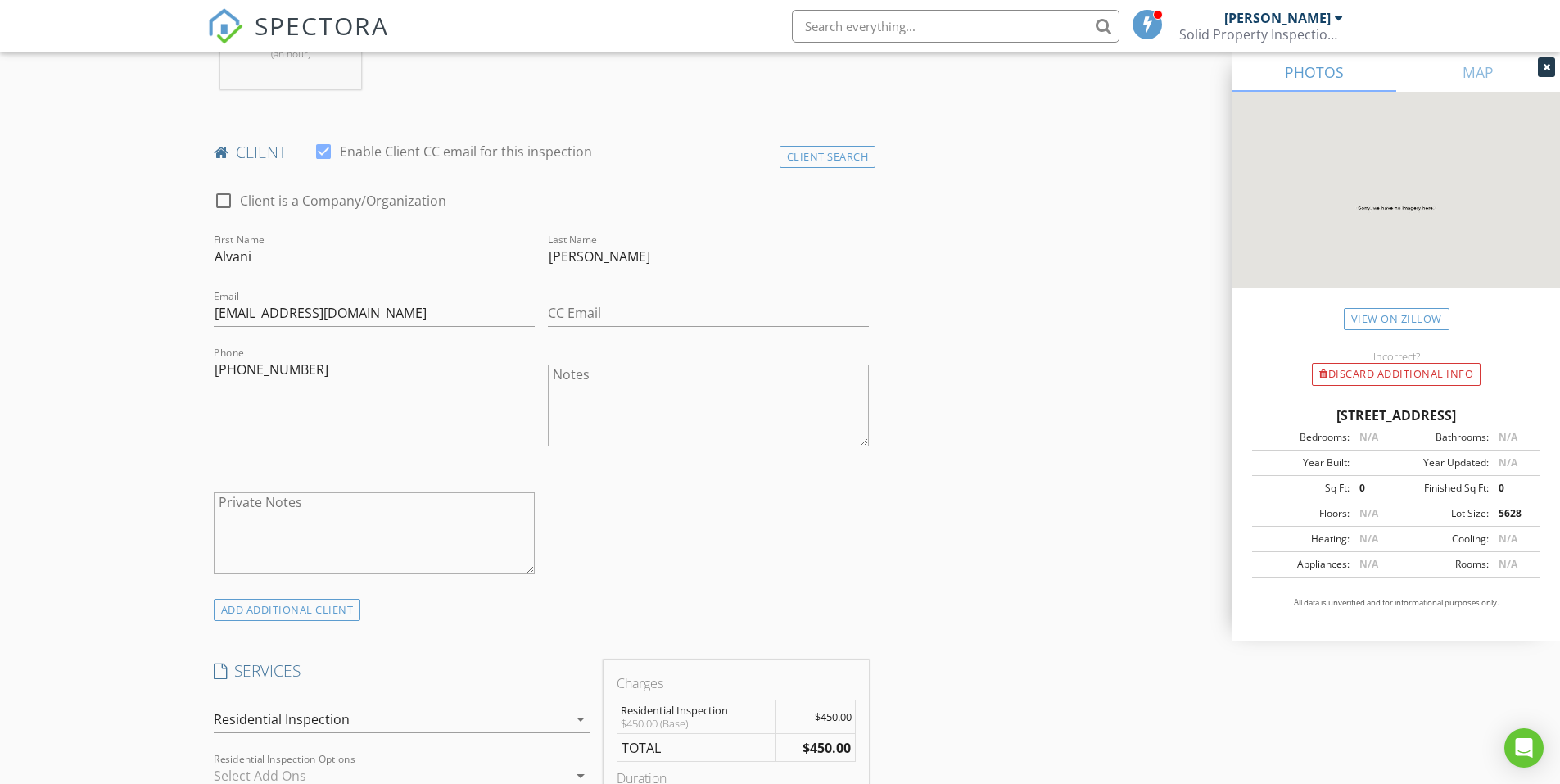
scroll to position [953, 0]
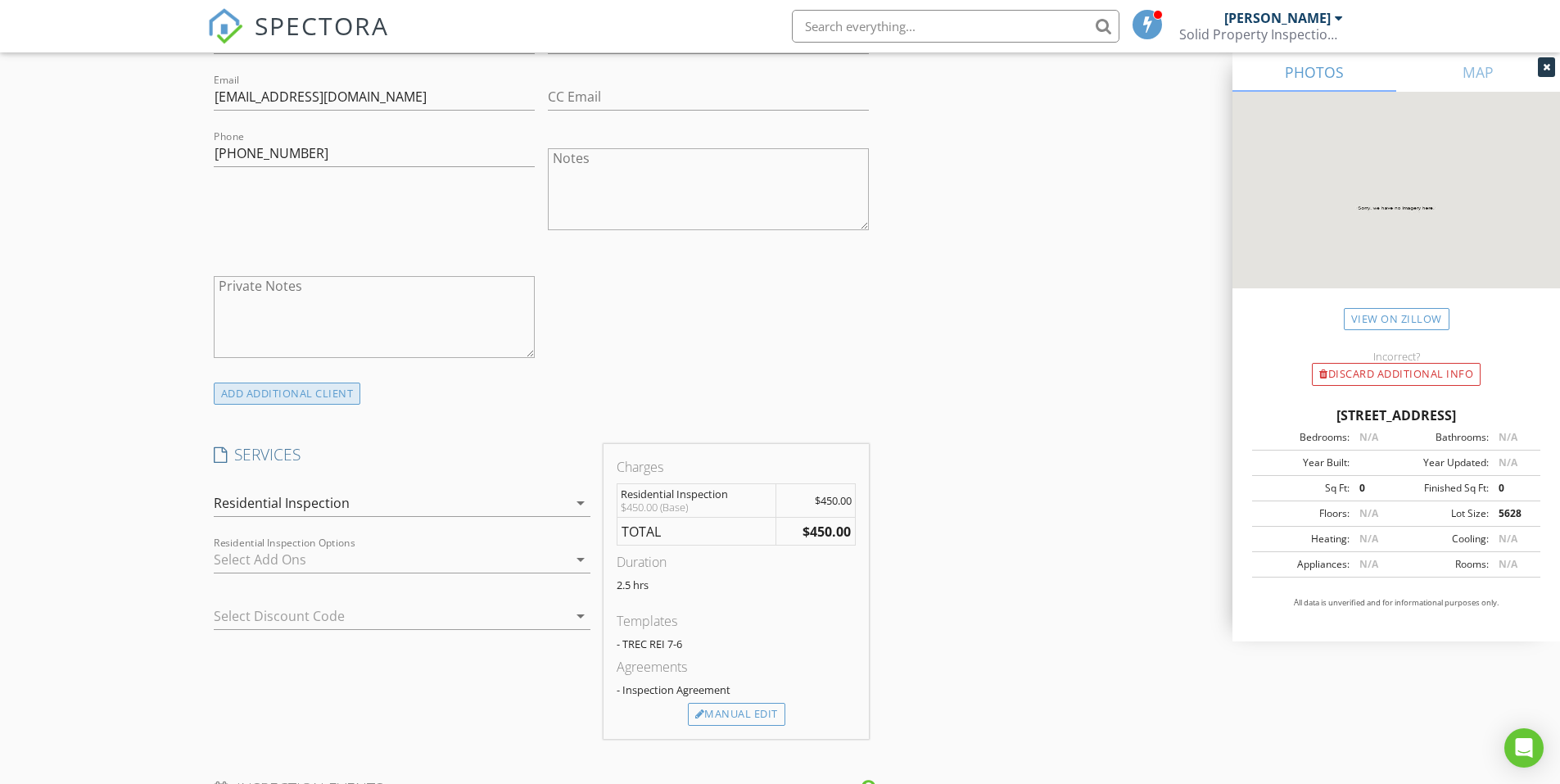
click at [270, 399] on div "ADD ADDITIONAL client" at bounding box center [287, 393] width 148 height 22
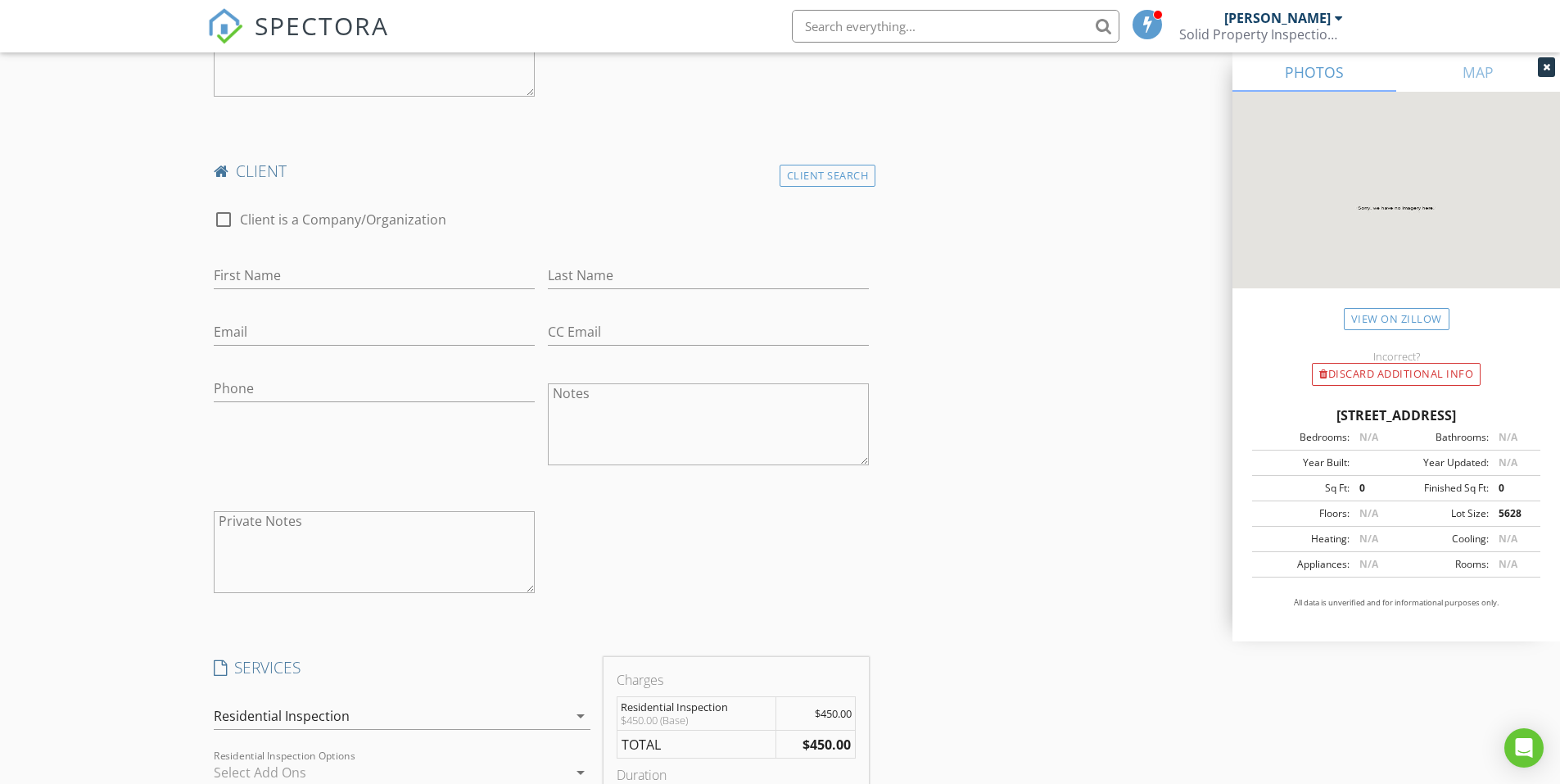
scroll to position [1218, 0]
click at [262, 271] on input "First Name" at bounding box center [374, 272] width 321 height 27
type input "Nenna"
type input "Greenwood"
type input "nennagreenwood1978@gmail.com"
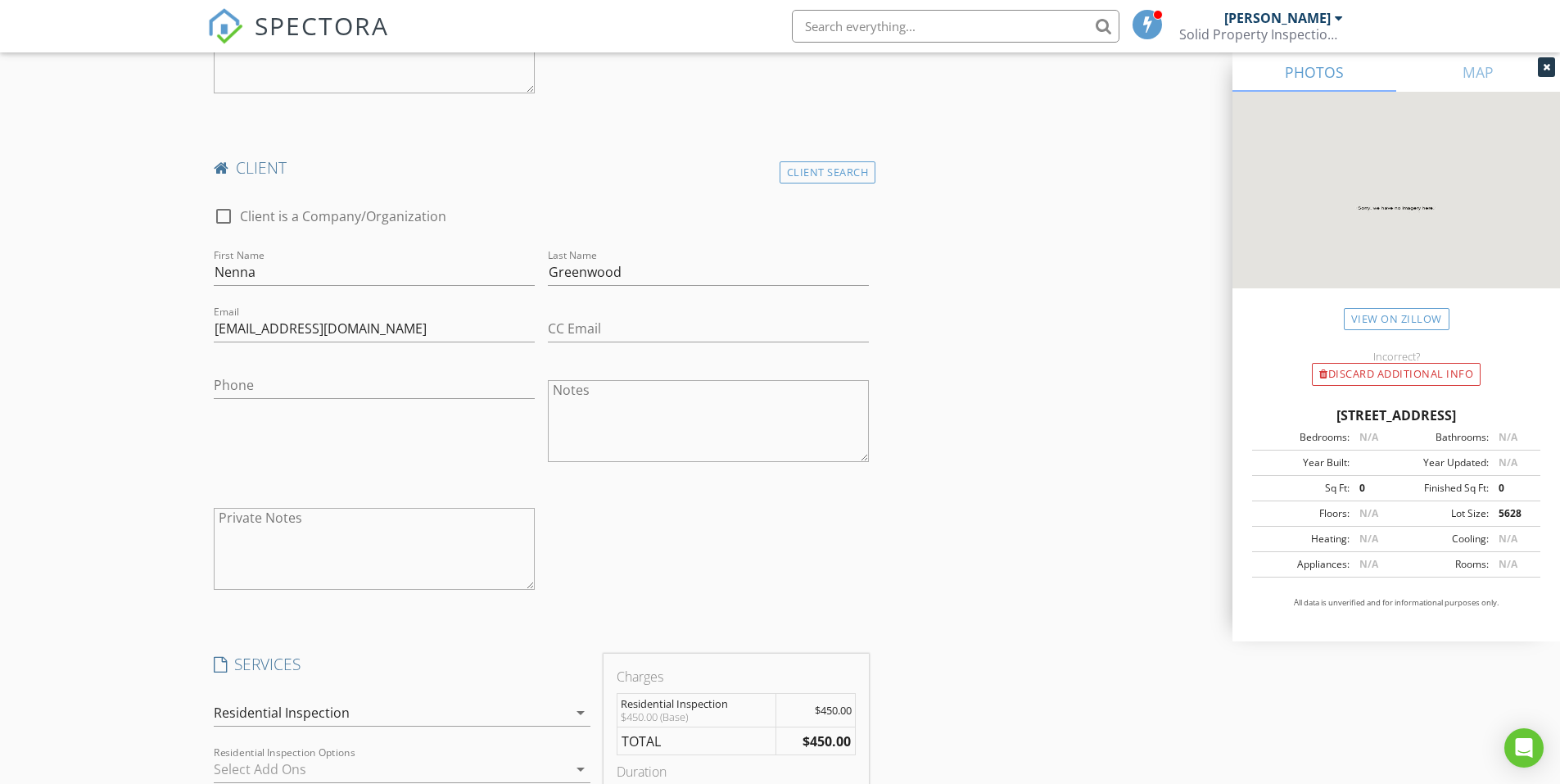
click at [0, 369] on div "New Inspection Click here to use the New Order Form INSPECTOR(S) check_box Bobb…" at bounding box center [780, 716] width 1560 height 3677
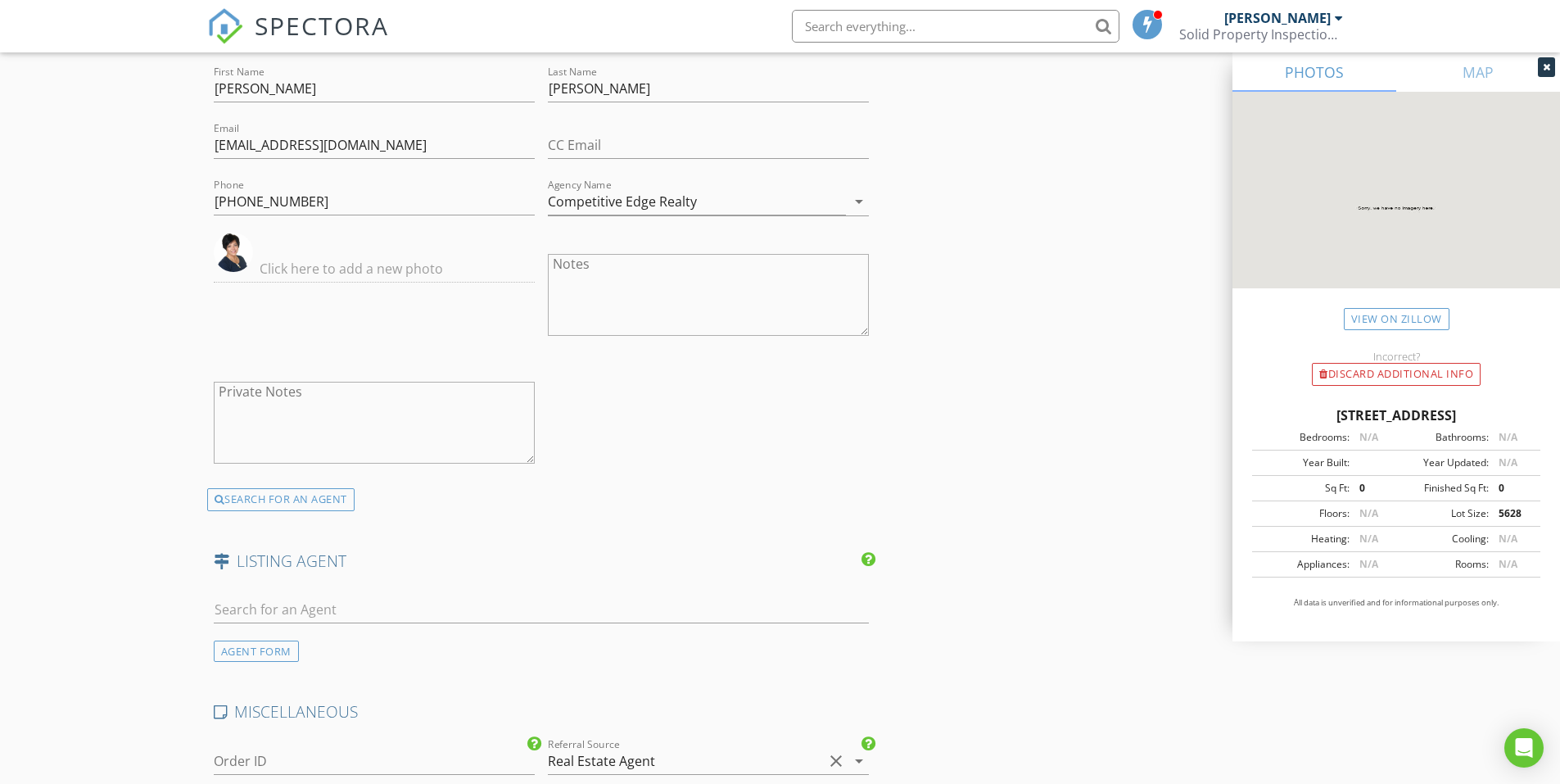
scroll to position [2989, 0]
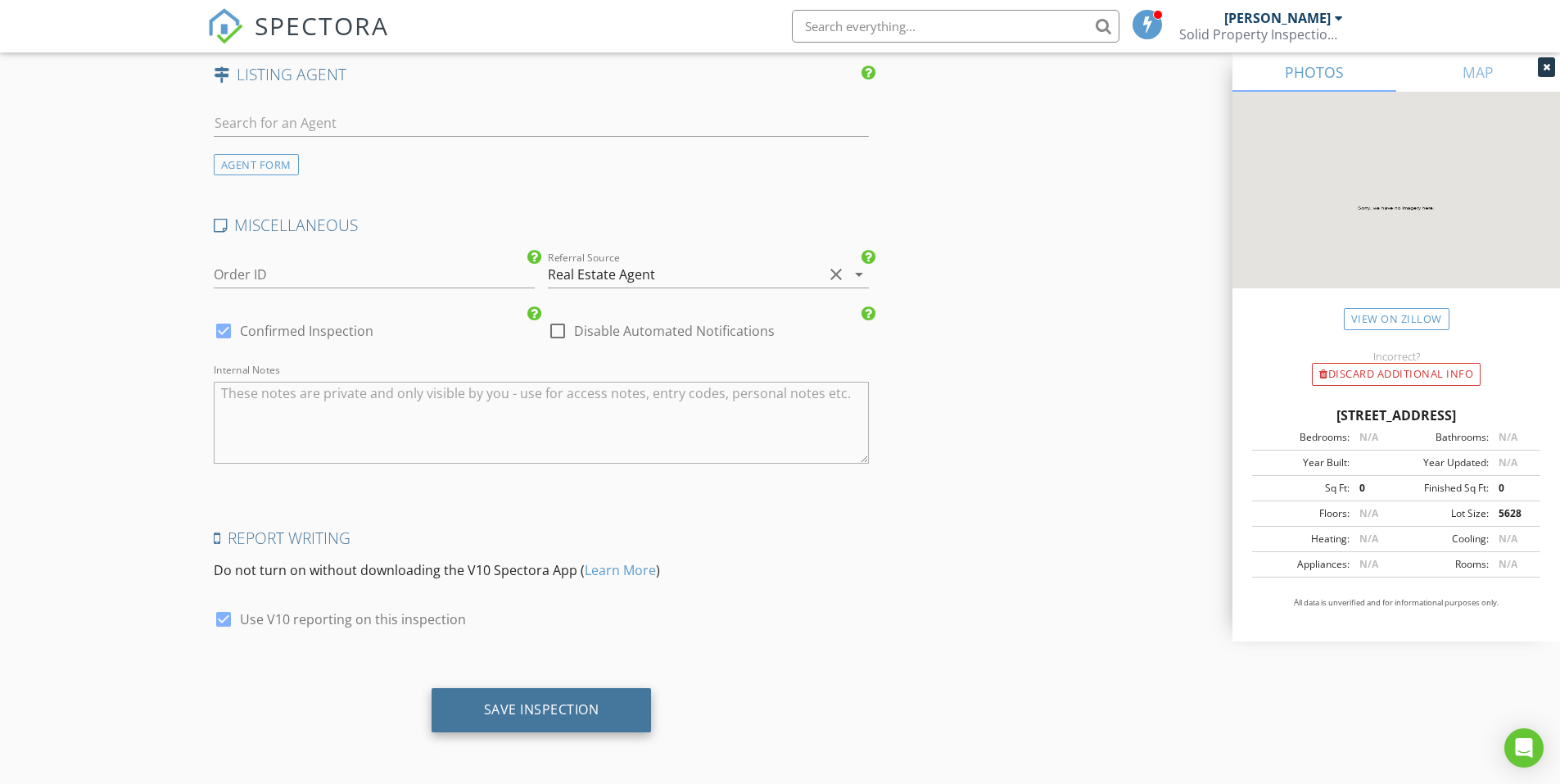
click at [579, 696] on div "Save Inspection" at bounding box center [543, 710] width 221 height 44
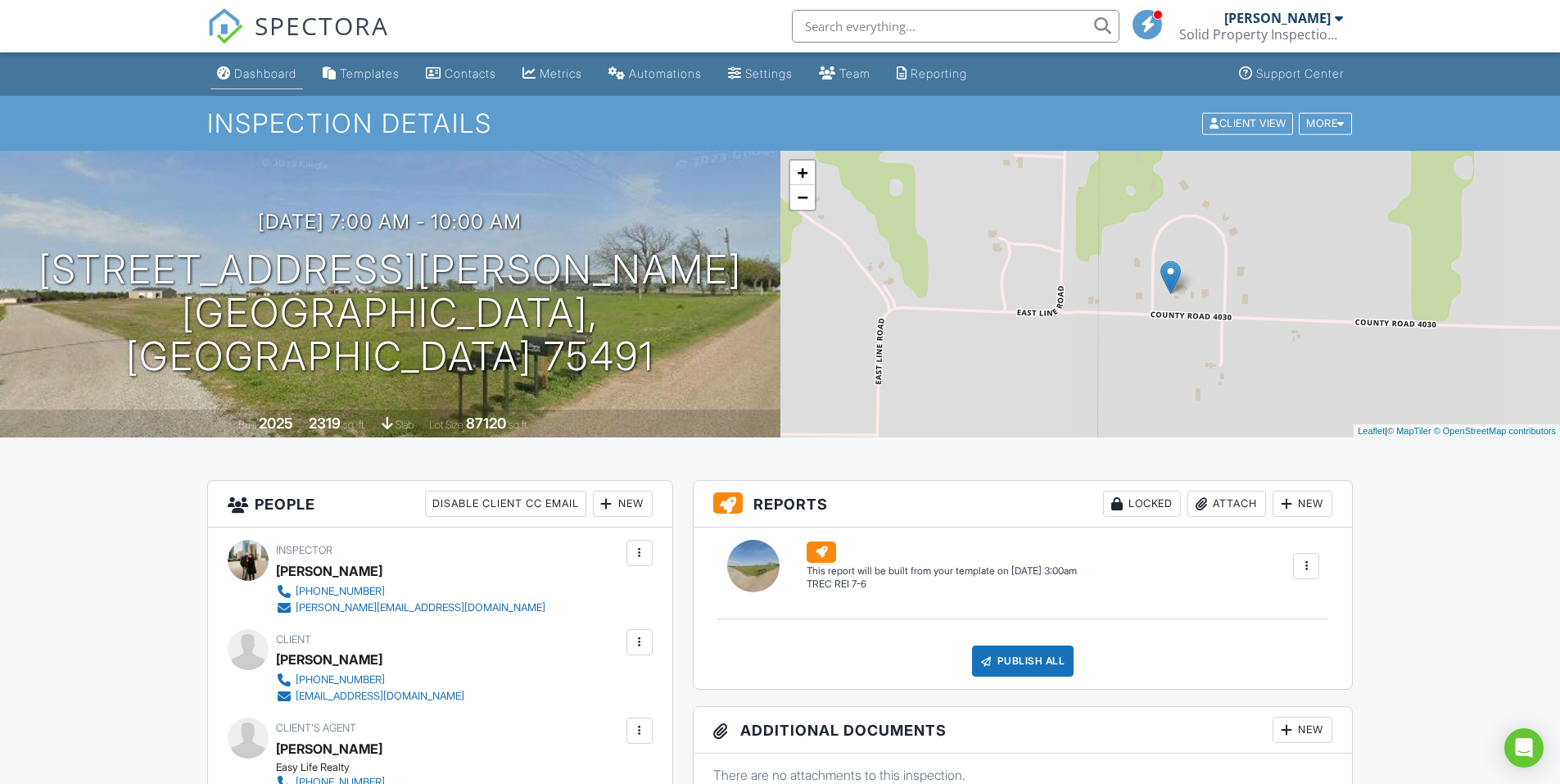
click at [260, 73] on div "Dashboard" at bounding box center [265, 73] width 62 height 14
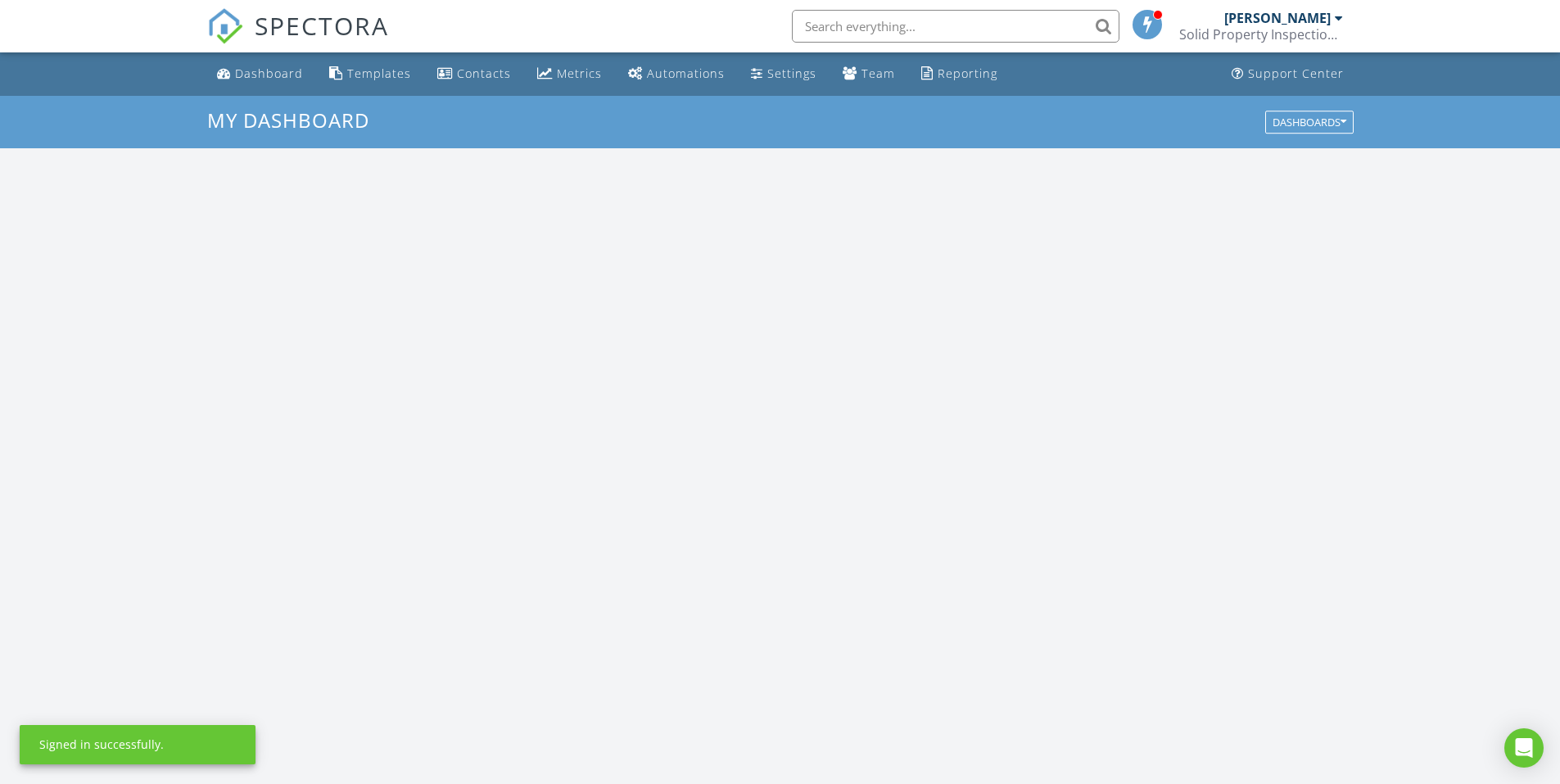
scroll to position [1516, 1586]
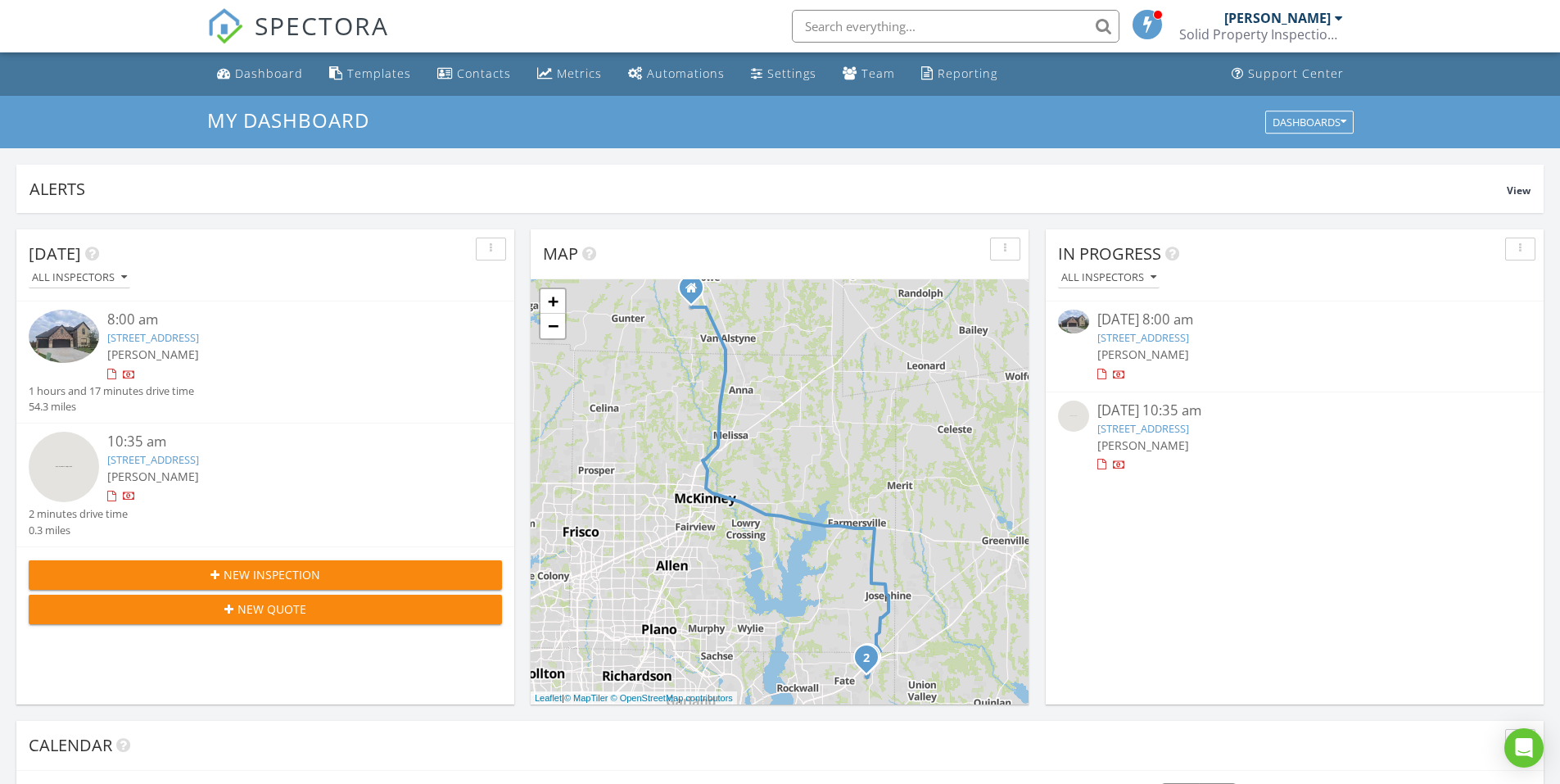
click at [1190, 335] on link "[STREET_ADDRESS]" at bounding box center [1143, 337] width 91 height 14
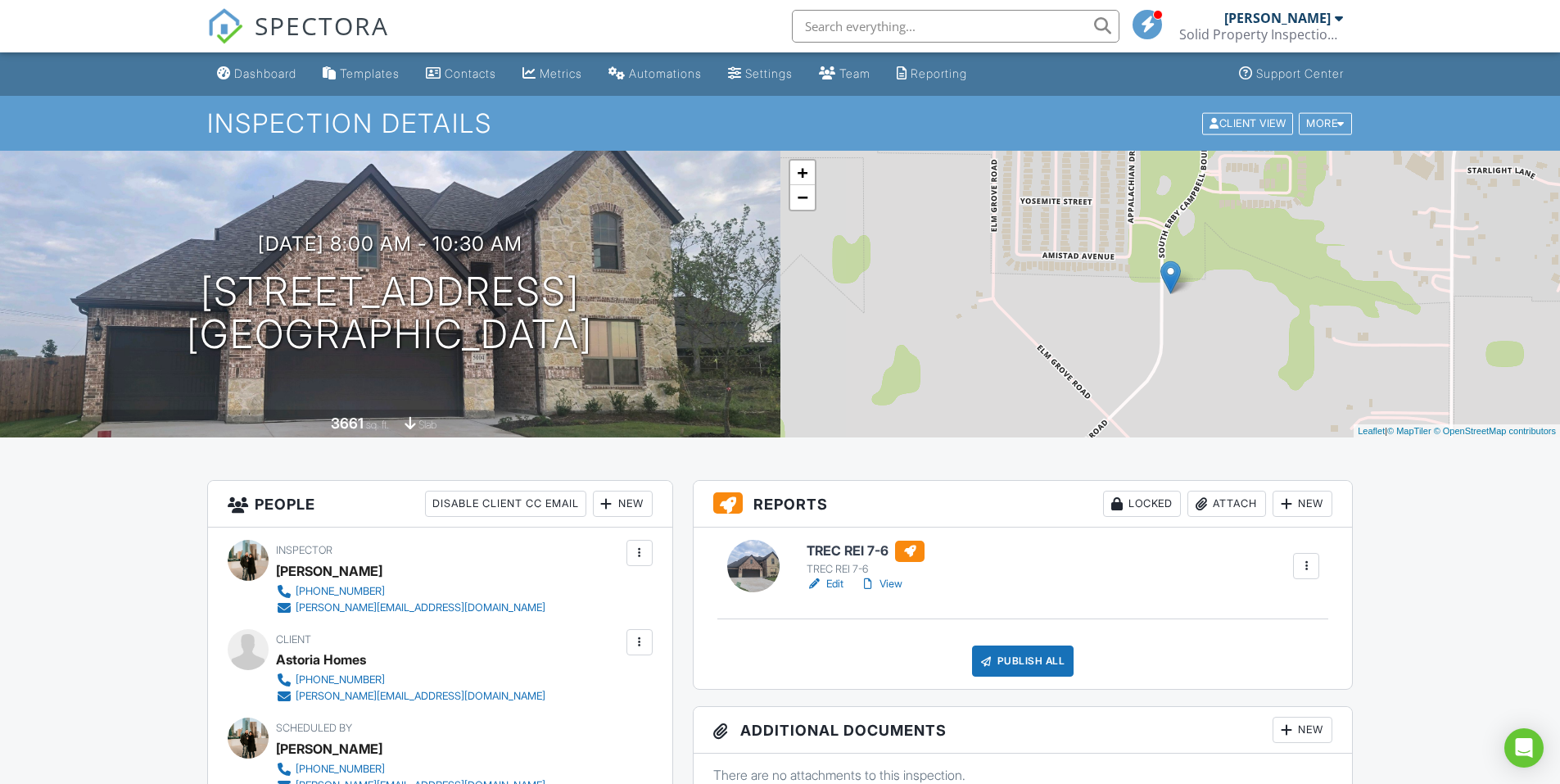
click at [838, 581] on link "Edit" at bounding box center [825, 583] width 37 height 16
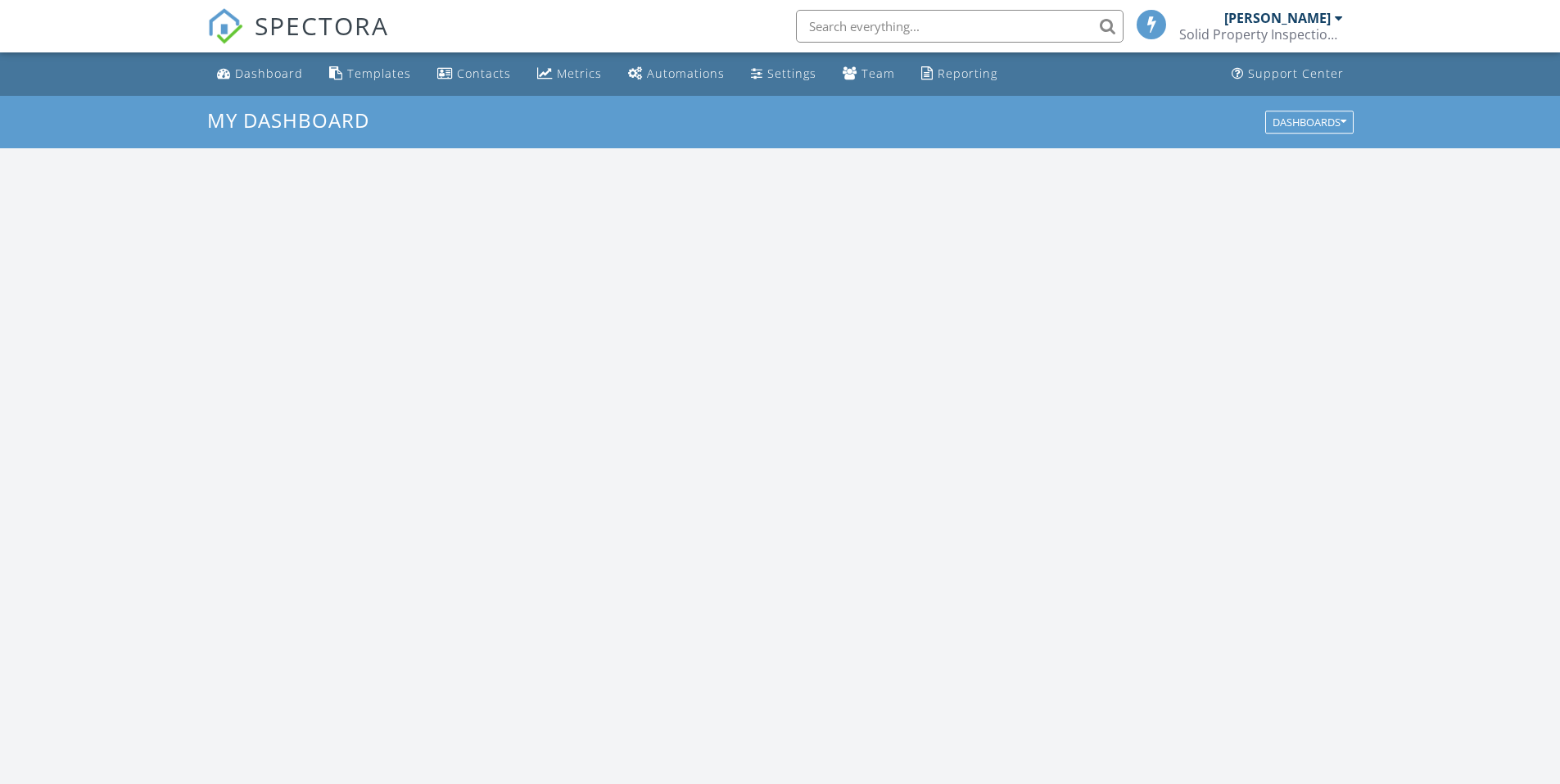
scroll to position [1516, 1586]
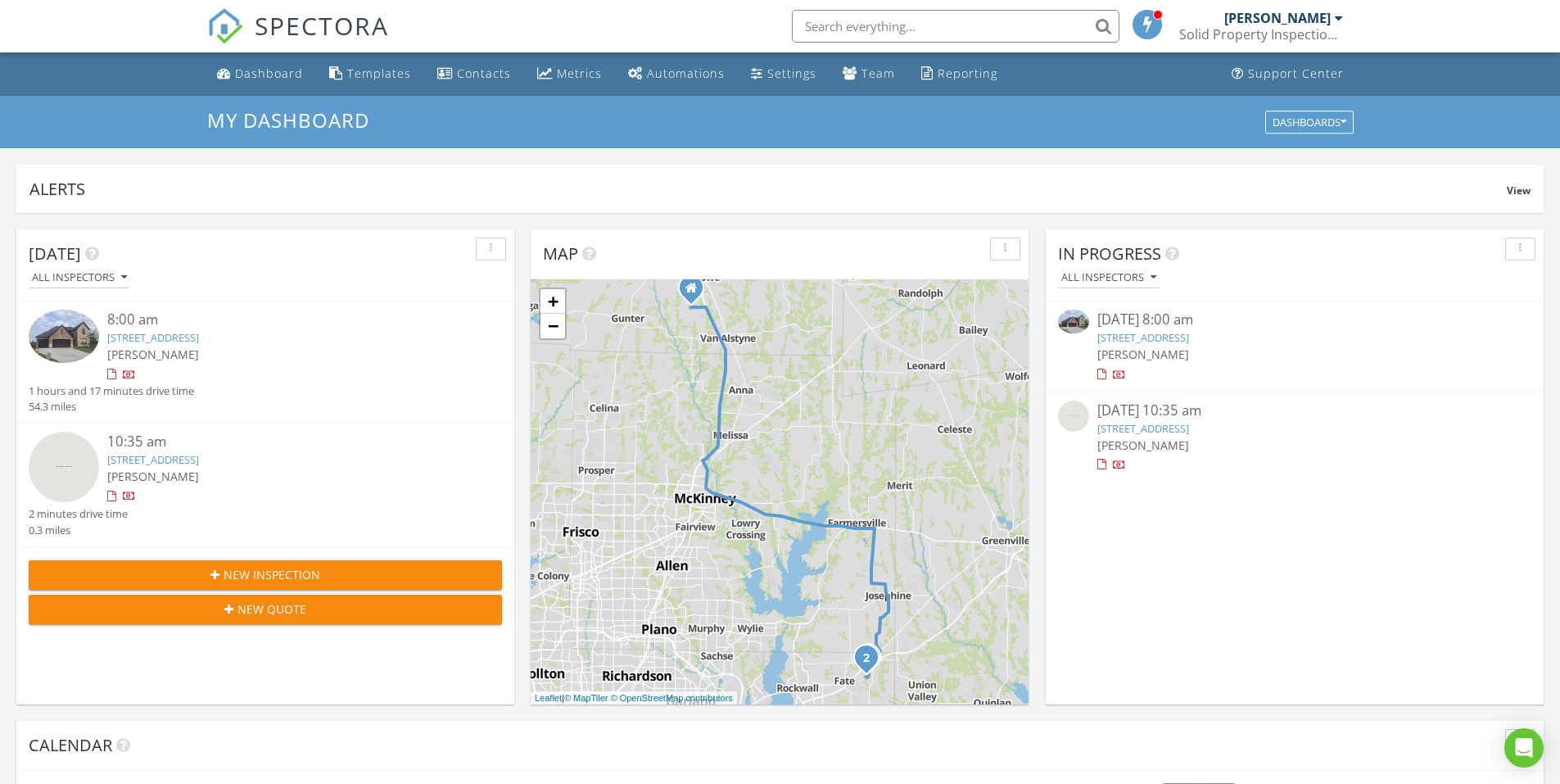
click at [1190, 341] on link "[STREET_ADDRESS]" at bounding box center [1143, 337] width 91 height 14
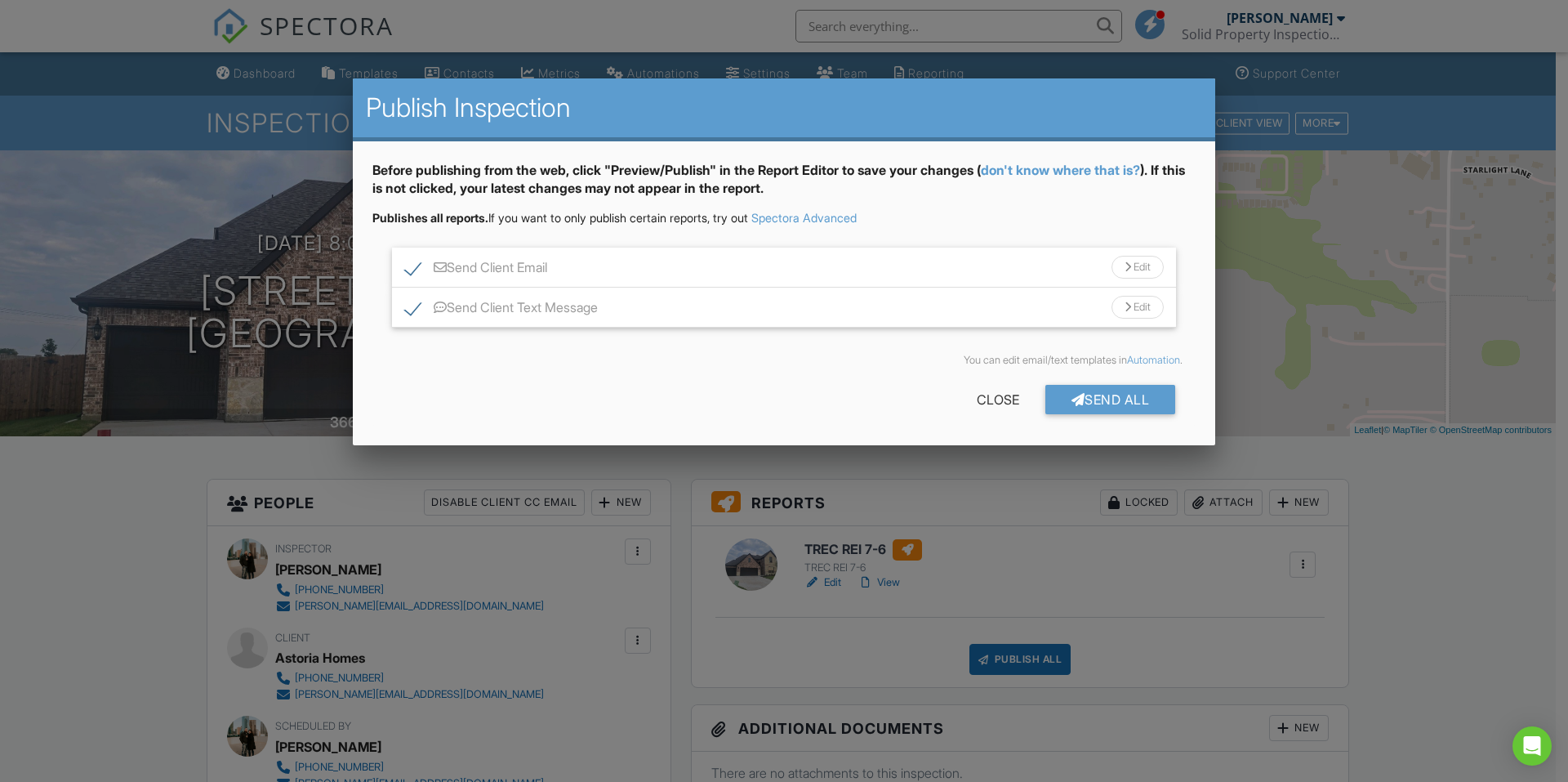
click at [1092, 423] on div "Send All Close" at bounding box center [783, 402] width 823 height 46
click at [1096, 415] on div "Send All Close" at bounding box center [783, 402] width 823 height 46
click at [1098, 410] on div "Send All" at bounding box center [1111, 399] width 131 height 29
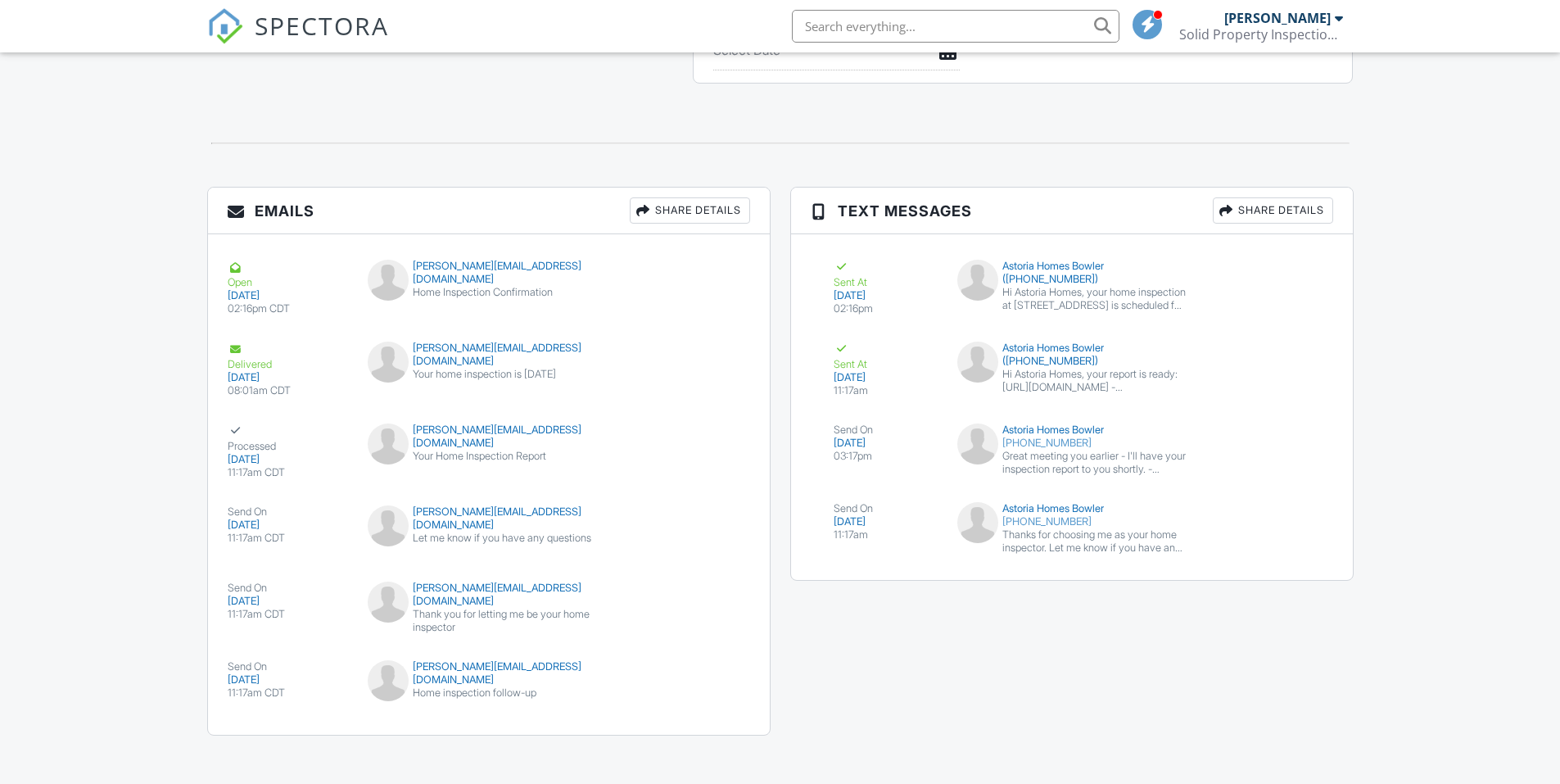
scroll to position [1748, 0]
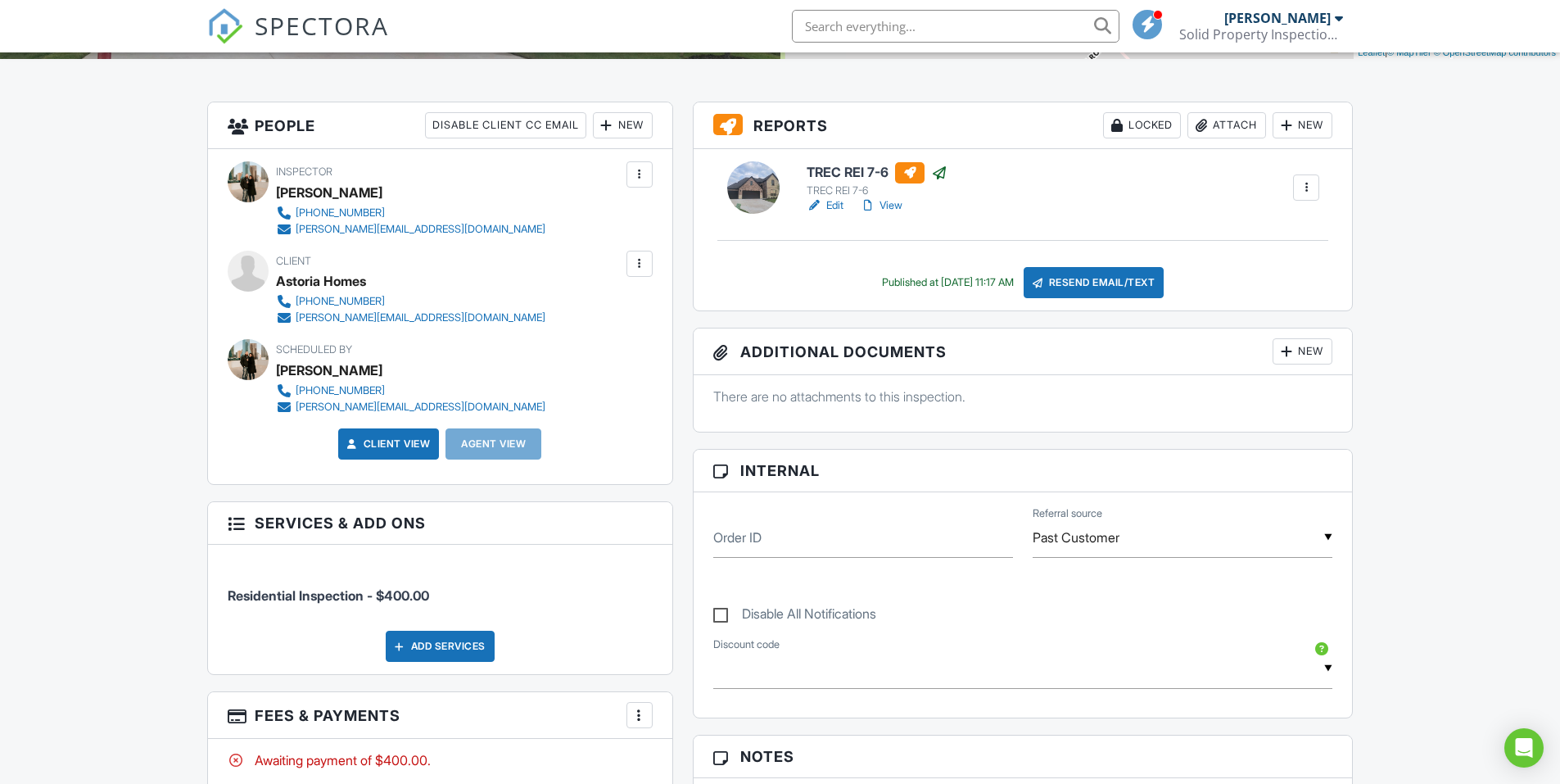
scroll to position [383, 0]
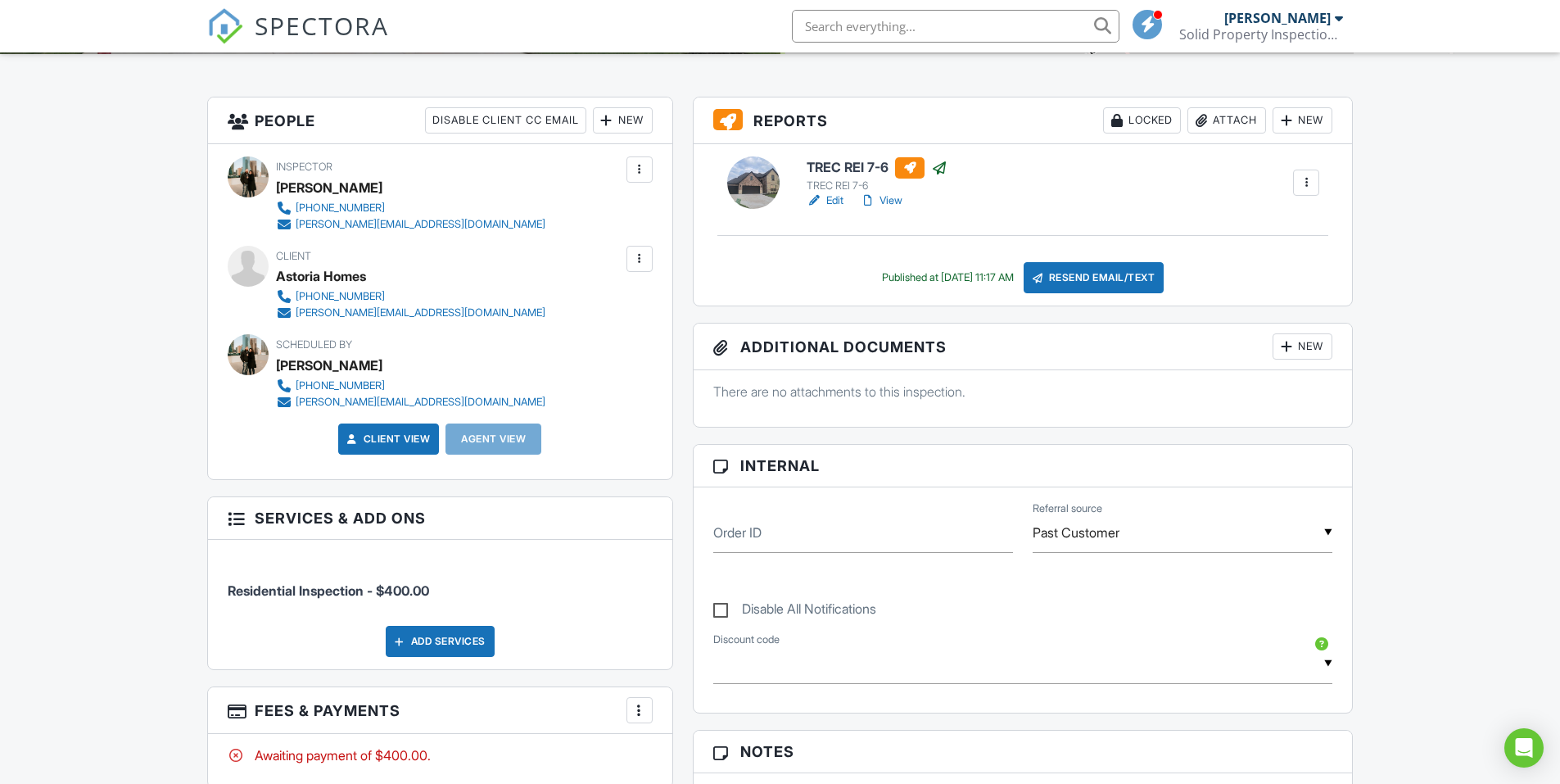
click at [718, 607] on label "Disable All Notifications" at bounding box center [795, 612] width 163 height 21
click at [718, 606] on input "Disable All Notifications" at bounding box center [719, 600] width 10 height 10
checkbox input "true"
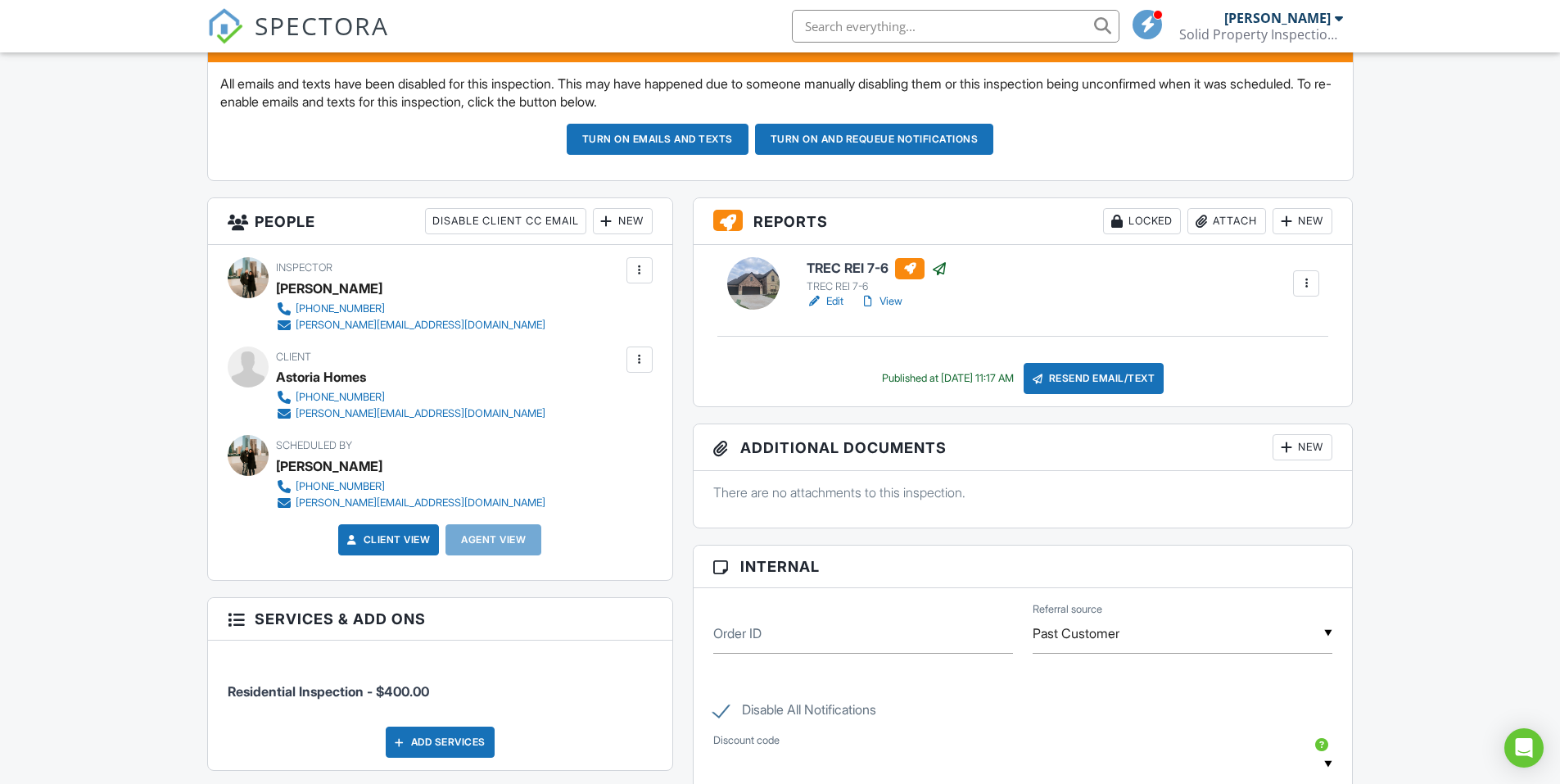
scroll to position [297, 0]
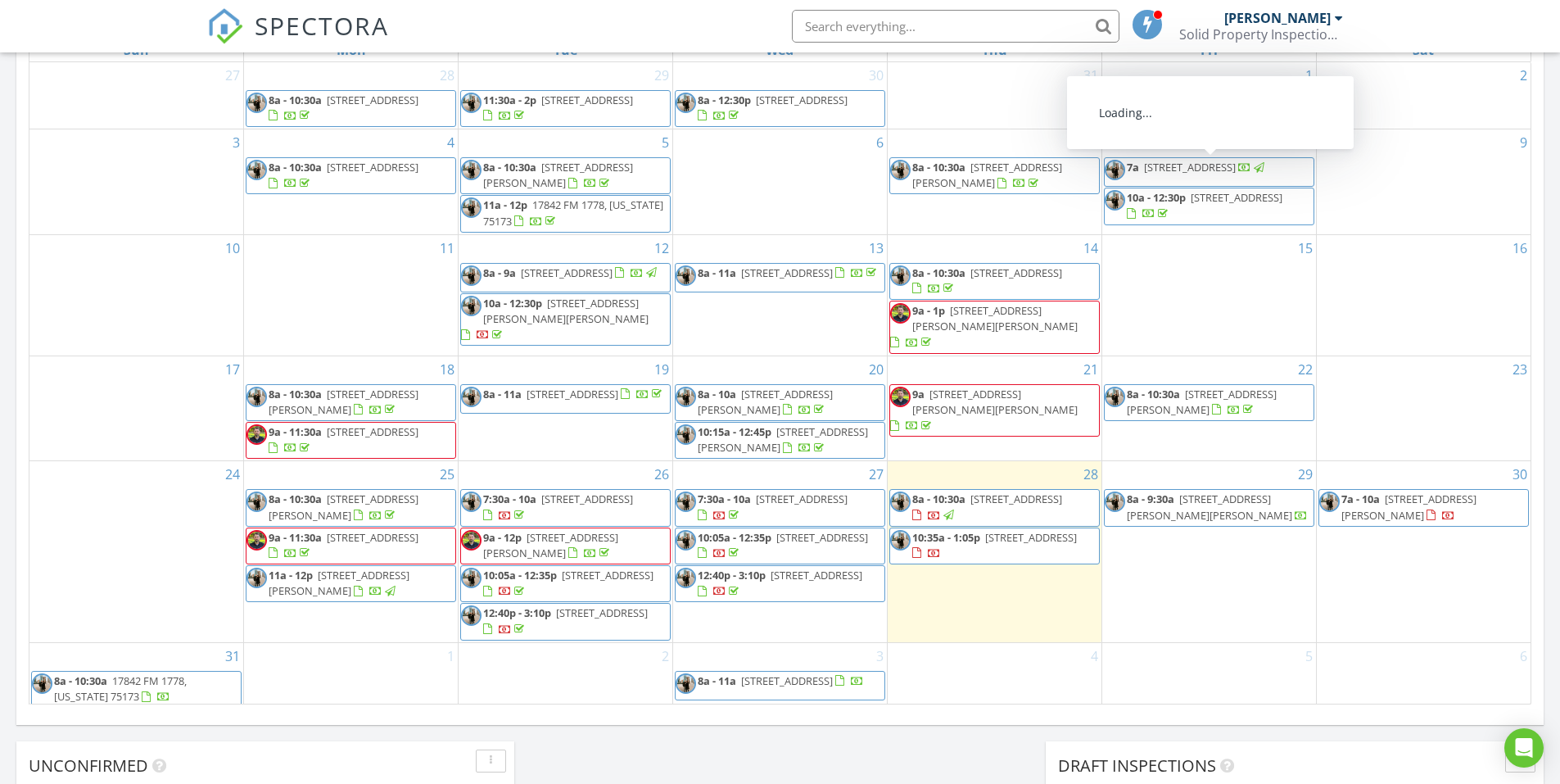
scroll to position [799, 0]
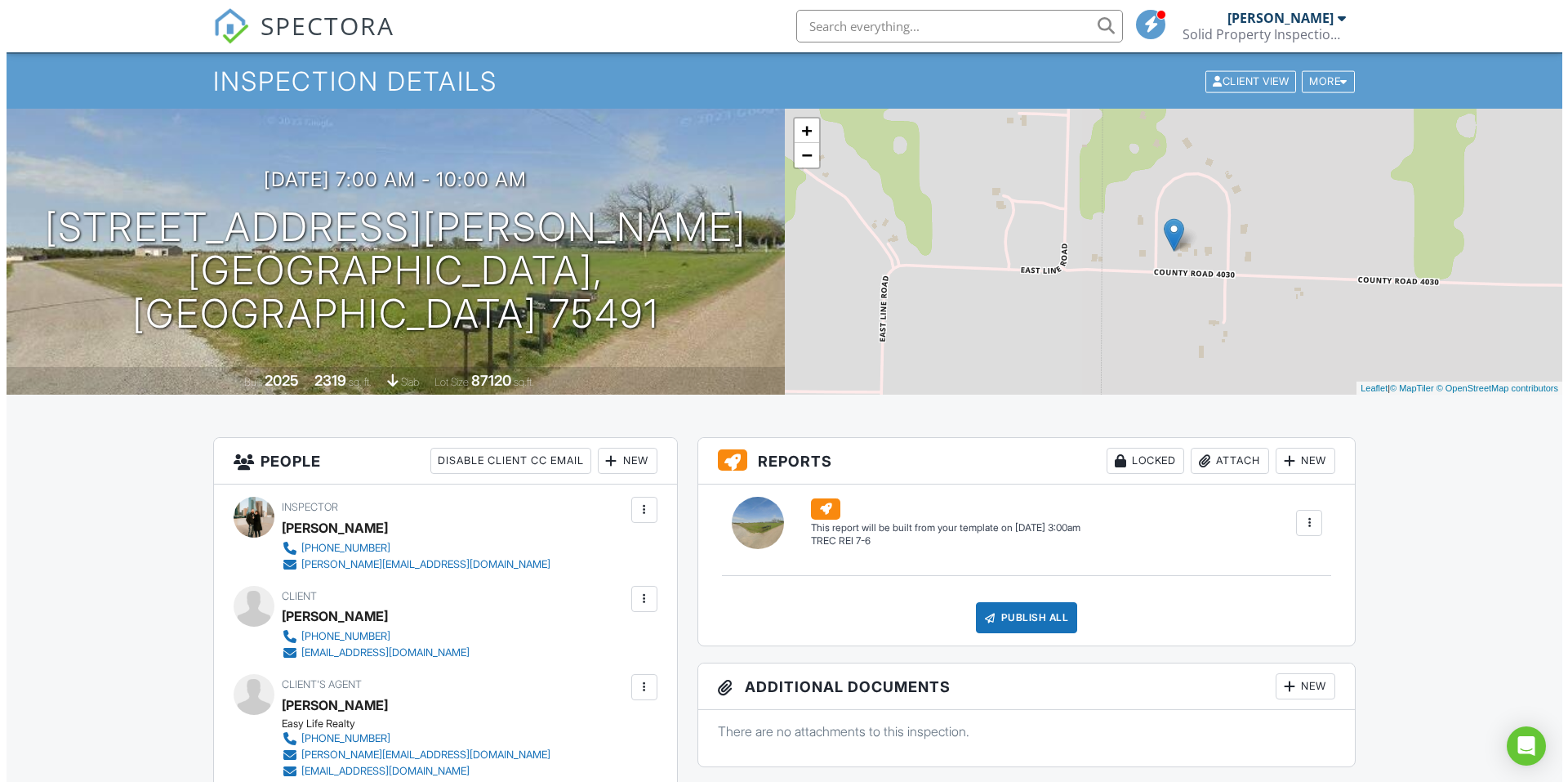
scroll to position [41, 0]
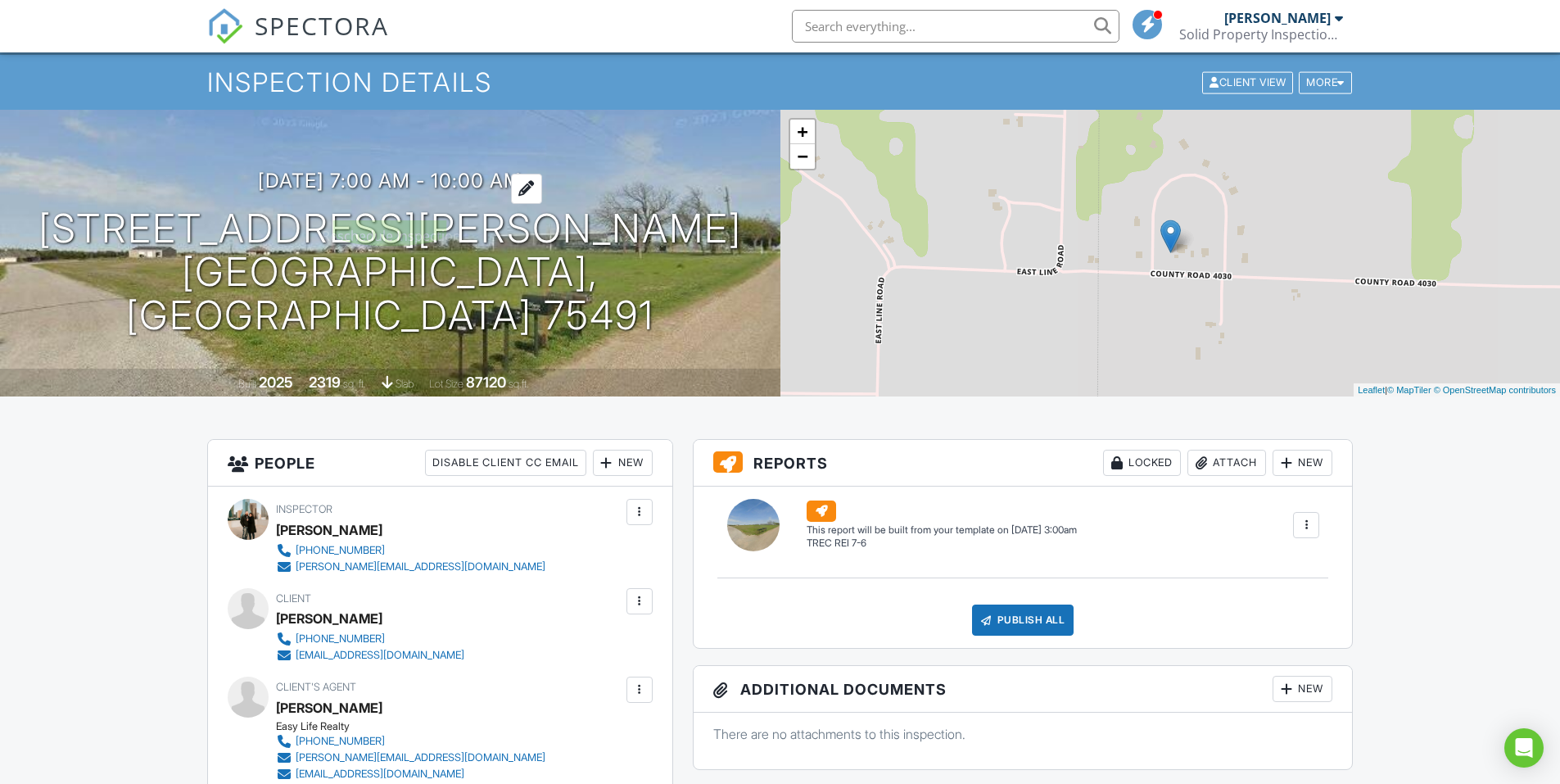
click at [324, 191] on h3 "[DATE] 7:00 am - 10:00 am" at bounding box center [389, 180] width 264 height 22
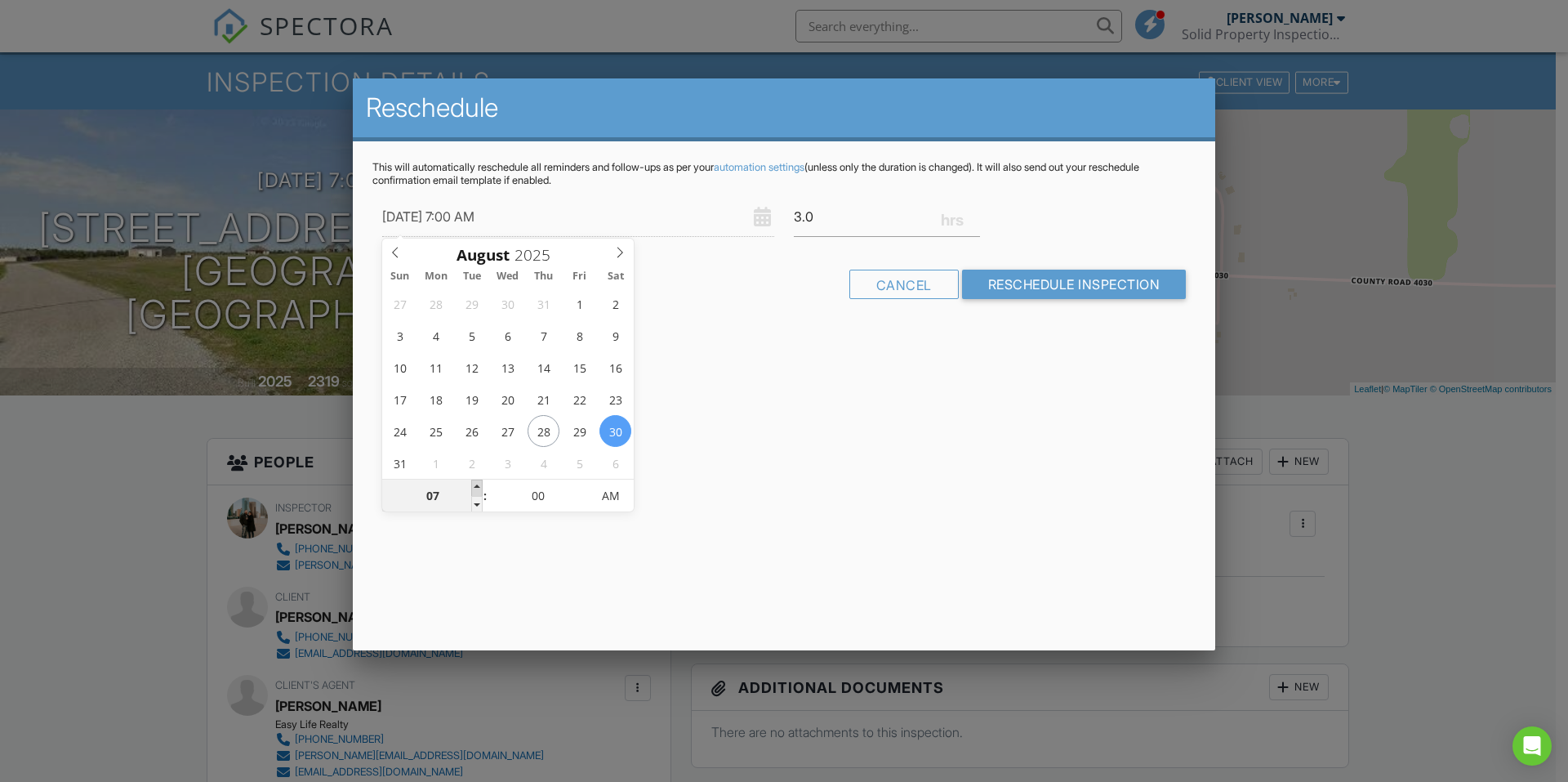
type input "[DATE] 8:00 AM"
type input "08"
click at [472, 487] on span at bounding box center [477, 487] width 11 height 16
click at [845, 443] on div "Reschedule This will automatically reschedule all reminders and follow-ups as p…" at bounding box center [784, 364] width 863 height 571
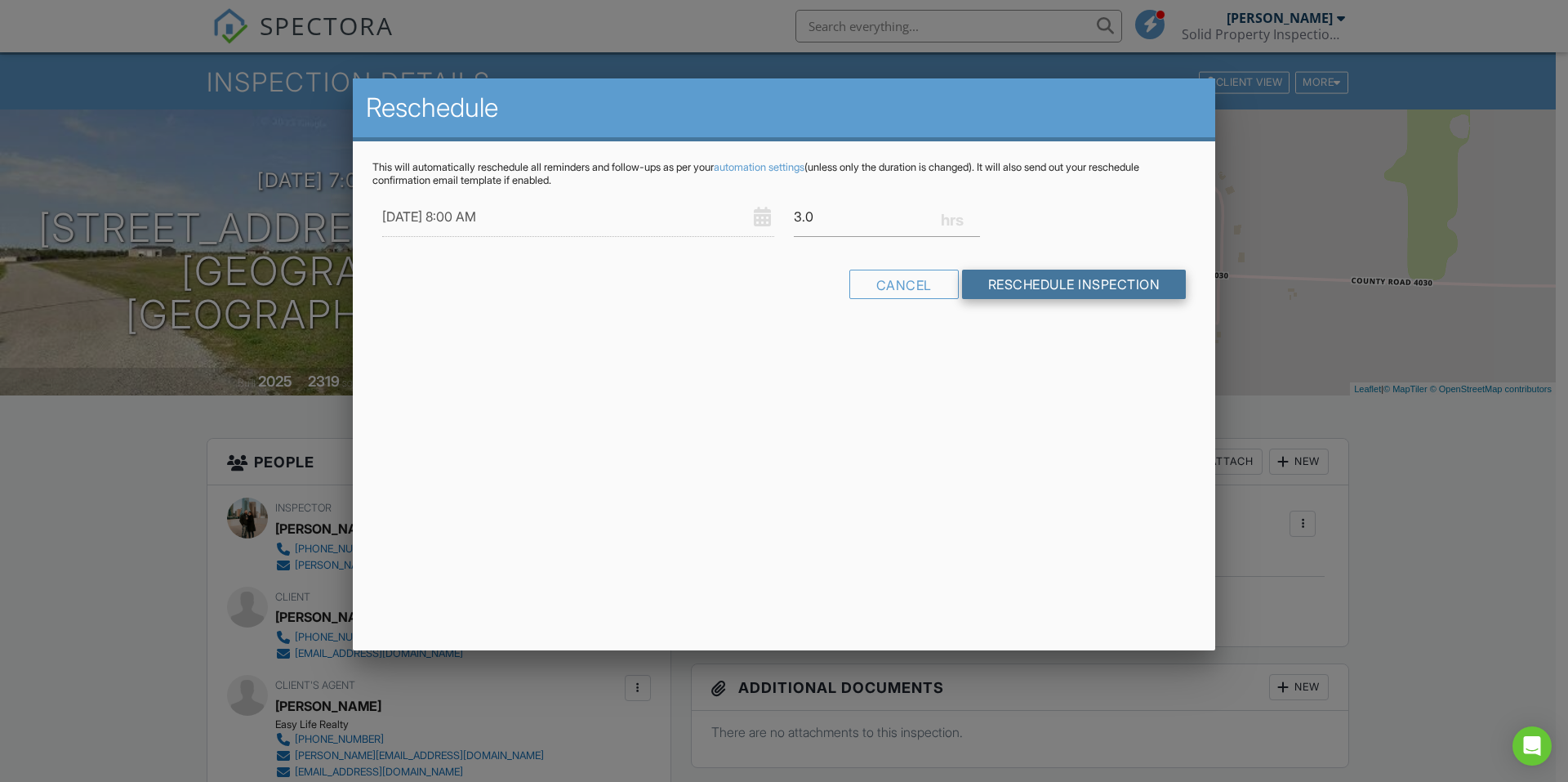
click at [1055, 297] on input "Reschedule Inspection" at bounding box center [1074, 284] width 225 height 29
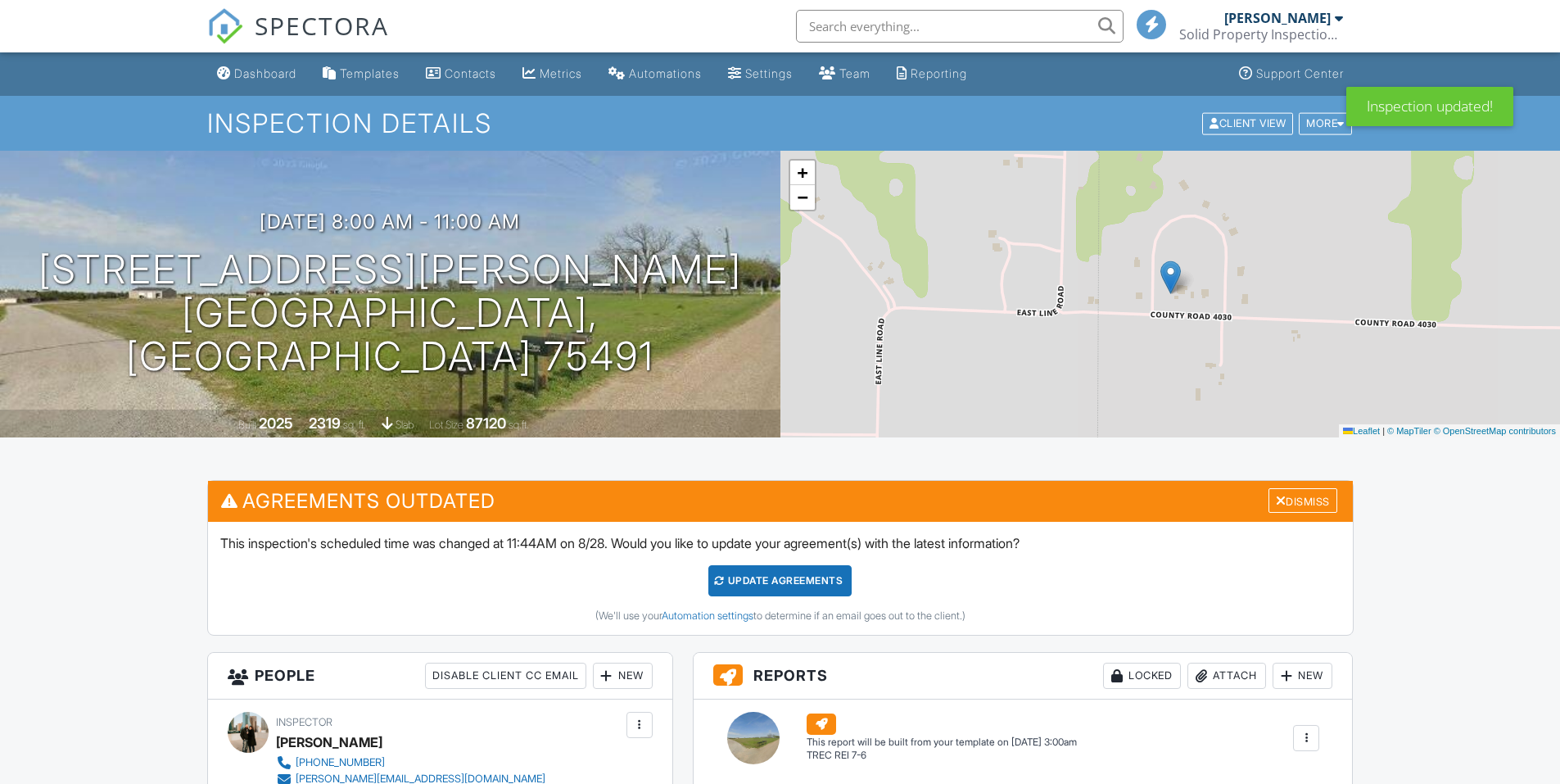
click at [790, 582] on div "Update Agreements" at bounding box center [780, 580] width 144 height 31
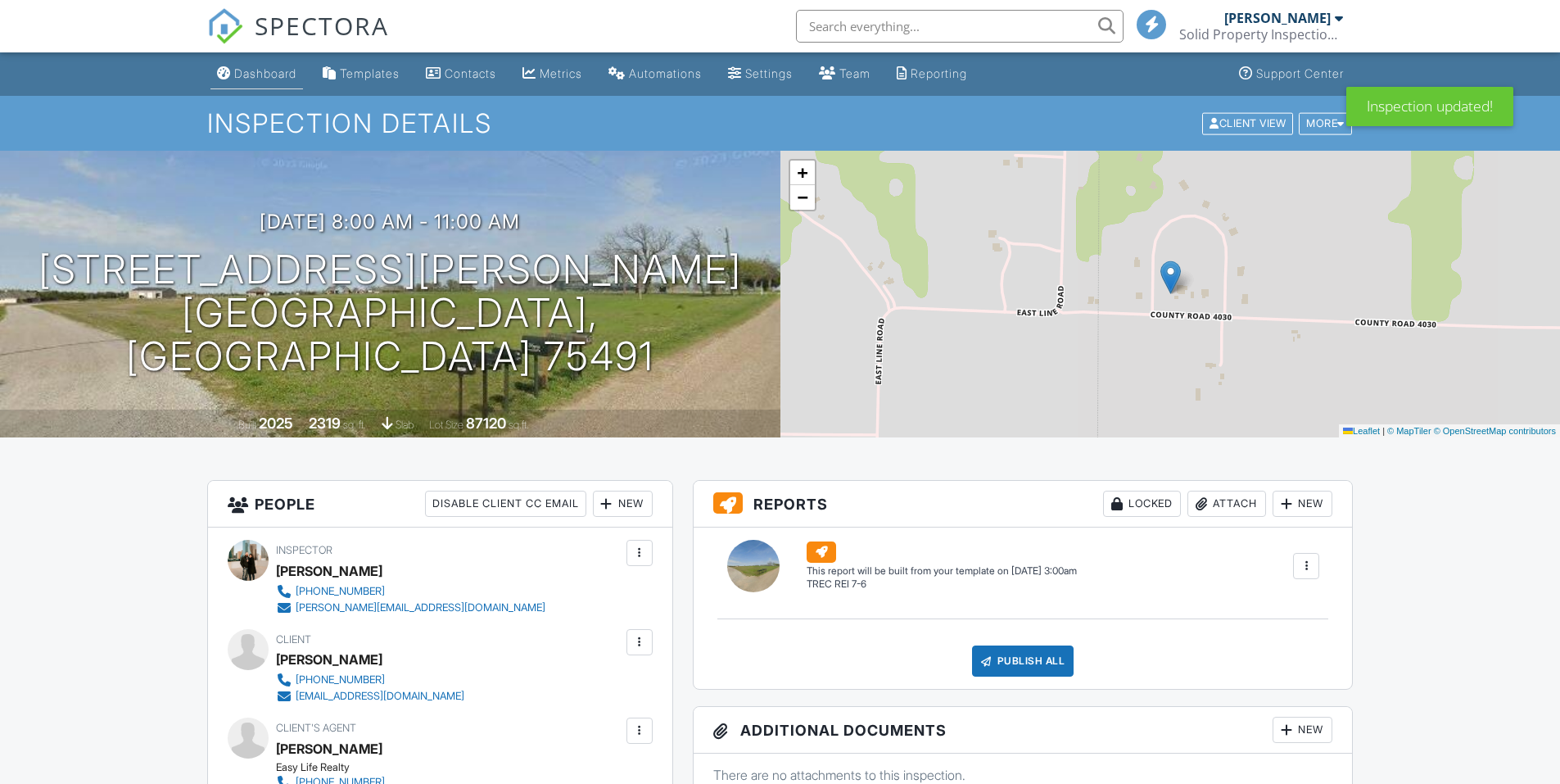
drag, startPoint x: 0, startPoint y: 0, endPoint x: 263, endPoint y: 78, distance: 274.3
click at [263, 78] on div "Dashboard" at bounding box center [265, 73] width 62 height 14
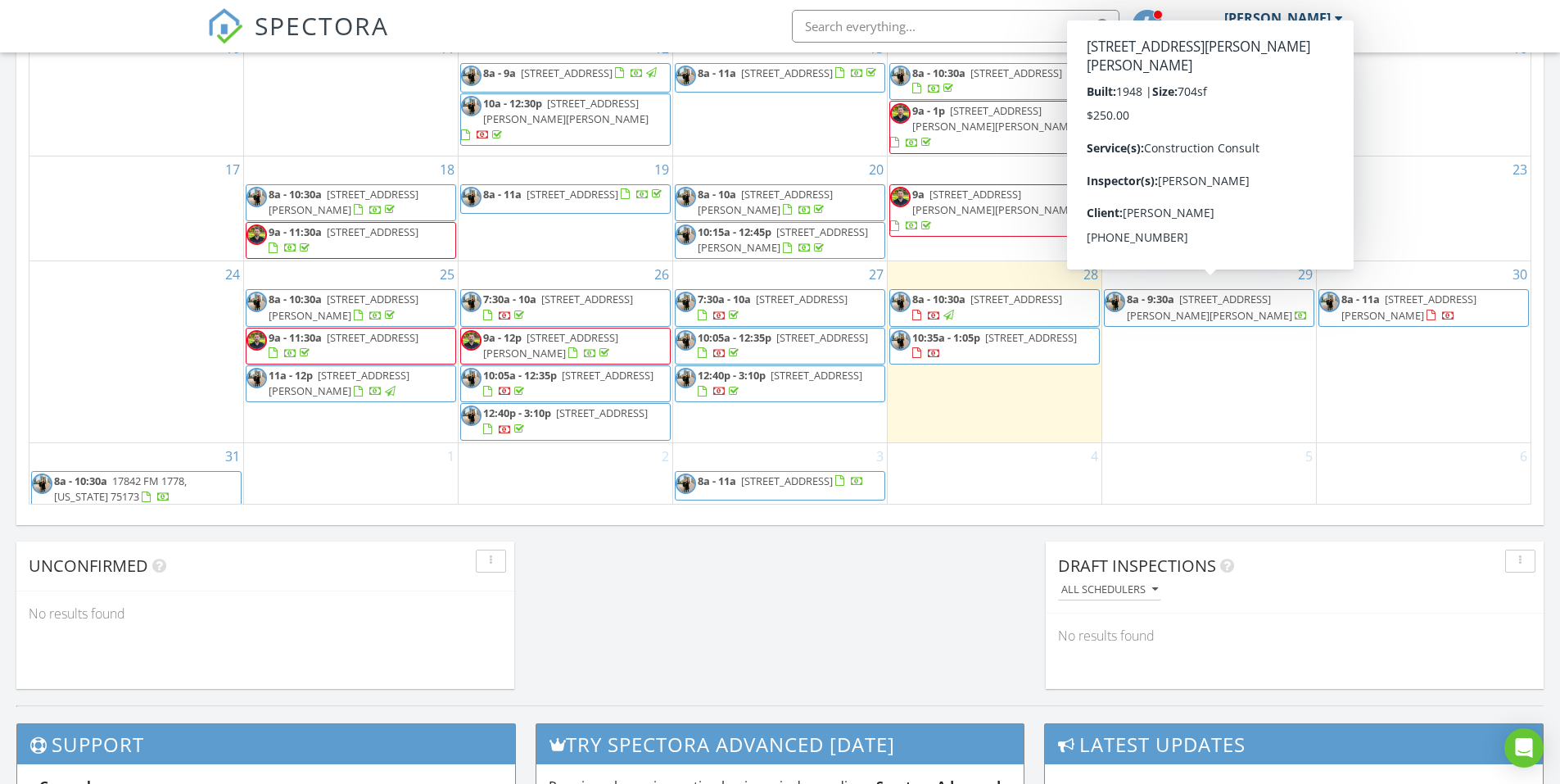
scroll to position [997, 0]
